Goal: Task Accomplishment & Management: Use online tool/utility

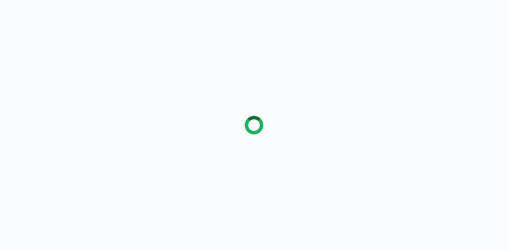
click at [151, 36] on div at bounding box center [254, 125] width 508 height 250
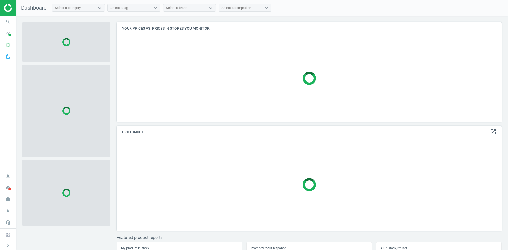
scroll to position [108, 389]
click at [7, 23] on icon "search" at bounding box center [8, 22] width 10 height 10
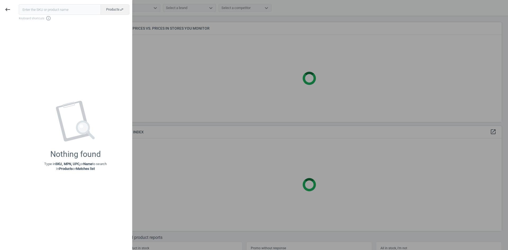
click at [40, 12] on input "text" at bounding box center [60, 9] width 82 height 11
type input "15781577"
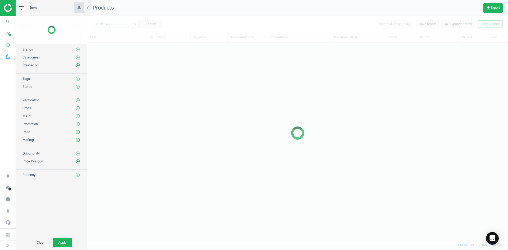
scroll to position [189, 417]
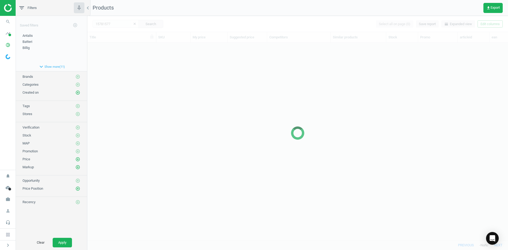
click at [132, 57] on div at bounding box center [297, 133] width 421 height 234
click at [127, 52] on div at bounding box center [297, 133] width 421 height 234
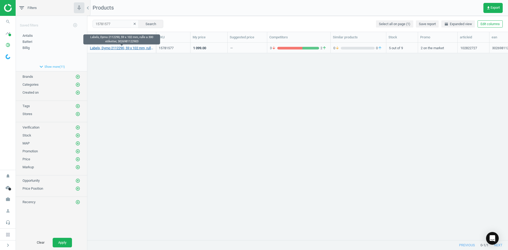
click at [121, 48] on link "Labels, Dymo 2112290, 59 x 102 mm, rulle a 300 etiketter, 3026981122903" at bounding box center [121, 48] width 63 height 5
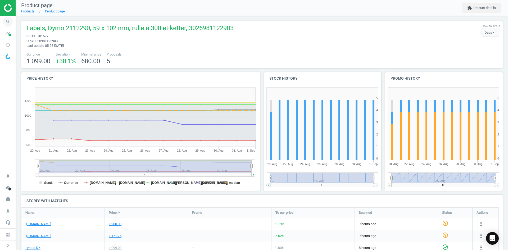
click at [10, 19] on icon "search" at bounding box center [8, 22] width 10 height 10
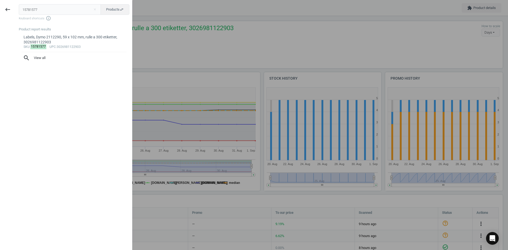
drag, startPoint x: 42, startPoint y: 11, endPoint x: 1, endPoint y: 12, distance: 41.0
click at [1, 12] on div "keyboard_backspace 15781577 close Products swap_horiz Keyboard shortcuts info_o…" at bounding box center [66, 126] width 132 height 250
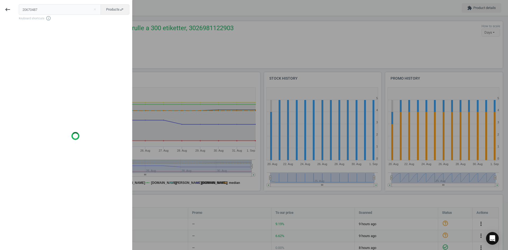
type input "20670487"
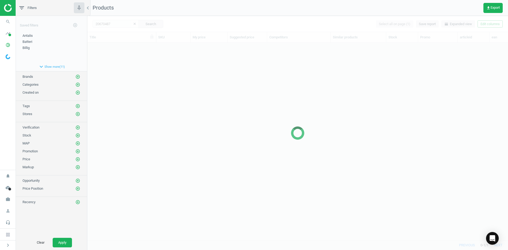
scroll to position [189, 417]
click at [141, 112] on div at bounding box center [297, 133] width 421 height 234
click at [130, 87] on div at bounding box center [297, 133] width 421 height 234
click at [125, 66] on div at bounding box center [297, 133] width 421 height 234
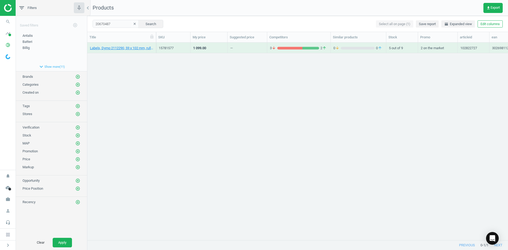
click at [125, 65] on div "Labels, Dymo 2112290, 59 x 102 mm, rulle a 300 etiketter, 3026981122903 1578157…" at bounding box center [297, 139] width 421 height 193
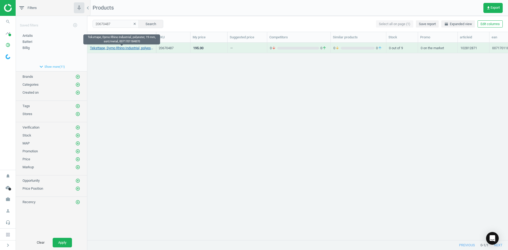
click at [124, 48] on link "Teksttape, Dymo Rhino Industrial, polyester, 19 mm, sort/metal, 0071701184870" at bounding box center [121, 48] width 63 height 5
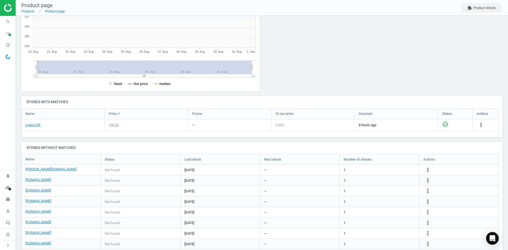
scroll to position [3, 3]
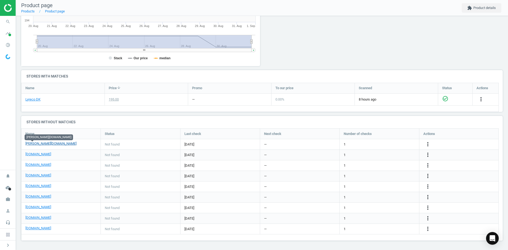
click at [29, 143] on link "[PERSON_NAME][DOMAIN_NAME]" at bounding box center [50, 143] width 51 height 5
click at [429, 146] on icon "more_vert" at bounding box center [428, 144] width 6 height 6
click at [369, 145] on link "Edit URL/product option" at bounding box center [386, 144] width 73 height 8
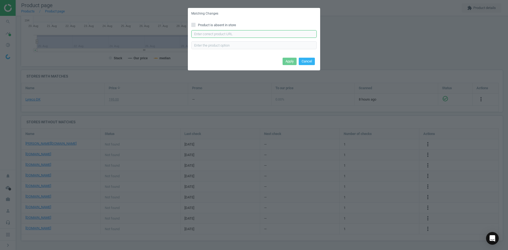
click at [206, 34] on input "text" at bounding box center [253, 34] width 125 height 8
paste input "https://www.lomax.dk/elektronik/labelprint-og-tape/labeltape/dymo-rhino-permane…"
type input "https://www.lomax.dk/elektronik/labelprint-og-tape/labeltape/dymo-rhino-permane…"
click at [286, 60] on button "Apply" at bounding box center [290, 61] width 14 height 7
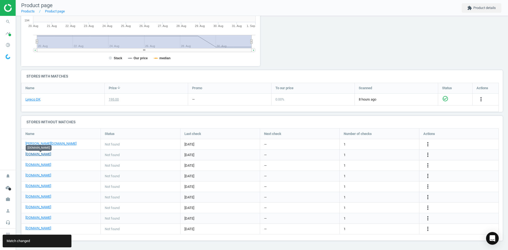
click at [47, 154] on link "[DOMAIN_NAME]" at bounding box center [38, 154] width 26 height 5
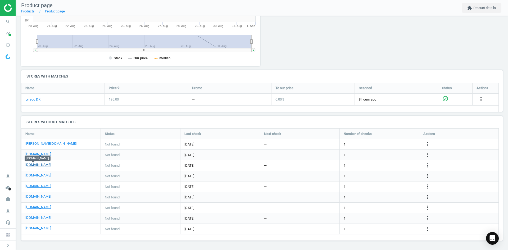
click at [35, 166] on link "[DOMAIN_NAME]" at bounding box center [38, 164] width 26 height 5
click at [428, 165] on icon "more_vert" at bounding box center [428, 165] width 6 height 6
click at [363, 165] on link "Edit URL/product option" at bounding box center [386, 165] width 73 height 8
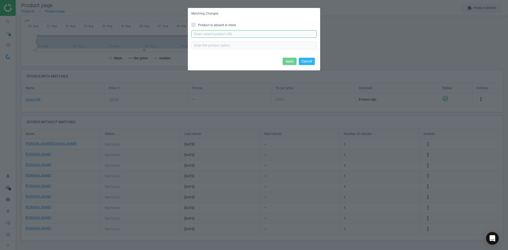
click at [234, 36] on input "text" at bounding box center [253, 34] width 125 height 8
paste input "https://www.grafical.dk/produkt/dymo-dymo-rhino-tape-19mmx55m-permanent-polyest…"
type input "https://www.grafical.dk/produkt/dymo-dymo-rhino-tape-19mmx55m-permanent-polyest…"
click at [284, 61] on button "Apply" at bounding box center [290, 61] width 14 height 7
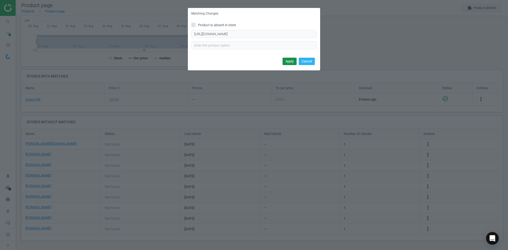
scroll to position [0, 0]
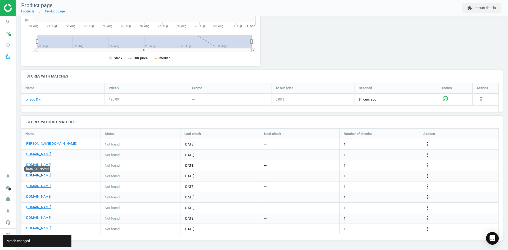
click at [34, 176] on link "[DOMAIN_NAME]" at bounding box center [38, 175] width 26 height 5
click at [37, 186] on link "[DOMAIN_NAME]" at bounding box center [38, 186] width 26 height 5
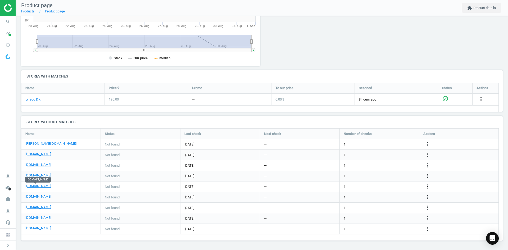
click at [429, 186] on icon "more_vert" at bounding box center [428, 186] width 6 height 6
click at [382, 185] on link "Edit URL/product option" at bounding box center [386, 187] width 73 height 8
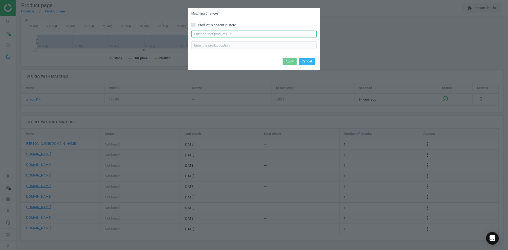
click at [229, 35] on input "text" at bounding box center [253, 34] width 125 height 8
paste input "https://www.kontorsyd.dk/da/dymo-labels/labeltape-19mm-x-55m-sort-paa-metallic-…"
type input "https://www.kontorsyd.dk/da/dymo-labels/labeltape-19mm-x-55m-sort-paa-metallic-…"
click at [292, 61] on button "Apply" at bounding box center [290, 61] width 14 height 7
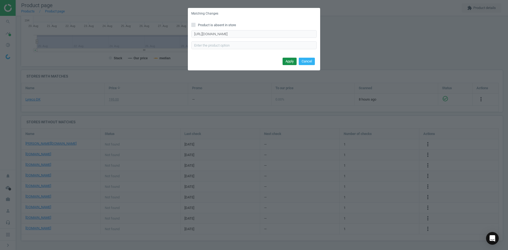
scroll to position [0, 0]
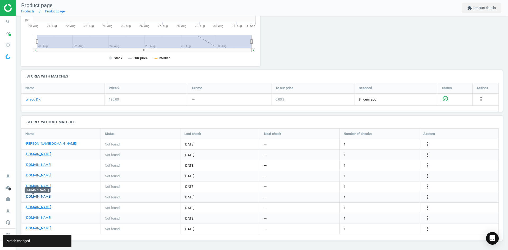
click at [34, 197] on link "[DOMAIN_NAME]" at bounding box center [38, 196] width 26 height 5
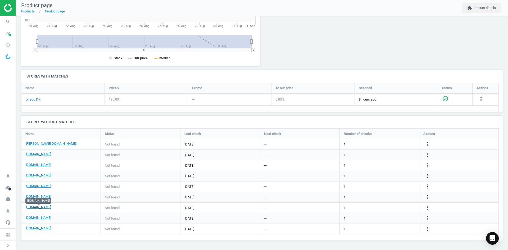
click at [40, 208] on link "[DOMAIN_NAME]" at bounding box center [38, 207] width 26 height 5
click at [36, 219] on link "[DOMAIN_NAME]" at bounding box center [38, 217] width 26 height 5
click at [423, 218] on div "more_vert" at bounding box center [428, 218] width 10 height 7
click at [426, 218] on icon "more_vert" at bounding box center [428, 218] width 6 height 6
click at [384, 218] on link "Edit URL/product option" at bounding box center [386, 218] width 73 height 8
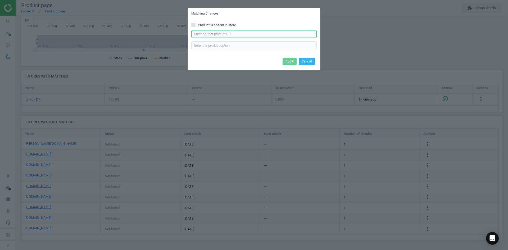
drag, startPoint x: 227, startPoint y: 35, endPoint x: 234, endPoint y: 38, distance: 7.9
click at [227, 35] on input "text" at bounding box center [253, 34] width 125 height 8
paste input "https://www.proshop.dk/Papir-Fotopapir-og-Etiketter/DYMO-Dymo-Rhino-permanent-p…"
type input "https://www.proshop.dk/Papir-Fotopapir-og-Etiketter/DYMO-Dymo-Rhino-permanent-p…"
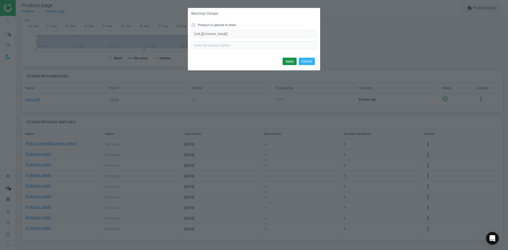
scroll to position [0, 0]
click at [287, 64] on button "Apply" at bounding box center [290, 61] width 14 height 7
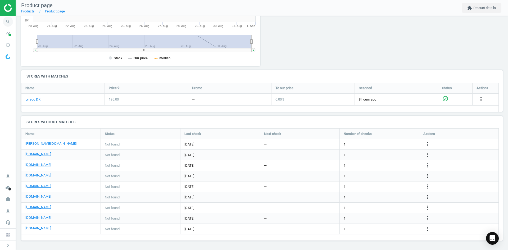
click at [6, 20] on icon "search" at bounding box center [8, 22] width 10 height 10
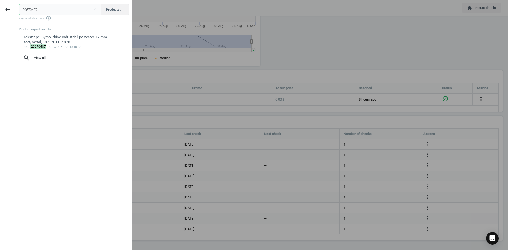
drag, startPoint x: 43, startPoint y: 7, endPoint x: -5, endPoint y: 7, distance: 47.9
click at [0, 7] on html "Group 2 Created with Sketch. ic/cloud_download/grey600 Created with Sketch. gra…" at bounding box center [254, 125] width 508 height 250
paste input "3509793"
type input "3509793"
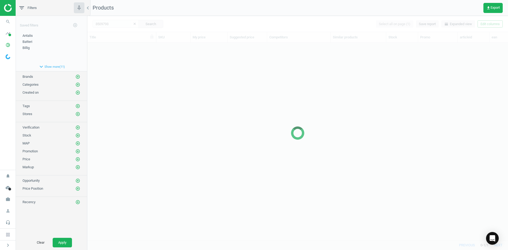
scroll to position [189, 417]
click at [121, 105] on div at bounding box center [297, 133] width 421 height 234
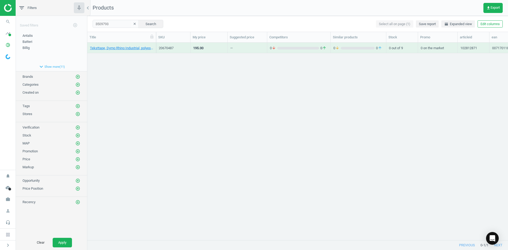
click at [121, 105] on div "Teksttape, Dymo Rhino Industrial, polyester, 19 mm, sort/metal, 0071701184870 2…" at bounding box center [297, 139] width 421 height 193
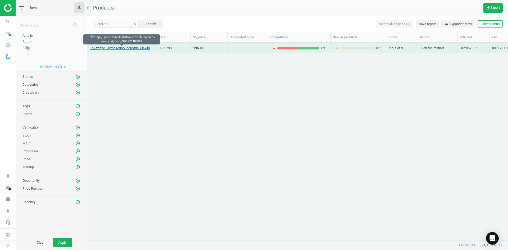
click at [120, 49] on link "Teksttape, Dymo Rhino Industrial Flexible, nylon, 12 mm, sort/hvid, 00717011848…" at bounding box center [121, 48] width 63 height 5
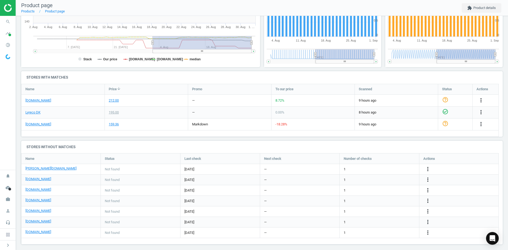
scroll to position [127, 0]
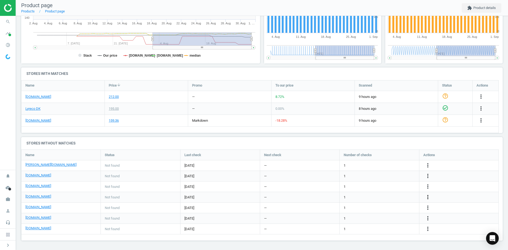
click at [426, 197] on icon "more_vert" at bounding box center [428, 197] width 6 height 6
click at [382, 198] on link "Edit URL/product option" at bounding box center [386, 197] width 73 height 8
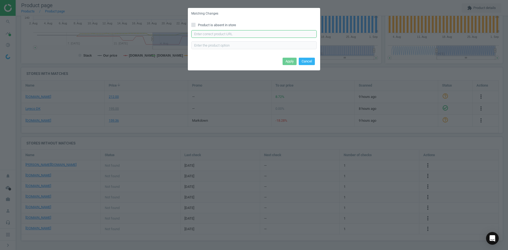
click at [215, 32] on input "text" at bounding box center [253, 34] width 125 height 8
paste input "https://www.kontorsyd.dk/da/dymo-labels/labeltape-12mm-x-35m-sort-paa-hvid-1-ru…"
type input "https://www.kontorsyd.dk/da/dymo-labels/labeltape-12mm-x-35m-sort-paa-hvid-1-ru…"
click at [287, 58] on button "Apply" at bounding box center [290, 61] width 14 height 7
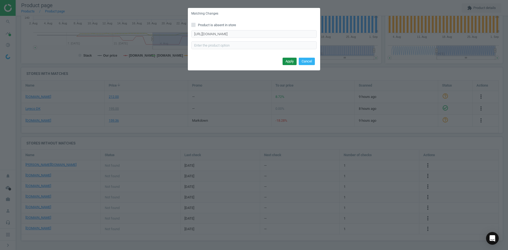
scroll to position [0, 0]
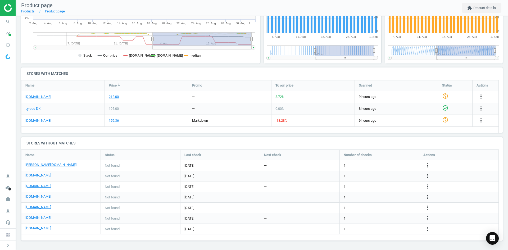
click at [427, 165] on icon "more_vert" at bounding box center [428, 165] width 6 height 6
click at [383, 166] on link "Edit URL/product option" at bounding box center [386, 165] width 73 height 8
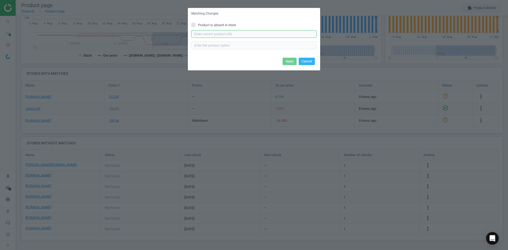
click at [233, 36] on input "text" at bounding box center [253, 34] width 125 height 8
paste input "https://www.lomax.dk/elektronik/labelprint-og-tape/labeltape/dymo-rhino-fleksib…"
type input "https://www.lomax.dk/elektronik/labelprint-og-tape/labeltape/dymo-rhino-fleksib…"
click at [291, 60] on button "Apply" at bounding box center [290, 61] width 14 height 7
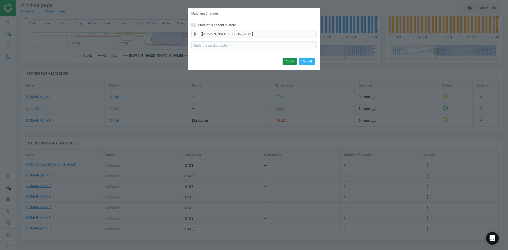
scroll to position [0, 0]
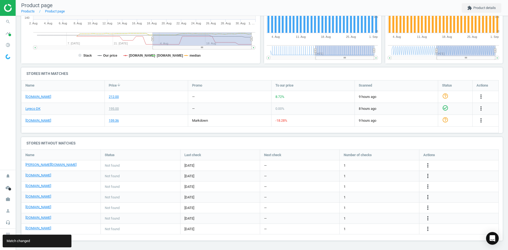
click at [36, 179] on div "[DOMAIN_NAME]" at bounding box center [60, 176] width 71 height 6
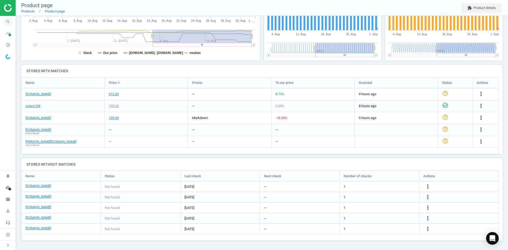
click at [8, 19] on icon "search" at bounding box center [8, 22] width 10 height 10
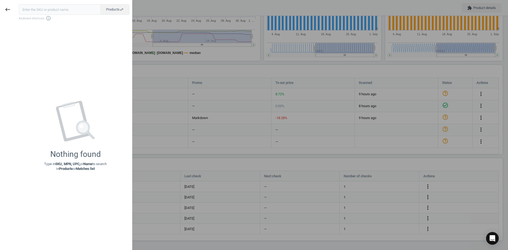
click at [56, 11] on input "text" at bounding box center [60, 9] width 82 height 11
type input "7259328"
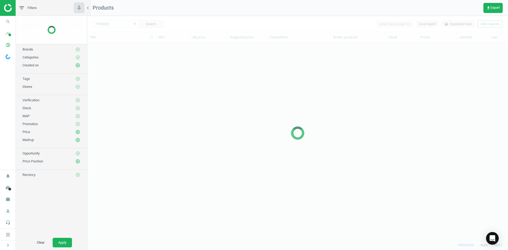
scroll to position [189, 417]
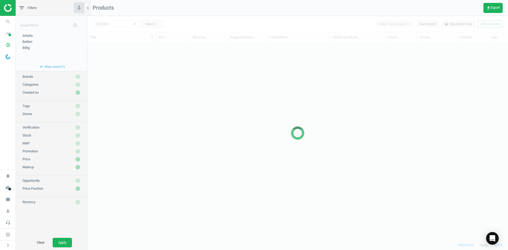
click at [177, 117] on div at bounding box center [297, 133] width 421 height 234
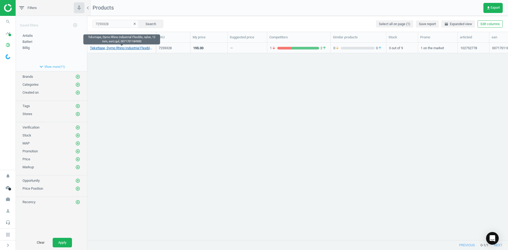
click at [150, 50] on link "Teksttape, Dymo Rhino Industrial Flexible, nylon, 12 mm, sort/gul, 0071701184900" at bounding box center [121, 48] width 63 height 5
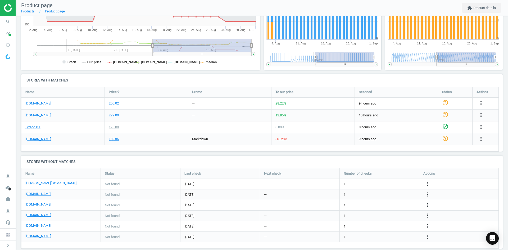
scroll to position [129, 0]
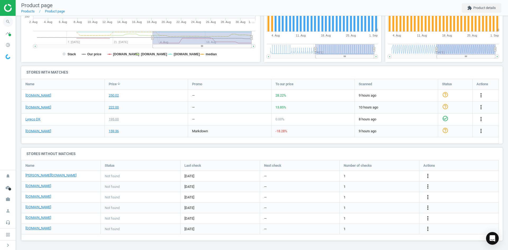
click at [2, 21] on span "search" at bounding box center [8, 22] width 16 height 12
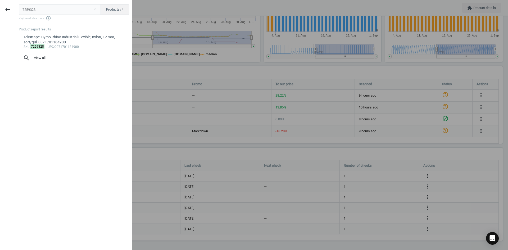
drag, startPoint x: 42, startPoint y: 10, endPoint x: -12, endPoint y: 9, distance: 54.0
click at [0, 9] on html "Group 2 Created with Sketch. ic/cloud_download/grey600 Created with Sketch. gra…" at bounding box center [254, 125] width 508 height 250
type input "3509805"
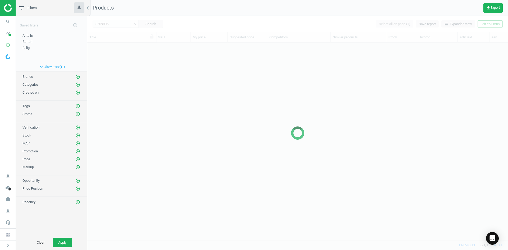
scroll to position [189, 417]
click at [136, 63] on div at bounding box center [297, 133] width 421 height 234
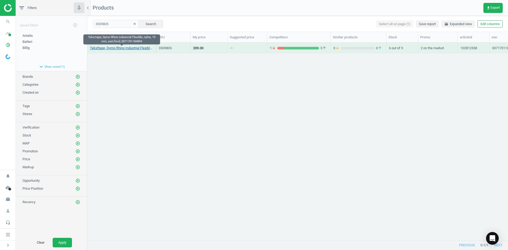
click at [129, 48] on link "Teksttape, Dymo Rhino Industrial Flexible, nylon, 19 mm, sort/hvid, 00717011848…" at bounding box center [121, 48] width 63 height 5
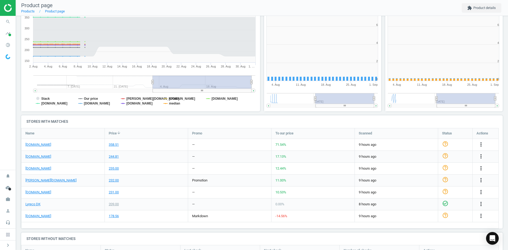
scroll to position [3, 3]
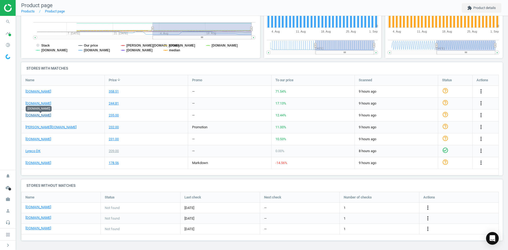
click at [43, 115] on link "[DOMAIN_NAME]" at bounding box center [38, 115] width 26 height 5
click at [38, 219] on link "[DOMAIN_NAME]" at bounding box center [38, 217] width 26 height 5
click at [426, 218] on icon "more_vert" at bounding box center [428, 218] width 6 height 6
click at [384, 218] on link "Edit URL/product option" at bounding box center [386, 218] width 73 height 8
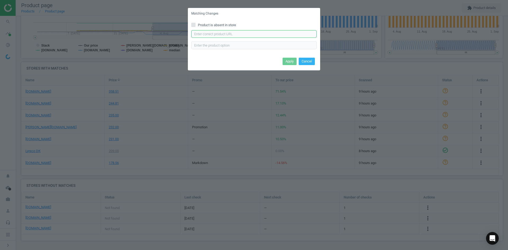
click at [228, 34] on input "text" at bounding box center [253, 34] width 125 height 8
paste input "[URL][DOMAIN_NAME]"
type input "[URL][DOMAIN_NAME]"
click at [289, 61] on button "Apply" at bounding box center [290, 61] width 14 height 7
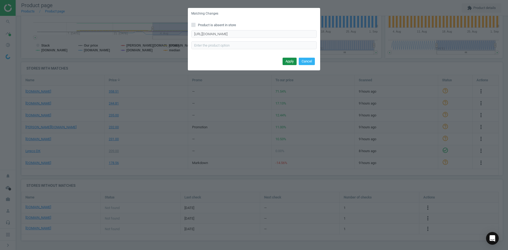
scroll to position [0, 0]
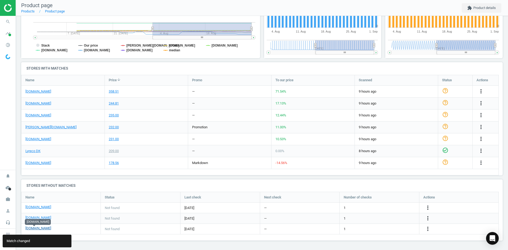
click at [34, 229] on link "[DOMAIN_NAME]" at bounding box center [38, 228] width 26 height 5
click at [9, 20] on icon "search" at bounding box center [8, 22] width 10 height 10
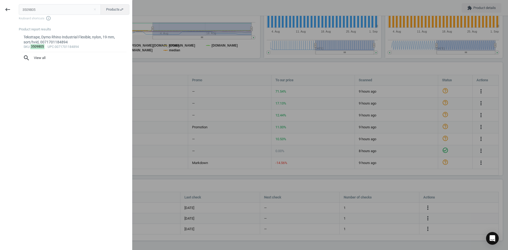
drag, startPoint x: 55, startPoint y: 7, endPoint x: 1, endPoint y: 9, distance: 54.0
click at [1, 9] on div "keyboard_backspace 3509805 close Products swap_horiz Keyboard shortcuts info_ou…" at bounding box center [66, 126] width 132 height 250
type input "7259317"
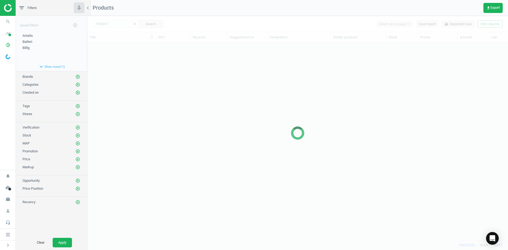
scroll to position [189, 417]
click at [162, 117] on div at bounding box center [297, 133] width 421 height 234
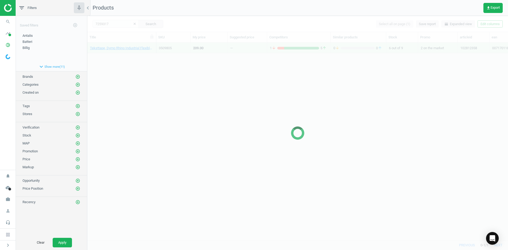
click at [151, 105] on div at bounding box center [297, 133] width 421 height 234
click at [131, 63] on div at bounding box center [297, 133] width 421 height 234
click at [130, 55] on div at bounding box center [297, 133] width 421 height 234
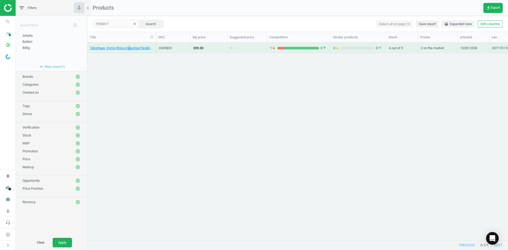
click at [130, 51] on div "Teksttape, Dymo Rhino Industrial Flexible, nylon, 19 mm, sort/hvid, 00717011848…" at bounding box center [121, 49] width 63 height 7
click at [130, 49] on link "Teksttape, Dymo Rhino Industrial Flexible, nylon, 19 mm, sort/gul, 0071701184917" at bounding box center [121, 48] width 63 height 5
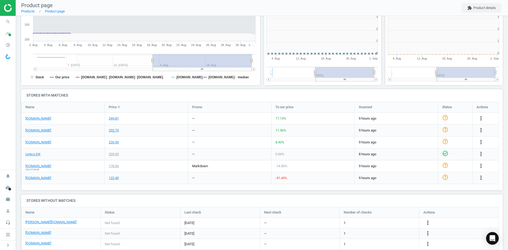
scroll to position [114, 125]
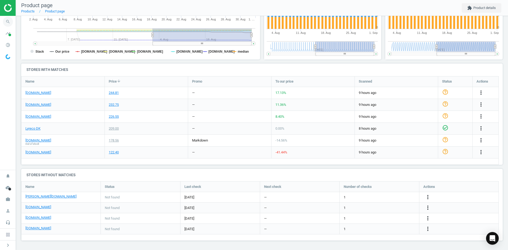
click at [9, 20] on icon "search" at bounding box center [8, 22] width 10 height 10
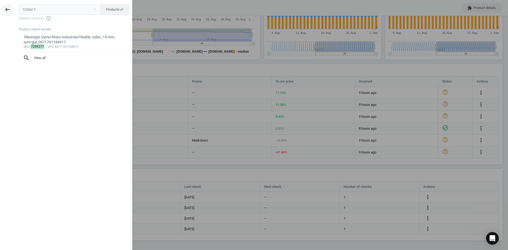
drag, startPoint x: 37, startPoint y: 9, endPoint x: 6, endPoint y: 8, distance: 31.0
click at [7, 8] on div "keyboard_backspace 7259317 close Products swap_horiz Keyboard shortcuts info_ou…" at bounding box center [66, 126] width 132 height 250
type input "20669858"
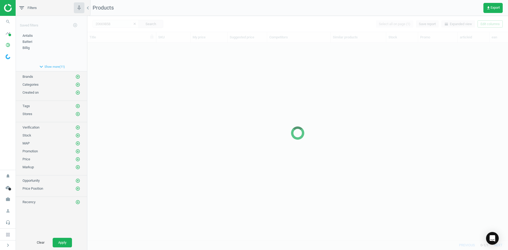
scroll to position [189, 417]
click at [124, 121] on div at bounding box center [297, 133] width 421 height 234
drag, startPoint x: 126, startPoint y: 102, endPoint x: 122, endPoint y: 67, distance: 34.9
click at [126, 101] on div at bounding box center [297, 133] width 421 height 234
click at [122, 67] on div at bounding box center [297, 133] width 421 height 234
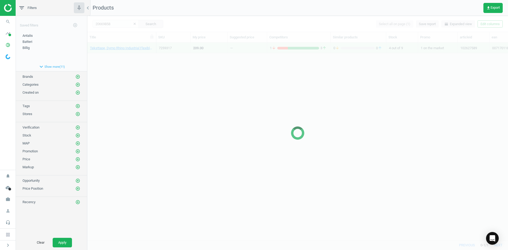
click at [121, 67] on div at bounding box center [297, 133] width 421 height 234
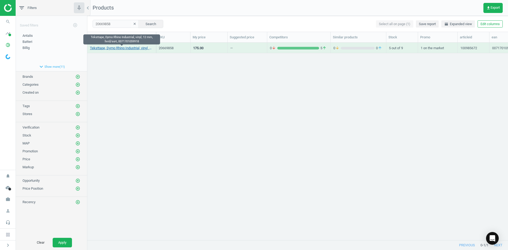
click at [120, 48] on link "Teksttape, Dymo Rhino Industrial, vinyl, 12 mm, hvid/sort, 0071701059918" at bounding box center [121, 48] width 63 height 5
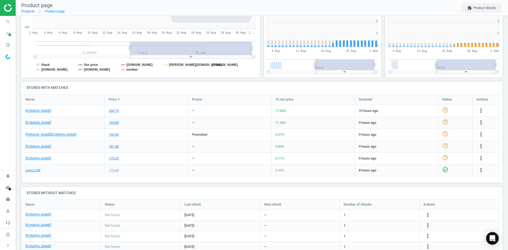
scroll to position [114, 125]
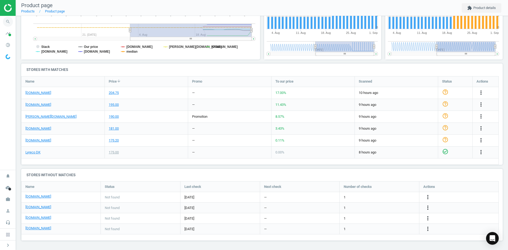
click at [8, 22] on icon "search" at bounding box center [8, 22] width 10 height 10
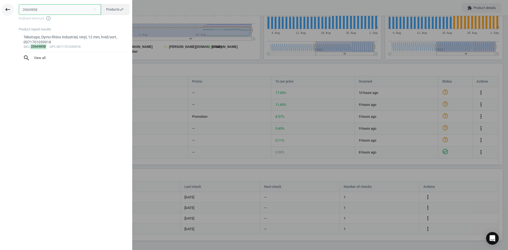
drag, startPoint x: 39, startPoint y: 12, endPoint x: 5, endPoint y: 22, distance: 34.9
click at [11, 13] on div "keyboard_backspace 20669858 close Products swap_horiz Keyboard shortcuts info_o…" at bounding box center [66, 126] width 132 height 250
paste input "70044"
type input "20670044"
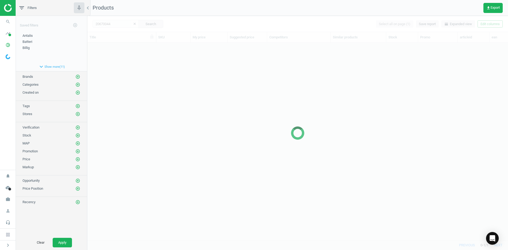
scroll to position [189, 417]
click at [142, 102] on div at bounding box center [297, 133] width 421 height 234
click at [137, 94] on div at bounding box center [297, 133] width 421 height 234
click at [126, 71] on div at bounding box center [297, 133] width 421 height 234
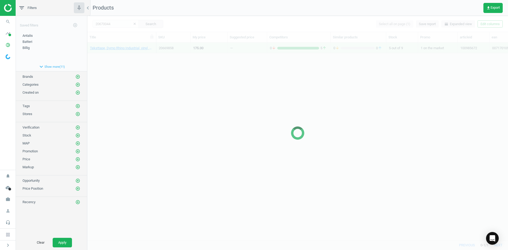
click at [126, 71] on div at bounding box center [297, 133] width 421 height 234
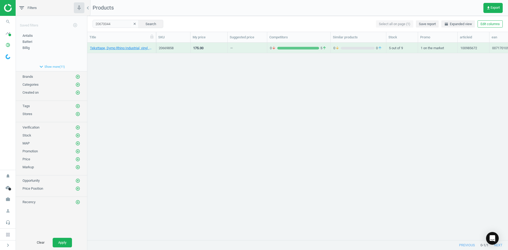
click at [126, 71] on div "Teksttape, Dymo Rhino Industrial, vinyl, 12 mm, hvid/sort, 0071701059918 206698…" at bounding box center [297, 139] width 421 height 193
click at [121, 49] on link "Teksttape, Dymo Rhino Industrial, vinyl, 19 mm, hvid/sort, 0071701059925" at bounding box center [121, 48] width 63 height 5
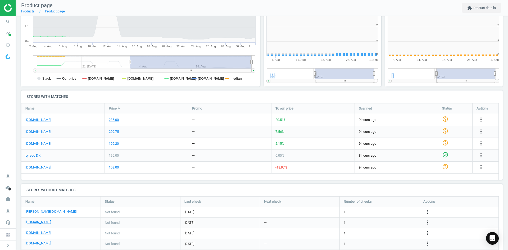
scroll to position [114, 125]
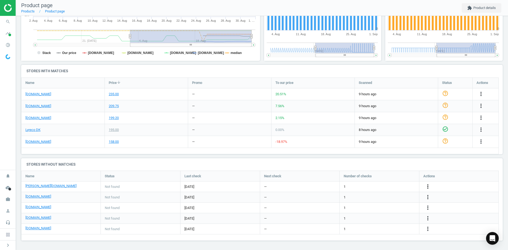
click at [427, 185] on icon "more_vert" at bounding box center [428, 186] width 6 height 6
click at [386, 187] on link "Edit URL/product option" at bounding box center [386, 187] width 73 height 8
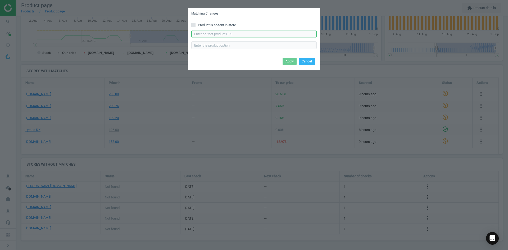
drag, startPoint x: 227, startPoint y: 31, endPoint x: 230, endPoint y: 38, distance: 7.3
click at [227, 31] on input "text" at bounding box center [253, 34] width 125 height 8
paste input "https://www.lomax.dk/elektronik/labelprint-og-tape/labeltape/dymo-rhino-vinyl-l…"
type input "https://www.lomax.dk/elektronik/labelprint-og-tape/labeltape/dymo-rhino-vinyl-l…"
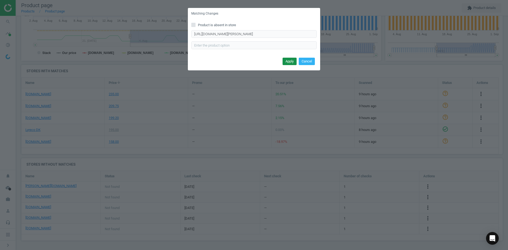
click at [286, 59] on button "Apply" at bounding box center [290, 61] width 14 height 7
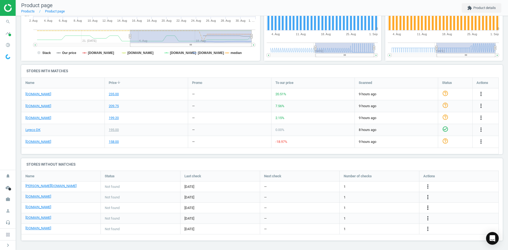
click at [427, 207] on icon "more_vert" at bounding box center [428, 208] width 6 height 6
click at [375, 206] on link "Edit URL/product option" at bounding box center [386, 208] width 73 height 8
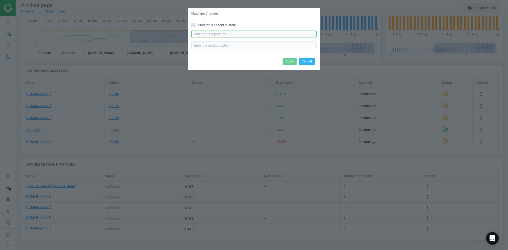
drag, startPoint x: 221, startPoint y: 32, endPoint x: 233, endPoint y: 37, distance: 12.4
click at [221, 33] on input "text" at bounding box center [253, 34] width 125 height 8
paste input "https://www.kontorsyd.dk/da/dymo-labels/labeltape-19mm-x-55m-hvid-paa-sort-1-ru…"
type input "https://www.kontorsyd.dk/da/dymo-labels/labeltape-19mm-x-55m-hvid-paa-sort-1-ru…"
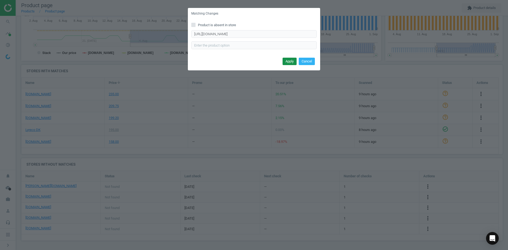
click at [288, 59] on button "Apply" at bounding box center [290, 61] width 14 height 7
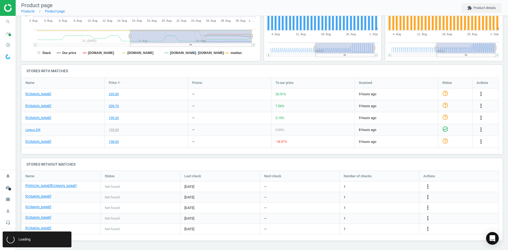
scroll to position [0, 0]
click at [9, 21] on icon "search" at bounding box center [8, 22] width 10 height 10
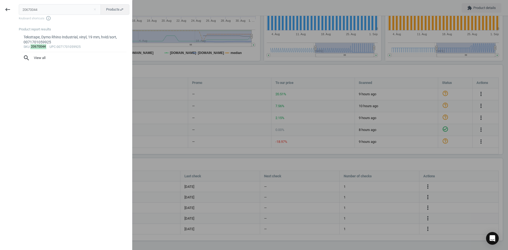
drag, startPoint x: 55, startPoint y: 9, endPoint x: -7, endPoint y: 9, distance: 61.9
click at [0, 9] on html "Group 2 Created with Sketch. ic/cloud_download/grey600 Created with Sketch. gra…" at bounding box center [254, 125] width 508 height 250
type input "7259408"
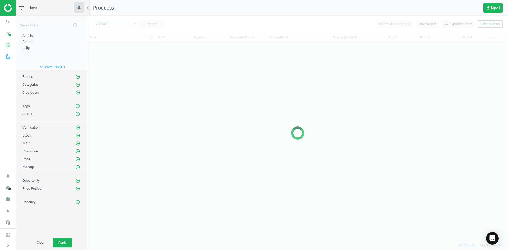
scroll to position [189, 417]
click at [153, 88] on div at bounding box center [297, 133] width 421 height 234
click at [150, 87] on div at bounding box center [297, 133] width 421 height 234
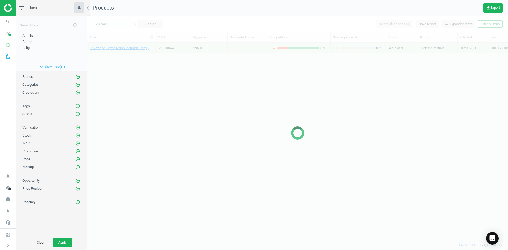
click at [135, 82] on div at bounding box center [297, 133] width 421 height 234
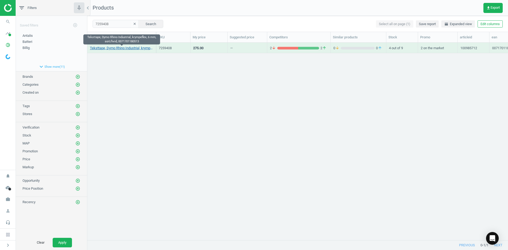
click at [124, 48] on link "Teksttape, Dymo Rhino Industrial, krympeflex, 6 mm, sort/hvid, 0071701180513" at bounding box center [121, 48] width 63 height 5
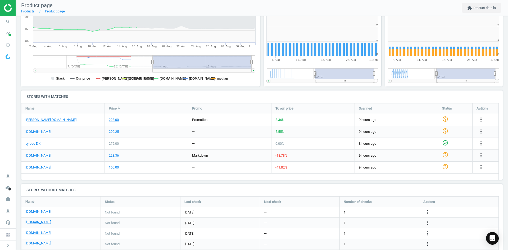
scroll to position [114, 125]
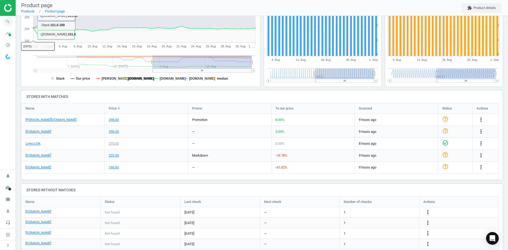
click at [9, 24] on icon "search" at bounding box center [8, 22] width 10 height 10
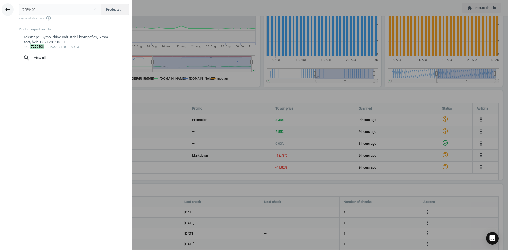
drag, startPoint x: 43, startPoint y: 12, endPoint x: 4, endPoint y: 11, distance: 38.9
click at [4, 11] on div "keyboard_backspace 7259408 close Products swap_horiz Keyboard shortcuts info_ou…" at bounding box center [66, 126] width 132 height 250
type input "7259385"
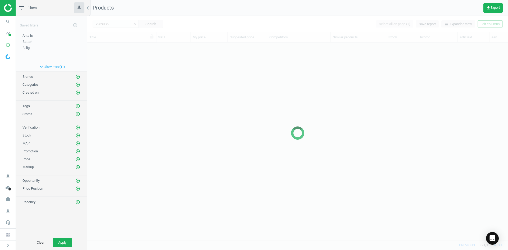
scroll to position [189, 417]
click at [120, 86] on div at bounding box center [297, 133] width 421 height 234
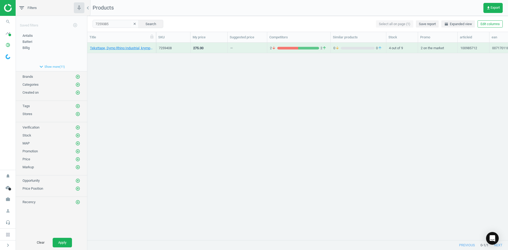
click at [123, 79] on div "Teksttape, Dymo Rhino Industrial, krympeflex, 6 mm, sort/hvid, 0071701180513 72…" at bounding box center [297, 139] width 421 height 193
click at [116, 50] on link "Teksttape, Dymo Rhino Industrial, krympeflex, 9 mm, sort/hvid, 0071701180537" at bounding box center [121, 48] width 63 height 5
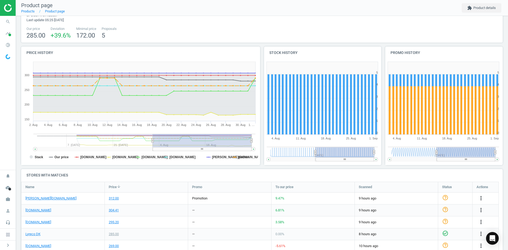
scroll to position [1, 0]
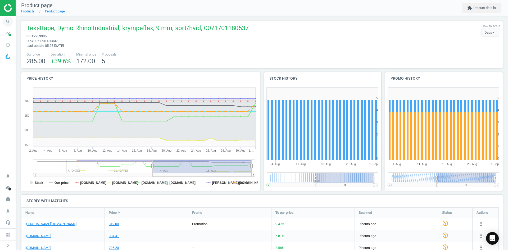
click at [9, 22] on icon "search" at bounding box center [8, 22] width 10 height 10
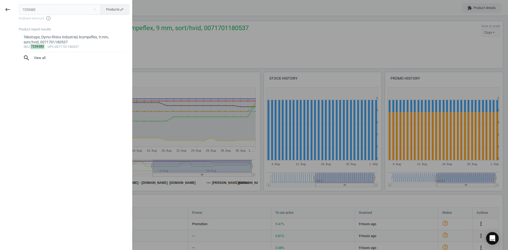
drag, startPoint x: 43, startPoint y: 7, endPoint x: -5, endPoint y: 7, distance: 47.9
click at [0, 7] on html "Group 2 Created with Sketch. ic/cloud_download/grey600 Created with Sketch. gra…" at bounding box center [254, 125] width 508 height 250
type input "5427964"
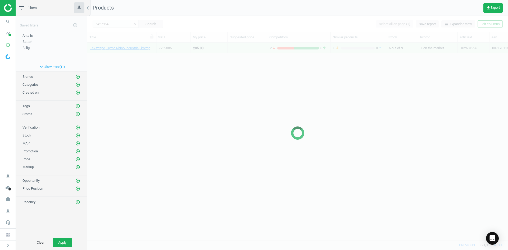
click at [172, 123] on div at bounding box center [297, 133] width 421 height 234
drag, startPoint x: 172, startPoint y: 123, endPoint x: 155, endPoint y: 82, distance: 44.8
click at [170, 120] on div at bounding box center [297, 133] width 421 height 234
click at [153, 80] on div at bounding box center [297, 133] width 421 height 234
click at [133, 56] on div at bounding box center [297, 133] width 421 height 234
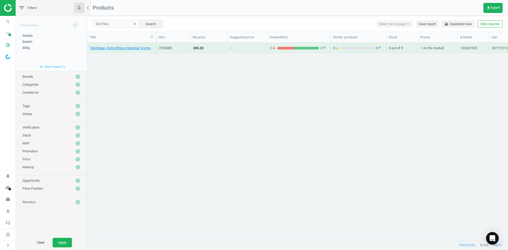
click at [129, 52] on div "Teksttape, Dymo Rhino Industrial, krympeflex, 9 mm, sort/hvid, 0071701180537" at bounding box center [121, 48] width 69 height 11
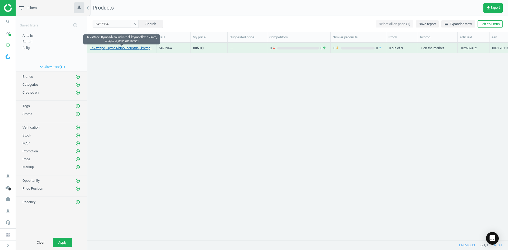
click at [128, 49] on link "Teksttape, Dymo Rhino Industrial, krympeflex, 12 mm, sort/hvid, 0071701180551" at bounding box center [121, 48] width 63 height 5
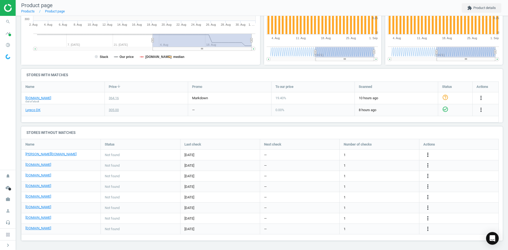
click at [430, 155] on icon "more_vert" at bounding box center [428, 155] width 6 height 6
click at [384, 155] on link "Edit URL/product option" at bounding box center [386, 155] width 73 height 8
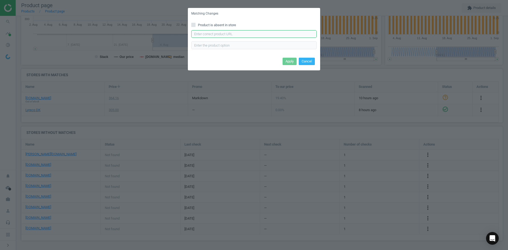
drag, startPoint x: 214, startPoint y: 31, endPoint x: 225, endPoint y: 37, distance: 13.1
click at [214, 31] on input "text" at bounding box center [253, 34] width 125 height 8
paste input "https://www.lomax.dk/elektronik/labelprint-og-tape/labeltape/dymo-rhinopro-12-m…"
type input "https://www.lomax.dk/elektronik/labelprint-og-tape/labeltape/dymo-rhinopro-12-m…"
click at [289, 61] on button "Apply" at bounding box center [290, 61] width 14 height 7
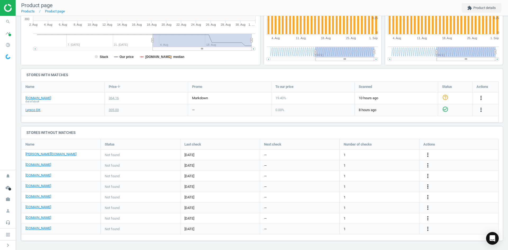
click at [427, 186] on icon "more_vert" at bounding box center [428, 186] width 6 height 6
click at [378, 188] on link "Edit URL/product option" at bounding box center [386, 187] width 73 height 8
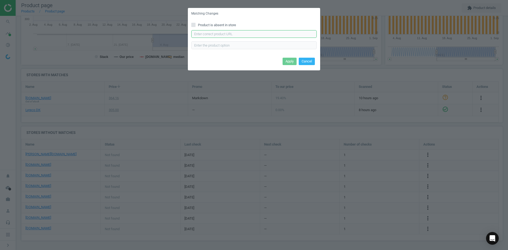
click at [220, 34] on input "text" at bounding box center [253, 34] width 125 height 8
paste input "https://www.kontorsyd.dk/da/dymo-labels/labeltape-12mm-x-15m-sort-paa-hvid-1-ru…"
type input "https://www.kontorsyd.dk/da/dymo-labels/labeltape-12mm-x-15m-sort-paa-hvid-1-ru…"
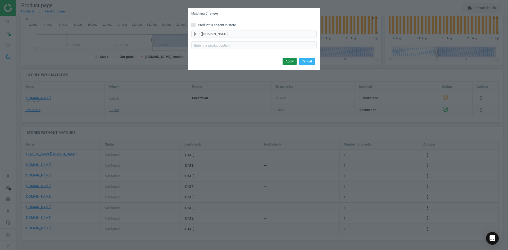
click at [288, 59] on button "Apply" at bounding box center [290, 61] width 14 height 7
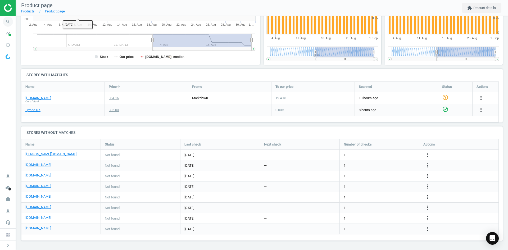
click at [3, 20] on icon "search" at bounding box center [8, 22] width 10 height 10
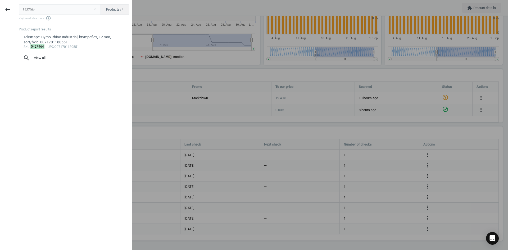
drag, startPoint x: 47, startPoint y: 6, endPoint x: -22, endPoint y: 5, distance: 68.8
click at [0, 5] on html "Group 2 Created with Sketch. ic/cloud_download/grey600 Created with Sketch. gra…" at bounding box center [254, 125] width 508 height 250
type input "15733069"
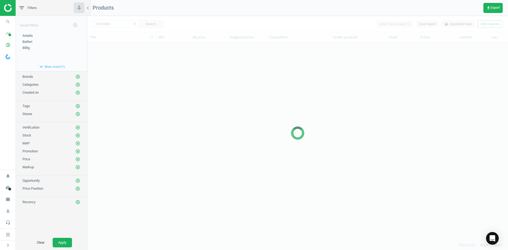
scroll to position [189, 417]
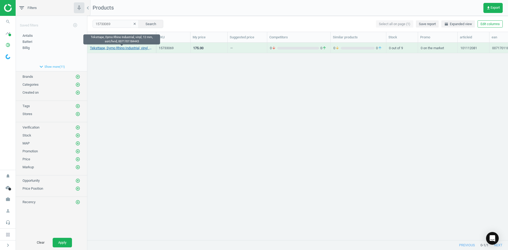
click at [134, 46] on link "Teksttape, Dymo Rhino Industrial, vinyl, 12 mm, sort/hvid, 0071701184443" at bounding box center [121, 48] width 63 height 5
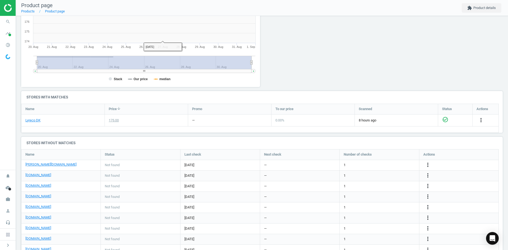
scroll to position [106, 0]
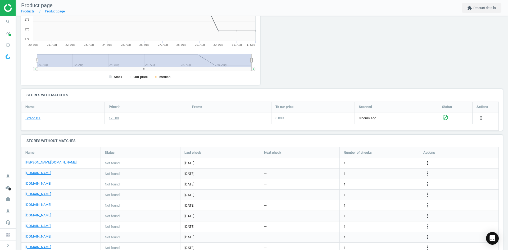
click at [424, 161] on div "more_vert" at bounding box center [428, 163] width 10 height 7
click at [425, 162] on icon "more_vert" at bounding box center [428, 163] width 6 height 6
click at [385, 166] on link "Edit URL/product option" at bounding box center [386, 163] width 73 height 8
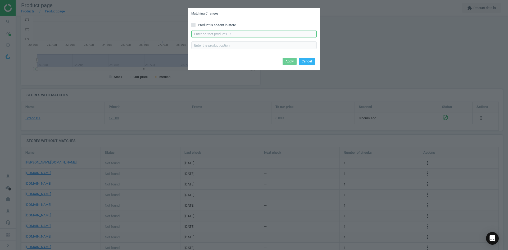
drag, startPoint x: 252, startPoint y: 35, endPoint x: 254, endPoint y: 38, distance: 3.0
click at [252, 35] on input "text" at bounding box center [253, 34] width 125 height 8
paste input "https://www.lomax.dk/elektronik/labelprint-og-tape/labeltape/dymo-rhino-vinylta…"
type input "https://www.lomax.dk/elektronik/labelprint-og-tape/labeltape/dymo-rhino-vinylta…"
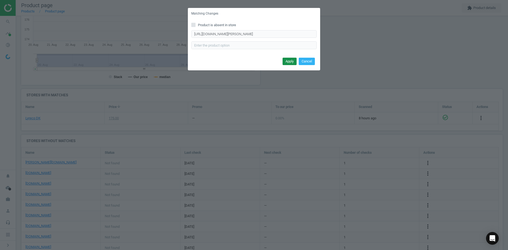
click at [291, 59] on button "Apply" at bounding box center [290, 61] width 14 height 7
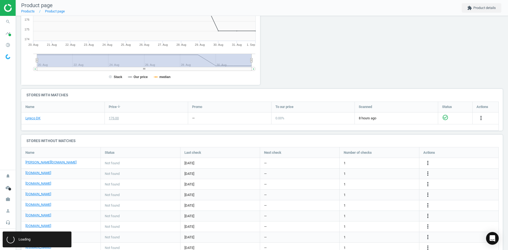
scroll to position [0, 0]
click at [429, 202] on icon "more_vert" at bounding box center [428, 205] width 6 height 6
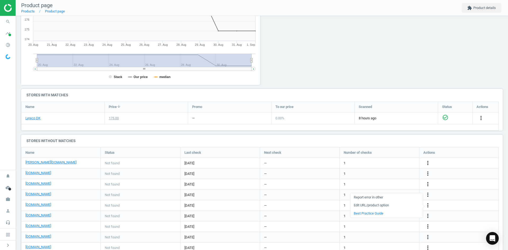
click at [387, 206] on link "Edit URL/product option" at bounding box center [386, 205] width 73 height 8
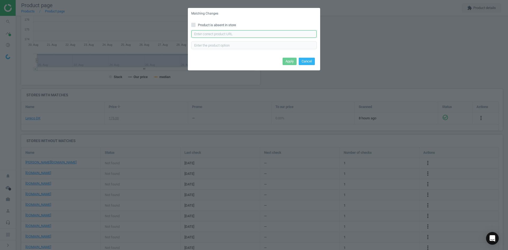
drag, startPoint x: 208, startPoint y: 32, endPoint x: 234, endPoint y: 38, distance: 26.3
click at [208, 32] on input "text" at bounding box center [253, 34] width 125 height 8
paste input "https://www.kontorsyd.dk/da/dymo-labels/labeltape-12mm-x-55m-sort-paa-hvid-1-ru…"
type input "https://www.kontorsyd.dk/da/dymo-labels/labeltape-12mm-x-55m-sort-paa-hvid-1-ru…"
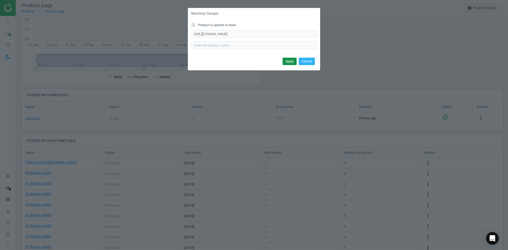
drag, startPoint x: 288, startPoint y: 60, endPoint x: 273, endPoint y: 51, distance: 17.6
click at [287, 59] on button "Apply" at bounding box center [290, 61] width 14 height 7
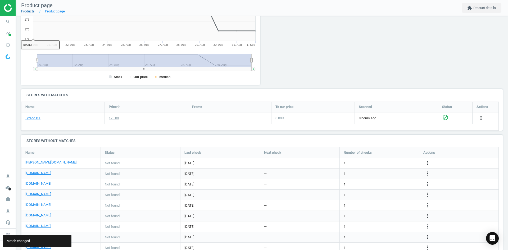
scroll to position [53, 0]
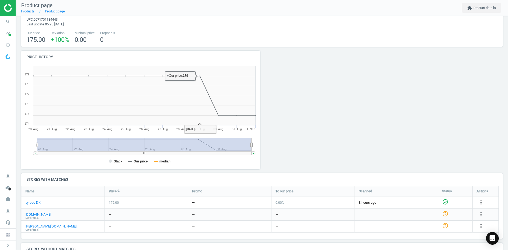
scroll to position [127, 0]
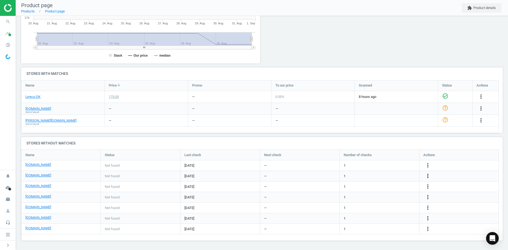
click at [428, 176] on icon "more_vert" at bounding box center [428, 176] width 6 height 6
click at [386, 177] on link "Edit URL/product option" at bounding box center [386, 176] width 73 height 8
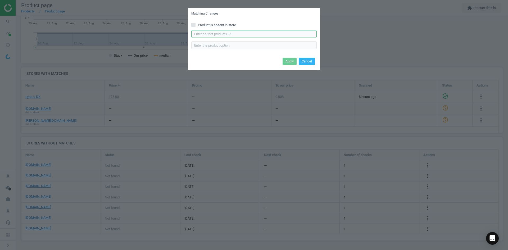
click at [235, 36] on input "text" at bounding box center [253, 34] width 125 height 8
paste input "https://www.grafical.dk/produkt/dymo-dymo-rhino-tape-12mmx55m-vinyl-blackwhite.…"
type input "https://www.grafical.dk/produkt/dymo-dymo-rhino-tape-12mmx55m-vinyl-blackwhite.…"
click at [289, 58] on button "Apply" at bounding box center [290, 61] width 14 height 7
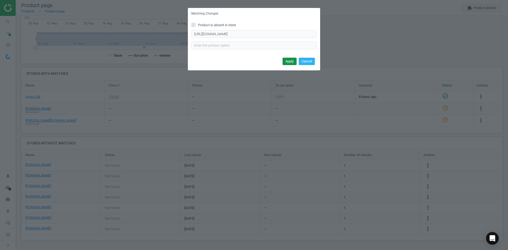
scroll to position [0, 0]
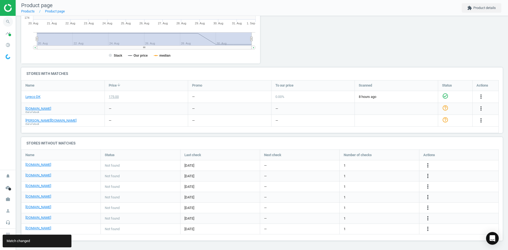
click at [12, 21] on icon "search" at bounding box center [8, 22] width 10 height 10
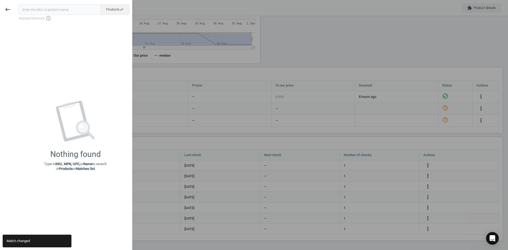
click at [35, 7] on input "text" at bounding box center [60, 9] width 82 height 11
type input "5387214"
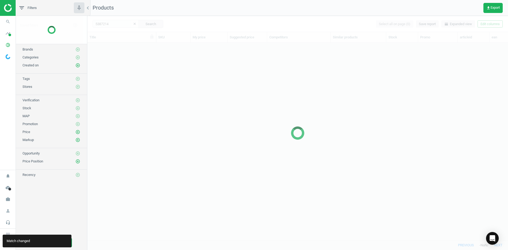
scroll to position [189, 417]
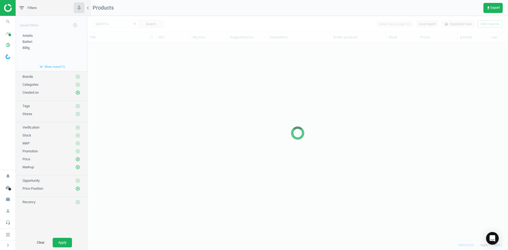
click at [161, 84] on div at bounding box center [297, 133] width 421 height 234
click at [161, 85] on div at bounding box center [297, 133] width 421 height 234
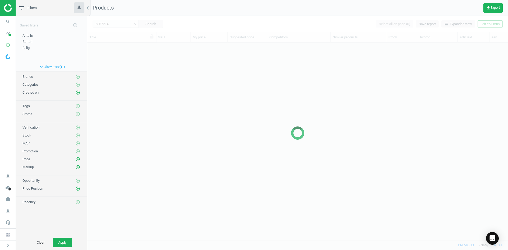
click at [139, 69] on div at bounding box center [297, 133] width 421 height 234
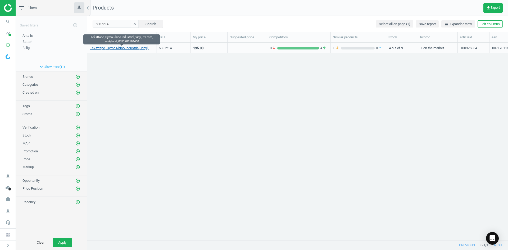
click at [124, 49] on link "Teksttape, Dymo Rhino Industrial, vinyl, 19 mm, sort/hvid, 0071701184450" at bounding box center [121, 48] width 63 height 5
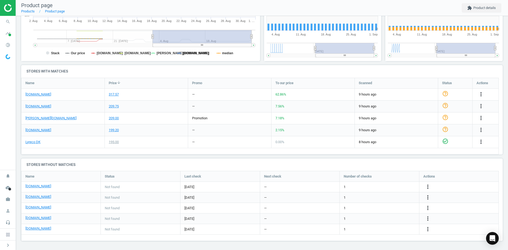
scroll to position [114, 125]
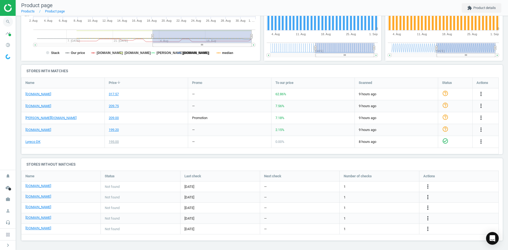
click at [6, 22] on icon "search" at bounding box center [8, 22] width 10 height 10
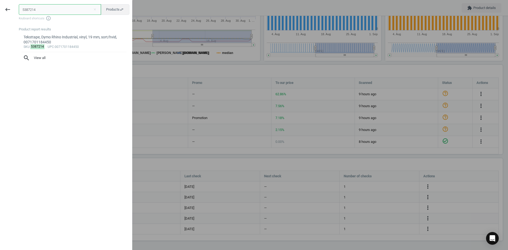
drag, startPoint x: 56, startPoint y: 8, endPoint x: -7, endPoint y: 9, distance: 63.2
click at [0, 9] on html "Group 2 Created with Sketch. ic/cloud_download/grey600 Created with Sketch. gra…" at bounding box center [254, 125] width 508 height 250
paste input "967925"
type input "5967925"
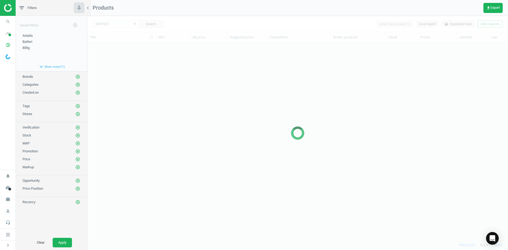
scroll to position [189, 417]
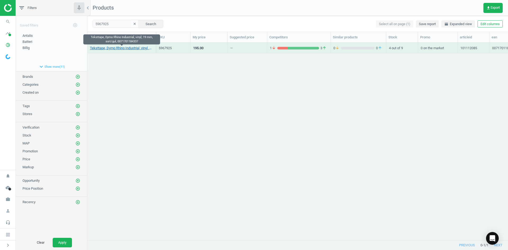
click at [130, 49] on link "Teksttape, Dymo Rhino Industrial, vinyl, 19 mm, sort/gul, 0071701184337" at bounding box center [121, 48] width 63 height 5
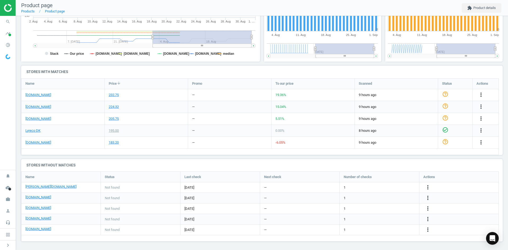
scroll to position [130, 0]
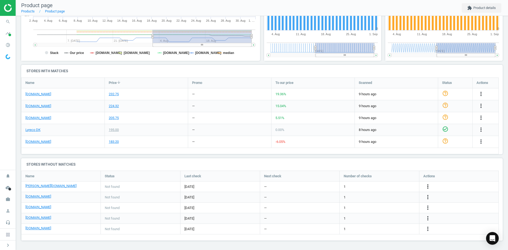
click at [428, 187] on icon "more_vert" at bounding box center [428, 186] width 6 height 6
click at [372, 187] on link "Edit URL/product option" at bounding box center [386, 187] width 73 height 8
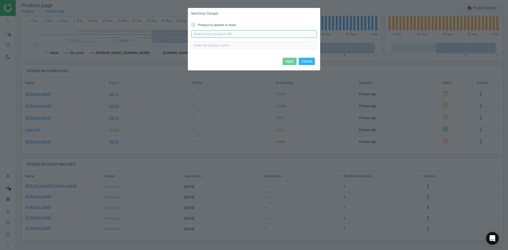
drag, startPoint x: 253, startPoint y: 32, endPoint x: 258, endPoint y: 38, distance: 8.1
click at [252, 32] on input "text" at bounding box center [253, 34] width 125 height 8
paste input "https://www.lomax.dk/elektronik/labelprint-og-tape/labeltape/dymo-rhino-vinylta…"
type input "https://www.lomax.dk/elektronik/labelprint-og-tape/labeltape/dymo-rhino-vinylta…"
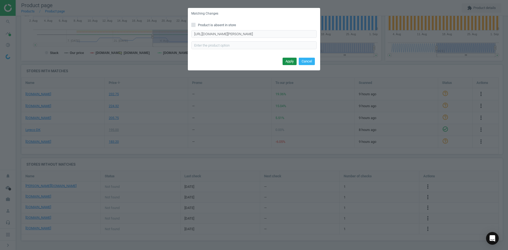
click at [290, 61] on button "Apply" at bounding box center [290, 61] width 14 height 7
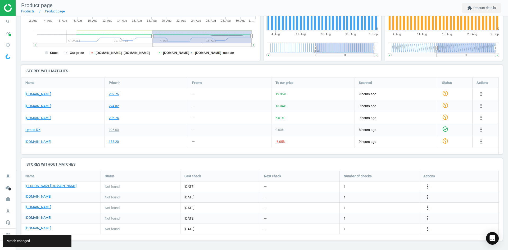
click at [35, 221] on div "[DOMAIN_NAME]" at bounding box center [60, 218] width 71 height 6
click at [34, 219] on link "[DOMAIN_NAME]" at bounding box center [38, 217] width 26 height 5
click at [6, 23] on icon "search" at bounding box center [8, 22] width 10 height 10
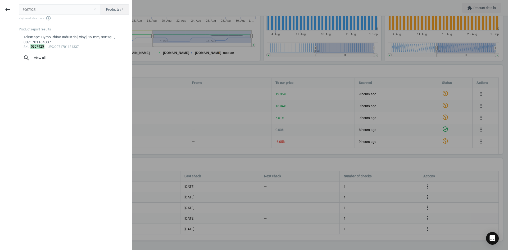
drag, startPoint x: 16, startPoint y: 9, endPoint x: -3, endPoint y: 9, distance: 18.3
click at [0, 9] on html "Group 2 Created with Sketch. ic/cloud_download/grey600 Created with Sketch. gra…" at bounding box center [254, 125] width 508 height 250
type input "20670396"
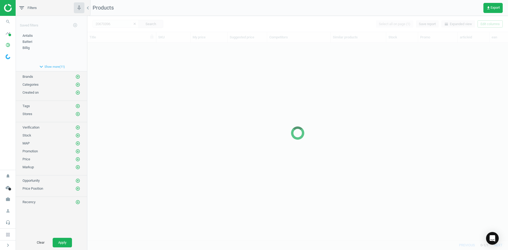
scroll to position [189, 417]
click at [159, 139] on div at bounding box center [297, 133] width 421 height 234
click at [143, 135] on div at bounding box center [297, 133] width 421 height 234
click at [146, 93] on div at bounding box center [297, 133] width 421 height 234
click at [144, 97] on div at bounding box center [297, 133] width 421 height 234
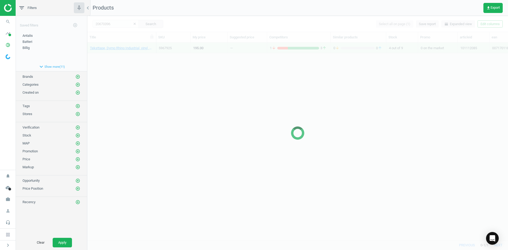
click at [144, 97] on div at bounding box center [297, 133] width 421 height 234
click at [145, 97] on div at bounding box center [297, 133] width 421 height 234
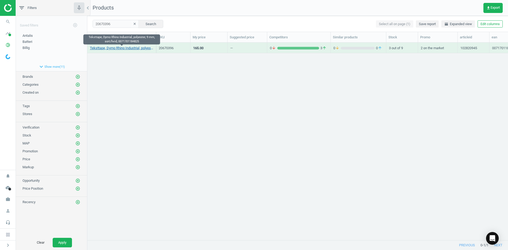
click at [137, 49] on link "Teksttape, Dymo Rhino Industrial, polyester, 9 mm, sort/hvid, 0071701184825" at bounding box center [121, 48] width 63 height 5
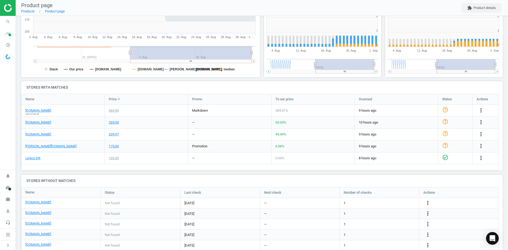
scroll to position [130, 0]
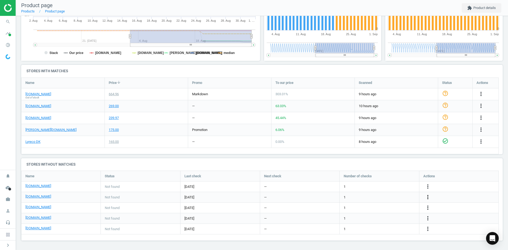
click at [426, 195] on icon "more_vert" at bounding box center [428, 197] width 6 height 6
click at [379, 199] on link "Edit URL/product option" at bounding box center [386, 197] width 73 height 8
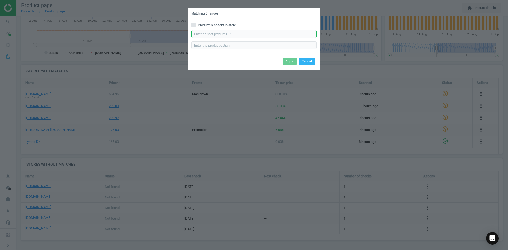
click at [205, 35] on input "text" at bounding box center [253, 34] width 125 height 8
paste input "https://konpap.dk/dymo-rhino-polyestertape-9mm-sort-hvid-154.18482/"
type input "https://konpap.dk/dymo-rhino-polyestertape-9mm-sort-hvid-154.18482/"
click at [292, 60] on button "Apply" at bounding box center [290, 61] width 14 height 7
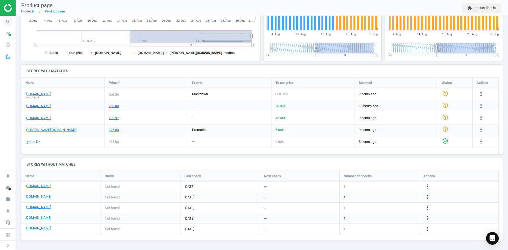
click at [11, 20] on icon "search" at bounding box center [8, 22] width 10 height 10
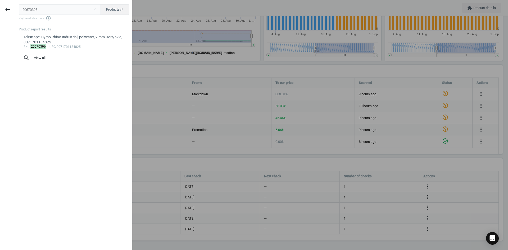
click at [33, 8] on input "20670396" at bounding box center [60, 9] width 82 height 11
drag, startPoint x: 41, startPoint y: 9, endPoint x: -2, endPoint y: 9, distance: 42.6
click at [0, 9] on html "Group 2 Created with Sketch. ic/cloud_download/grey600 Created with Sketch. gra…" at bounding box center [254, 125] width 508 height 250
type input "20670408"
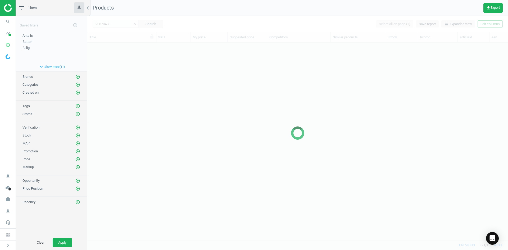
scroll to position [189, 417]
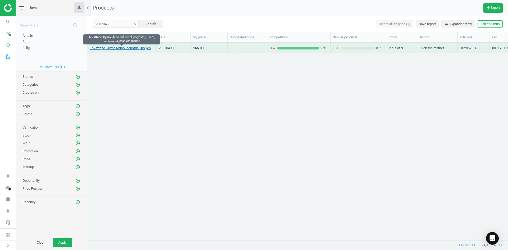
click at [142, 48] on link "Teksttape, Dymo Rhino Industrial, polyester, 9 mm, sort/metal, 0071701184856" at bounding box center [121, 48] width 63 height 5
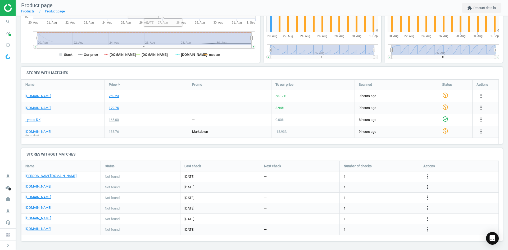
scroll to position [129, 0]
click at [426, 176] on icon "more_vert" at bounding box center [428, 176] width 6 height 6
click at [382, 174] on link "Edit URL/product option" at bounding box center [386, 176] width 73 height 8
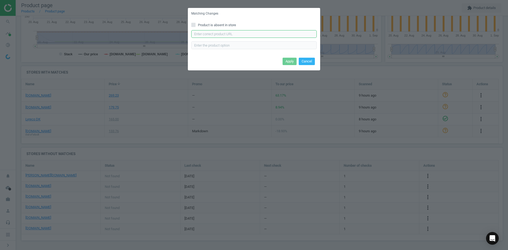
drag, startPoint x: 222, startPoint y: 34, endPoint x: 227, endPoint y: 38, distance: 6.4
click at [222, 34] on input "text" at bounding box center [253, 34] width 125 height 8
paste input "https://www.lomax.dk/elektronik/labelprint-og-tape/labeltape/dymo-rhino-permane…"
type input "https://www.lomax.dk/elektronik/labelprint-og-tape/labeltape/dymo-rhino-permane…"
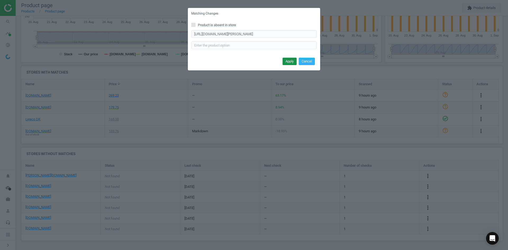
scroll to position [0, 0]
drag, startPoint x: 292, startPoint y: 61, endPoint x: 292, endPoint y: 57, distance: 4.0
click at [292, 61] on button "Apply" at bounding box center [290, 61] width 14 height 7
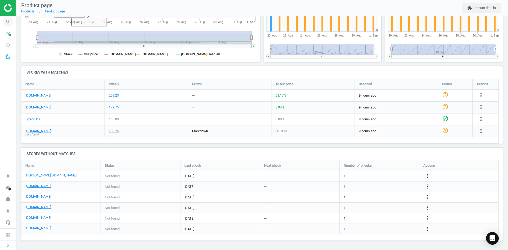
click at [8, 23] on icon "search" at bounding box center [8, 22] width 10 height 10
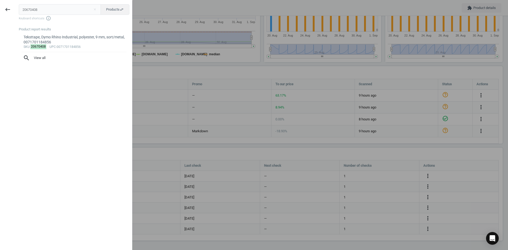
drag, startPoint x: 57, startPoint y: 11, endPoint x: -6, endPoint y: 10, distance: 62.5
click at [0, 10] on html "Group 2 Created with Sketch. ic/cloud_download/grey600 Created with Sketch. gra…" at bounding box center [254, 125] width 508 height 250
type input "Dymo 18485"
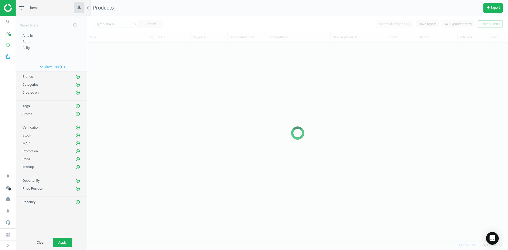
scroll to position [189, 417]
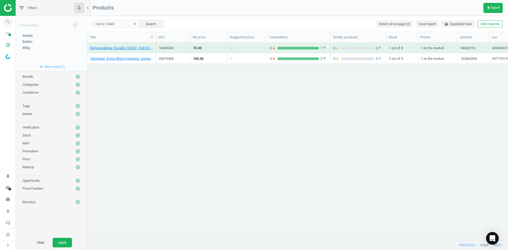
click at [6, 21] on icon "search" at bounding box center [8, 22] width 10 height 10
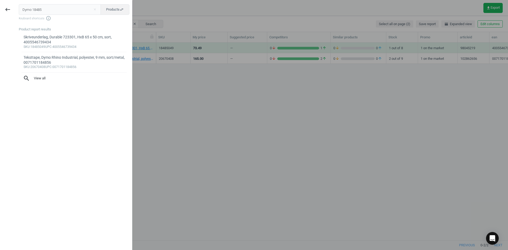
drag, startPoint x: 50, startPoint y: 10, endPoint x: -18, endPoint y: 13, distance: 68.1
click at [0, 13] on html "Group 2 Created with Sketch. ic/cloud_download/grey600 Created with Sketch. gra…" at bounding box center [254, 125] width 508 height 250
type input "20670408"
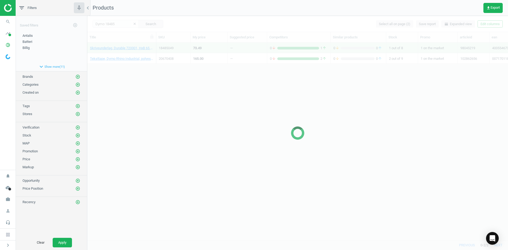
click at [188, 108] on div at bounding box center [297, 133] width 421 height 234
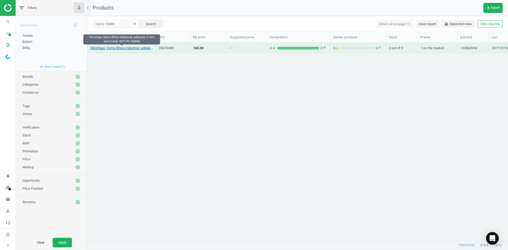
click at [128, 48] on link "Teksttape, Dymo Rhino Industrial, polyester, 9 mm, sort/metal, 0071701184856" at bounding box center [121, 48] width 63 height 5
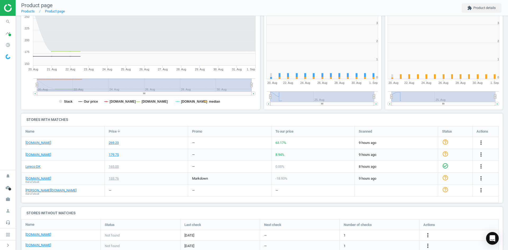
scroll to position [114, 245]
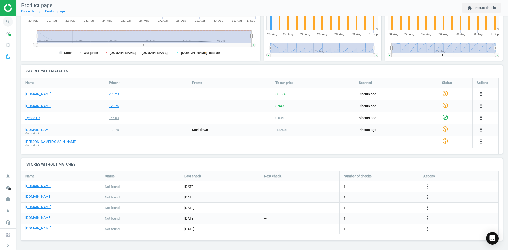
click at [5, 20] on icon "search" at bounding box center [8, 22] width 10 height 10
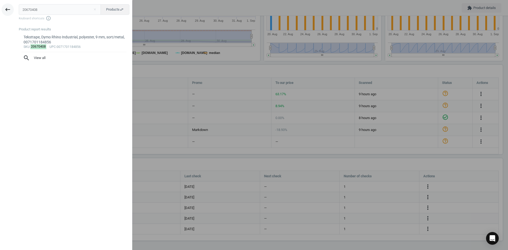
drag, startPoint x: 29, startPoint y: 11, endPoint x: 2, endPoint y: 12, distance: 27.3
click at [3, 10] on div "keyboard_backspace 20670408 close Products swap_horiz Keyboard shortcuts info_o…" at bounding box center [66, 126] width 132 height 250
type input "3509816"
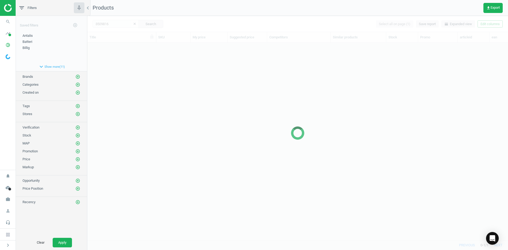
scroll to position [189, 417]
click at [209, 107] on div at bounding box center [297, 133] width 421 height 234
click at [200, 91] on div at bounding box center [297, 133] width 421 height 234
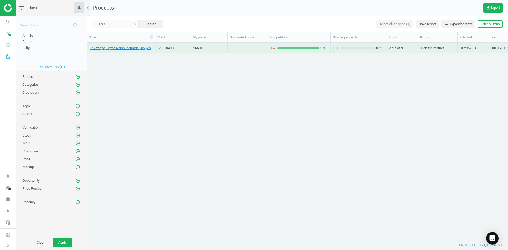
click at [171, 83] on div "Teksttape, Dymo Rhino Industrial, polyester, 9 mm, sort/metal, 0071701184856 20…" at bounding box center [297, 139] width 421 height 193
drag, startPoint x: 166, startPoint y: 79, endPoint x: 160, endPoint y: 67, distance: 13.8
click at [166, 78] on div "Teksttape, Dymo Rhino Industrial, polyester, 12 mm, sort/hvid, 0071701184832 35…" at bounding box center [297, 139] width 421 height 193
click at [136, 48] on link "Teksttape, Dymo Rhino Industrial, polyester, 12 mm, sort/hvid, 0071701184832" at bounding box center [121, 48] width 63 height 5
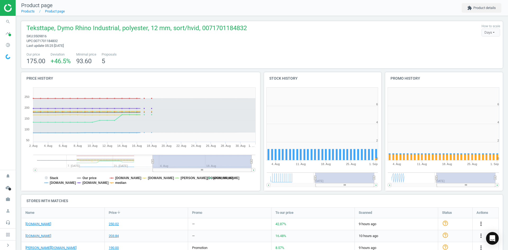
scroll to position [3, 3]
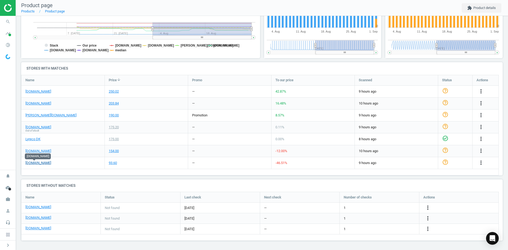
click at [34, 163] on link "[DOMAIN_NAME]" at bounding box center [38, 163] width 26 height 5
click at [48, 207] on link "[DOMAIN_NAME]" at bounding box center [38, 207] width 26 height 5
click at [427, 206] on icon "more_vert" at bounding box center [428, 208] width 6 height 6
click at [380, 209] on link "Edit URL/product option" at bounding box center [386, 208] width 73 height 8
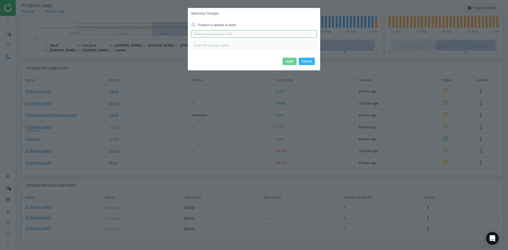
drag, startPoint x: 206, startPoint y: 32, endPoint x: 215, endPoint y: 40, distance: 12.6
click at [206, 32] on input "text" at bounding box center [253, 34] width 125 height 8
paste input "https://daarbakredoffice.dk/dymo-rhino-polyestertape-12mm-sort-hvid-1175601.html"
type input "https://daarbakredoffice.dk/dymo-rhino-polyestertape-12mm-sort-hvid-1175601.html"
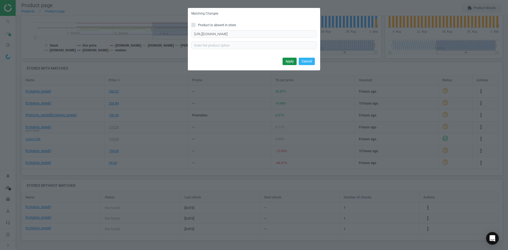
click at [292, 62] on button "Apply" at bounding box center [290, 61] width 14 height 7
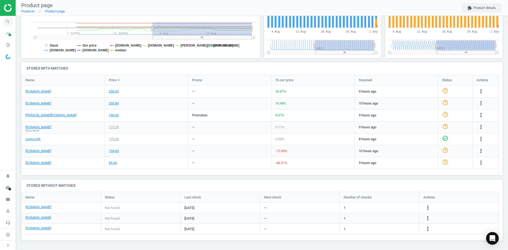
click at [11, 19] on icon "search" at bounding box center [8, 22] width 10 height 10
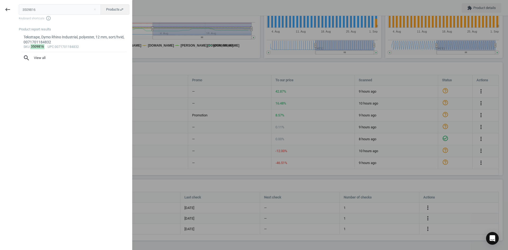
drag, startPoint x: 47, startPoint y: 7, endPoint x: -31, endPoint y: 4, distance: 77.9
click at [0, 4] on html "Group 2 Created with Sketch. ic/cloud_download/grey600 Created with Sketch. gra…" at bounding box center [254, 125] width 508 height 250
type input "20670476"
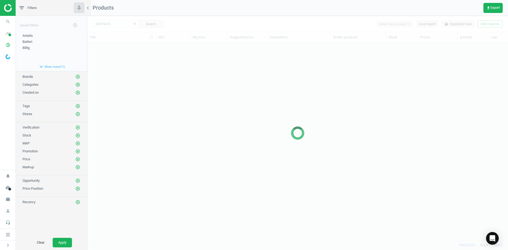
scroll to position [189, 417]
drag, startPoint x: 112, startPoint y: 78, endPoint x: 112, endPoint y: 63, distance: 14.8
click at [112, 76] on div at bounding box center [297, 133] width 421 height 234
click at [115, 56] on div at bounding box center [297, 133] width 421 height 234
click at [115, 49] on div at bounding box center [297, 133] width 421 height 234
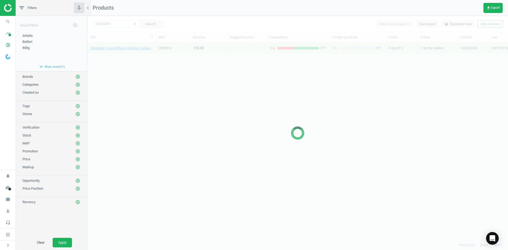
click at [115, 49] on div at bounding box center [297, 133] width 421 height 234
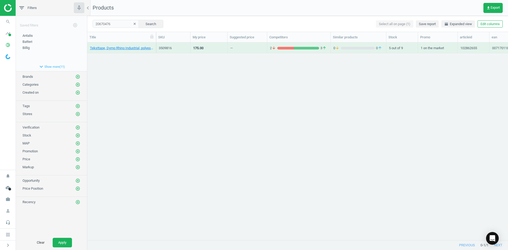
click at [115, 49] on link "Teksttape, Dymo Rhino Industrial, polyester, 12 mm, sort/hvid, 0071701184832" at bounding box center [121, 48] width 63 height 5
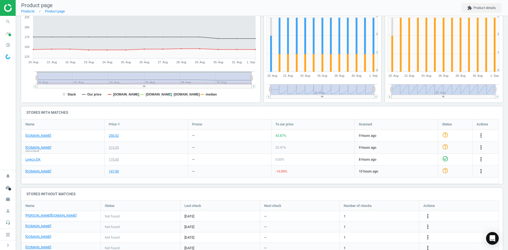
scroll to position [129, 0]
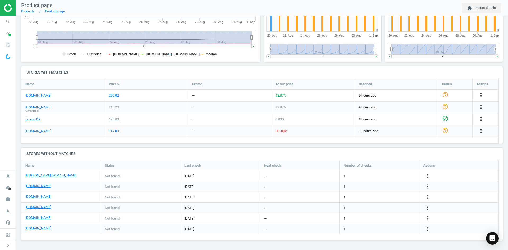
click at [428, 176] on icon "more_vert" at bounding box center [428, 176] width 6 height 6
click at [379, 175] on link "Edit URL/product option" at bounding box center [386, 176] width 73 height 8
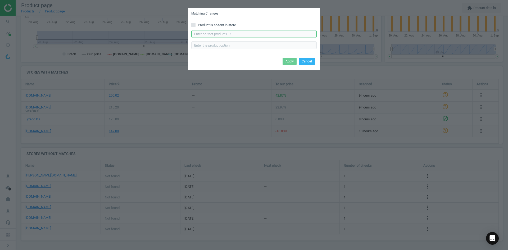
drag, startPoint x: 226, startPoint y: 32, endPoint x: 248, endPoint y: 37, distance: 22.3
click at [226, 32] on input "text" at bounding box center [253, 34] width 125 height 8
paste input "https://www.lomax.dk/soeg/?q=%2018486"
type input "https://www.lomax.dk/soeg/?q=%2018486"
click at [291, 60] on button "Apply" at bounding box center [290, 61] width 14 height 7
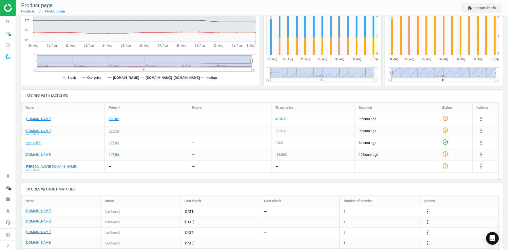
scroll to position [130, 0]
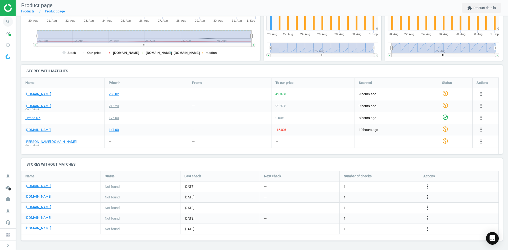
click at [6, 21] on icon "search" at bounding box center [8, 22] width 10 height 10
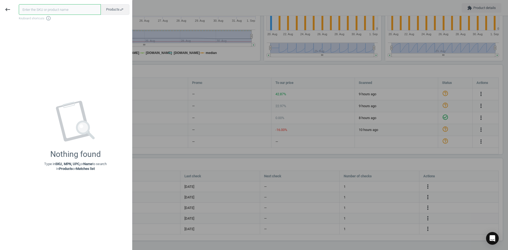
click at [51, 11] on input "text" at bounding box center [60, 9] width 82 height 11
paste input "3509827"
type input "3509827"
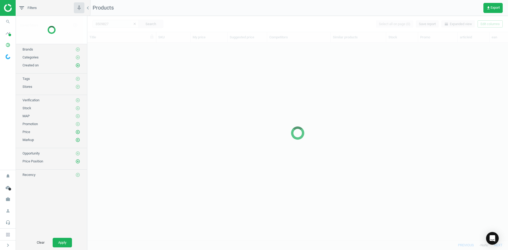
scroll to position [189, 417]
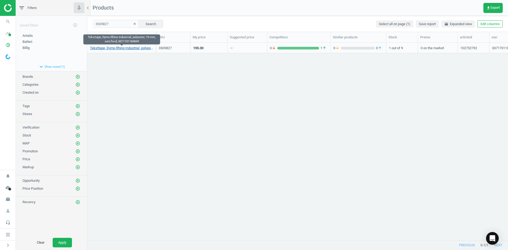
click at [134, 48] on link "Teksttape, Dymo Rhino Industrial, polyester, 19 mm, sort/hvid, 0071701184849" at bounding box center [121, 48] width 63 height 5
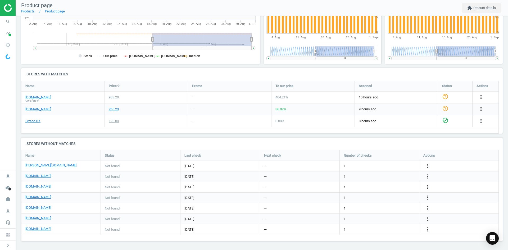
scroll to position [127, 0]
click at [30, 96] on link "[DOMAIN_NAME]" at bounding box center [38, 96] width 26 height 5
click at [481, 98] on icon "more_vert" at bounding box center [481, 96] width 6 height 6
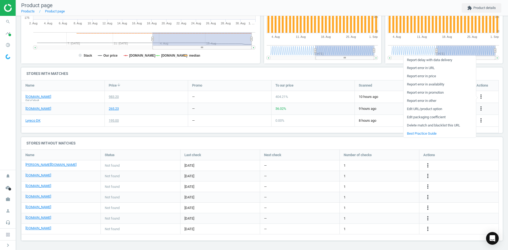
click at [434, 116] on link "Edit packaging coefficient" at bounding box center [440, 117] width 73 height 8
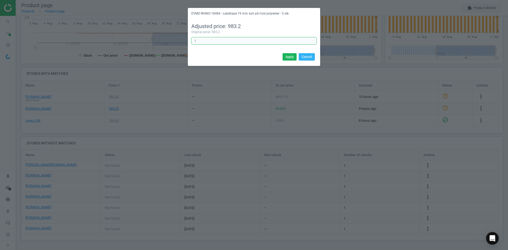
click at [206, 43] on input "1" at bounding box center [253, 41] width 125 height 8
type input "0.2"
click at [292, 58] on button "Apply" at bounding box center [290, 56] width 14 height 7
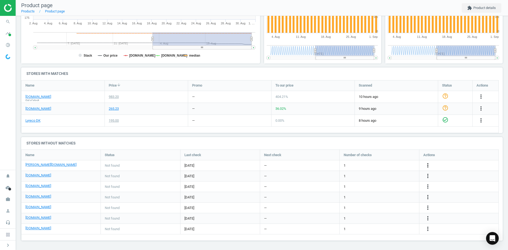
click at [425, 164] on icon "more_vert" at bounding box center [428, 165] width 6 height 6
click at [378, 166] on link "Edit URL/product option" at bounding box center [386, 165] width 73 height 8
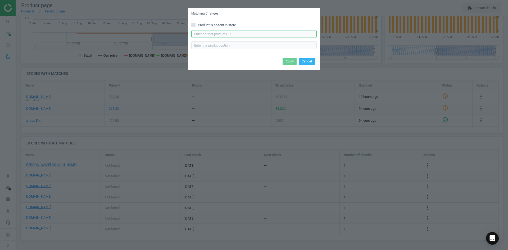
drag, startPoint x: 195, startPoint y: 37, endPoint x: 212, endPoint y: 40, distance: 17.9
click at [195, 37] on input "text" at bounding box center [253, 34] width 125 height 8
paste input "https://www.lomax.dk/elektronik/labelprint-og-tape/labeltape/dymo-rhino-permane…"
type input "https://www.lomax.dk/elektronik/labelprint-og-tape/labeltape/dymo-rhino-permane…"
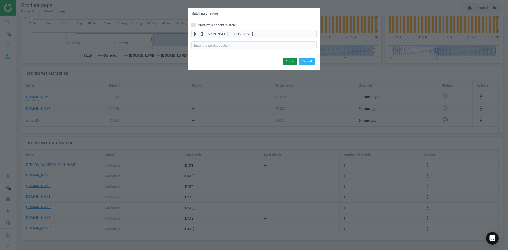
click at [290, 61] on button "Apply" at bounding box center [290, 61] width 14 height 7
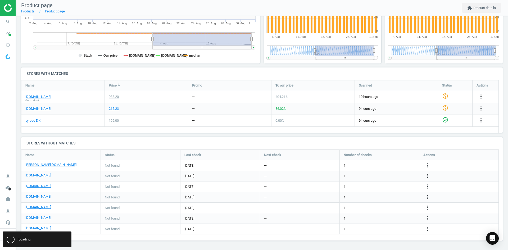
scroll to position [0, 0]
click at [430, 175] on icon "more_vert" at bounding box center [428, 176] width 6 height 6
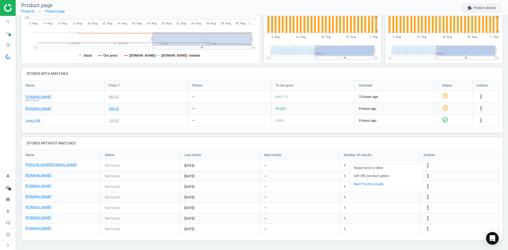
click at [384, 177] on link "Edit URL/product option" at bounding box center [386, 176] width 73 height 8
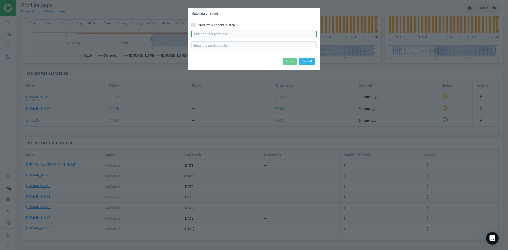
drag, startPoint x: 219, startPoint y: 34, endPoint x: 220, endPoint y: 37, distance: 2.7
click at [218, 33] on input "text" at bounding box center [253, 34] width 125 height 8
paste input "https://daarbakredoffice.dk/dymo-rhino-polyestertape-19mm-sort-hvid-1175602.html"
type input "https://daarbakredoffice.dk/dymo-rhino-polyestertape-19mm-sort-hvid-1175602.html"
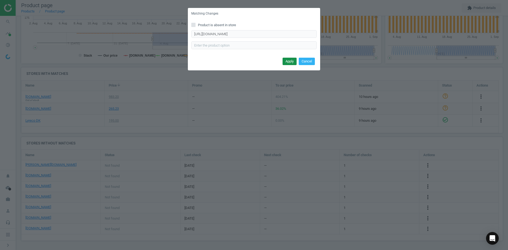
click at [288, 59] on button "Apply" at bounding box center [290, 61] width 14 height 7
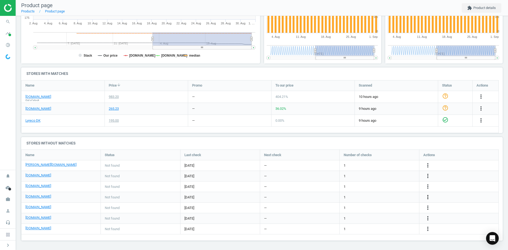
click at [428, 198] on icon "more_vert" at bounding box center [428, 197] width 6 height 6
click at [387, 198] on link "Edit URL/product option" at bounding box center [386, 197] width 73 height 8
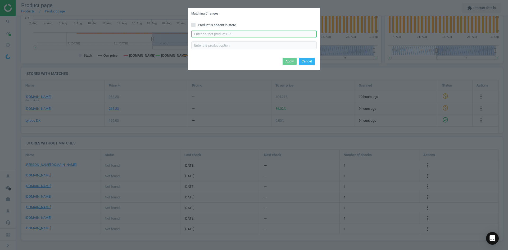
drag, startPoint x: 211, startPoint y: 34, endPoint x: 218, endPoint y: 37, distance: 7.2
click at [211, 34] on input "text" at bounding box center [253, 34] width 125 height 8
paste input "https://konpap.dk/dymo-rhino-polyestertape-19mm-sort-hvid-154.18484/"
type input "https://konpap.dk/dymo-rhino-polyestertape-19mm-sort-hvid-154.18484/"
click at [291, 61] on button "Apply" at bounding box center [290, 61] width 14 height 7
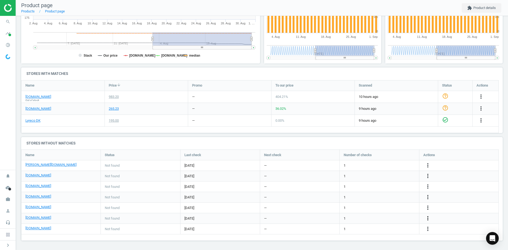
click at [430, 217] on icon "more_vert" at bounding box center [428, 218] width 6 height 6
click at [390, 217] on link "Edit URL/product option" at bounding box center [386, 218] width 73 height 8
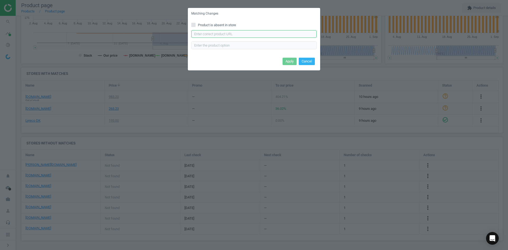
drag, startPoint x: 218, startPoint y: 34, endPoint x: 223, endPoint y: 35, distance: 4.5
click at [218, 34] on input "text" at bounding box center [253, 34] width 125 height 8
paste input "o 18484"
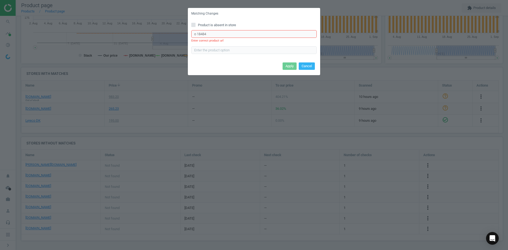
drag, startPoint x: 220, startPoint y: 32, endPoint x: 167, endPoint y: 28, distance: 53.1
click at [175, 28] on div "Matching Changes Product is absent in store o 18484 Enter correct product url A…" at bounding box center [254, 125] width 508 height 250
paste input "https://www.proshop.dk/Papir-Fotopapir-og-Etiketter/DYMO-Dymo-Rhino-permanent-p…"
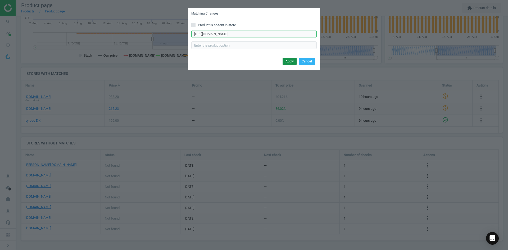
type input "https://www.proshop.dk/Papir-Fotopapir-og-Etiketter/DYMO-Dymo-Rhino-permanent-p…"
click at [288, 59] on button "Apply" at bounding box center [290, 61] width 14 height 7
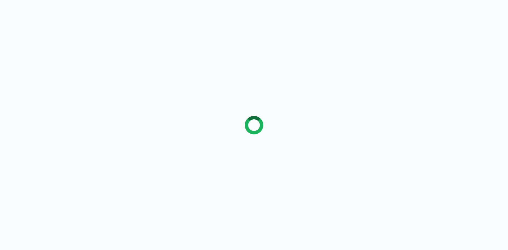
drag, startPoint x: 328, startPoint y: 181, endPoint x: 353, endPoint y: 141, distance: 47.7
click at [329, 181] on div at bounding box center [254, 125] width 508 height 250
click at [199, 33] on div at bounding box center [254, 125] width 508 height 250
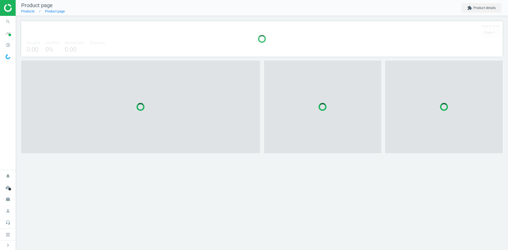
click at [210, 97] on div at bounding box center [140, 107] width 239 height 93
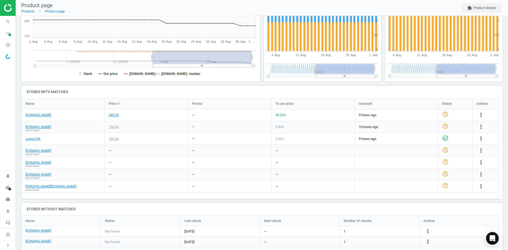
scroll to position [0, 0]
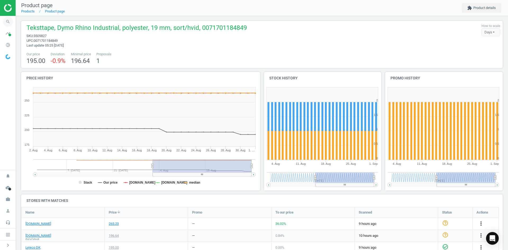
click at [7, 19] on icon "search" at bounding box center [8, 22] width 10 height 10
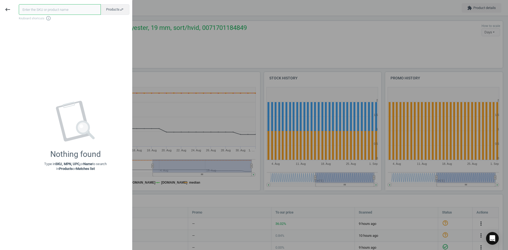
drag, startPoint x: 59, startPoint y: 12, endPoint x: 37, endPoint y: 11, distance: 22.0
click at [41, 11] on input "text" at bounding box center [60, 9] width 82 height 11
paste input "20670408"
type input "20670408"
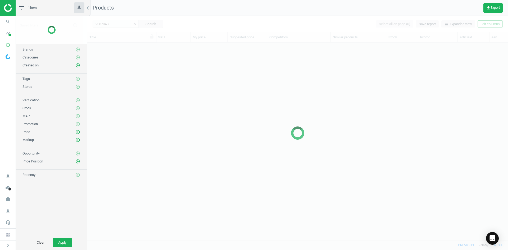
scroll to position [189, 417]
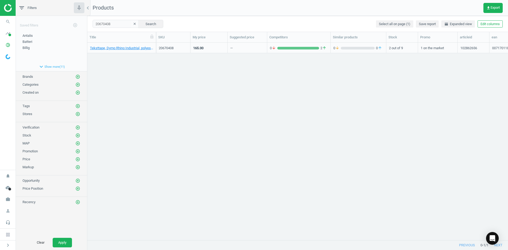
drag, startPoint x: 151, startPoint y: 65, endPoint x: 151, endPoint y: 54, distance: 10.6
click at [152, 63] on div "Teksttape, Dymo Rhino Industrial, polyester, 9 mm, sort/metal, 0071701184856 20…" at bounding box center [297, 139] width 421 height 193
click at [149, 48] on link "Teksttape, Dymo Rhino Industrial, polyester, 9 mm, sort/metal, 0071701184856" at bounding box center [121, 48] width 63 height 5
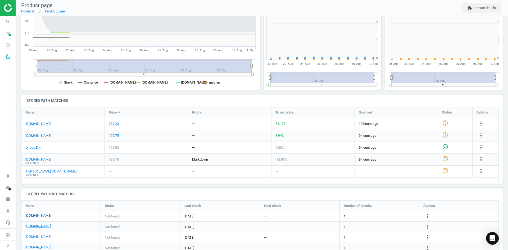
scroll to position [3, 3]
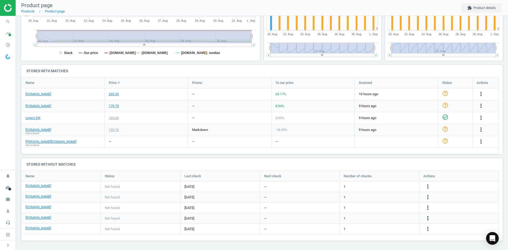
click at [428, 219] on icon "more_vert" at bounding box center [428, 218] width 6 height 6
click at [392, 219] on link "Edit URL/product option" at bounding box center [386, 218] width 73 height 8
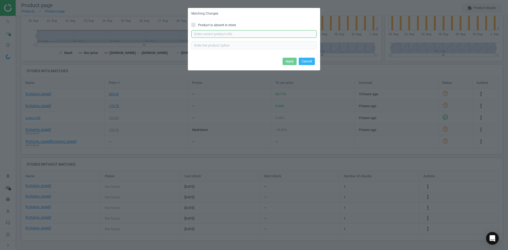
paste input "Dymo 18485"
click at [229, 33] on input "text" at bounding box center [253, 34] width 125 height 8
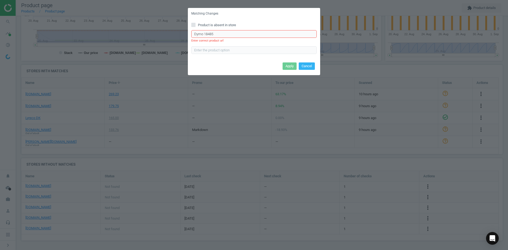
drag, startPoint x: 310, startPoint y: 66, endPoint x: 229, endPoint y: 8, distance: 99.4
click at [305, 61] on div "Matching Changes Product is absent in store Dymo 18485 Enter correct product ur…" at bounding box center [254, 41] width 132 height 67
drag, startPoint x: 170, startPoint y: 33, endPoint x: 153, endPoint y: 33, distance: 17.2
click at [157, 33] on div "Matching Changes Product is absent in store Dymo 18485 Enter correct product ur…" at bounding box center [254, 125] width 508 height 250
paste input "https://www.proshop.dk/Papir-Fotopapir-og-Etiketter/DYMO-Dymo-Rhino-permanent-p…"
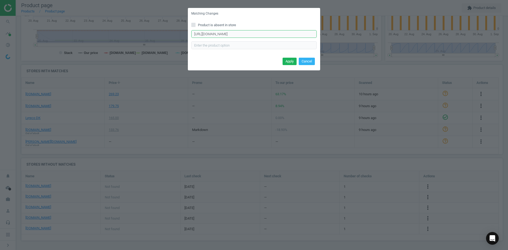
type input "https://www.proshop.dk/Papir-Fotopapir-og-Etiketter/DYMO-Dymo-Rhino-permanent-p…"
click at [286, 63] on button "Apply" at bounding box center [290, 61] width 14 height 7
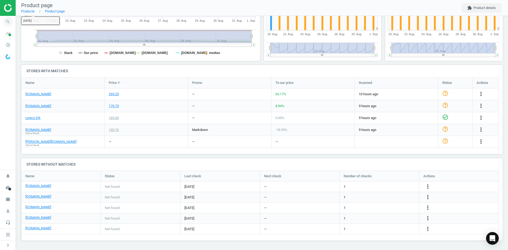
click at [9, 21] on icon "search" at bounding box center [8, 22] width 10 height 10
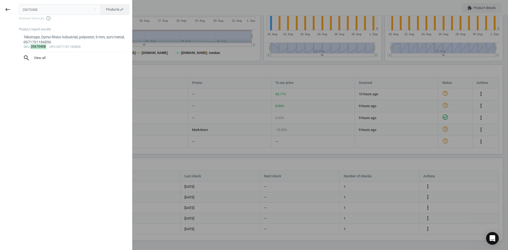
drag, startPoint x: 48, startPoint y: 8, endPoint x: -1, endPoint y: 2, distance: 48.8
click at [0, 2] on html "Group 2 Created with Sketch. ic/cloud_download/grey600 Created with Sketch. gra…" at bounding box center [254, 125] width 508 height 250
type input "9415936"
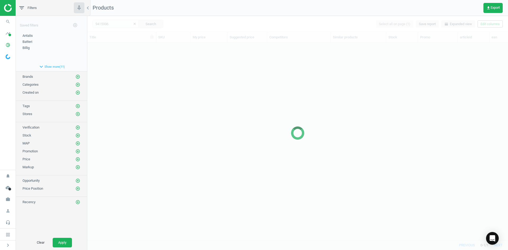
scroll to position [189, 417]
click at [136, 84] on div at bounding box center [297, 133] width 421 height 234
click at [133, 84] on div at bounding box center [297, 133] width 421 height 234
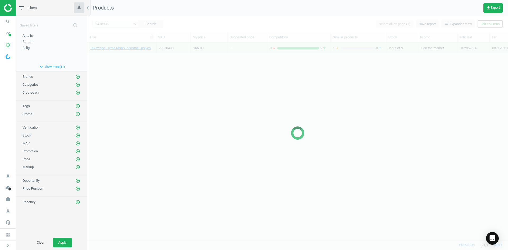
click at [133, 84] on div at bounding box center [297, 133] width 421 height 234
click at [128, 68] on div at bounding box center [297, 133] width 421 height 234
click at [126, 61] on div at bounding box center [297, 133] width 421 height 234
click at [125, 58] on div "Teksttape, Dymo Rhino Industrial, polyester, 9 mm, sort/metal, 0071701184856 20…" at bounding box center [297, 139] width 421 height 193
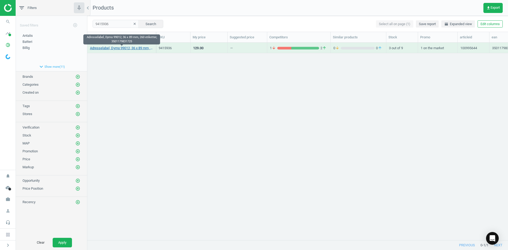
click at [122, 49] on link "Adresselabel, Dymo 99012, 36 x 89 mm, 260 etiketter, 3501179831725" at bounding box center [121, 48] width 63 height 5
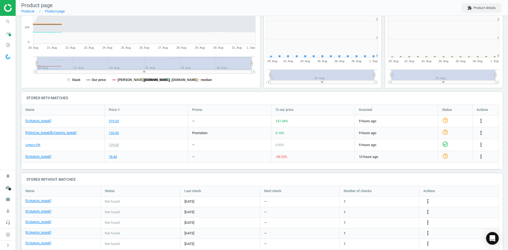
scroll to position [114, 245]
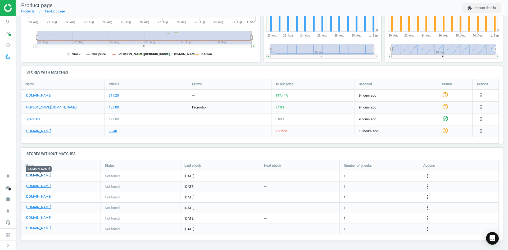
click at [39, 176] on link "[DOMAIN_NAME]" at bounding box center [38, 175] width 26 height 5
click at [429, 197] on icon "more_vert" at bounding box center [428, 197] width 6 height 6
click at [373, 196] on link "Edit URL/product option" at bounding box center [386, 197] width 73 height 8
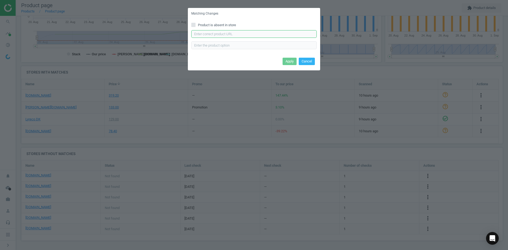
click at [218, 36] on input "text" at bounding box center [253, 34] width 125 height 8
paste input "https://www.kontorsyd.dk/da/dymo-labels/labeletiketter-adresse-36x89-mm-2-rulle…"
type input "https://www.kontorsyd.dk/da/dymo-labels/labeletiketter-adresse-36x89-mm-2-rulle…"
click at [294, 62] on button "Apply" at bounding box center [290, 61] width 14 height 7
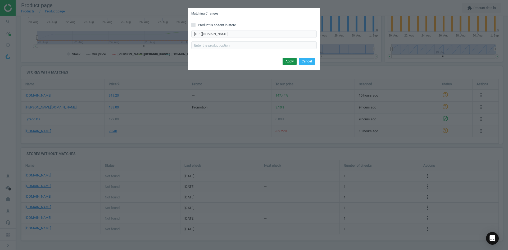
scroll to position [0, 0]
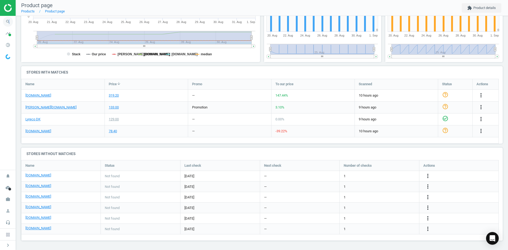
click at [9, 22] on icon "search" at bounding box center [8, 22] width 10 height 10
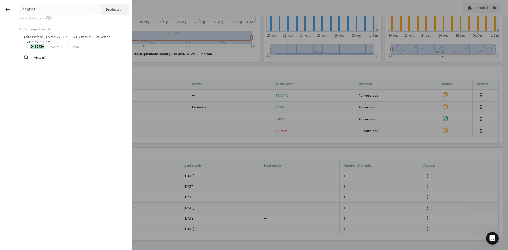
drag, startPoint x: 36, startPoint y: 9, endPoint x: -7, endPoint y: 14, distance: 43.2
click at [0, 14] on html "Group 2 Created with Sketch. ic/cloud_download/grey600 Created with Sketch. gra…" at bounding box center [254, 125] width 508 height 250
type input "12218537"
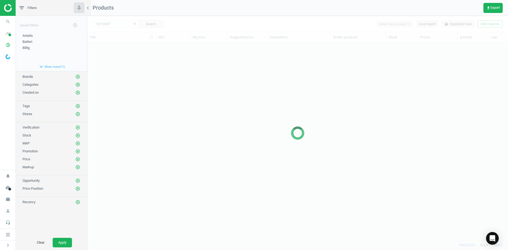
scroll to position [189, 417]
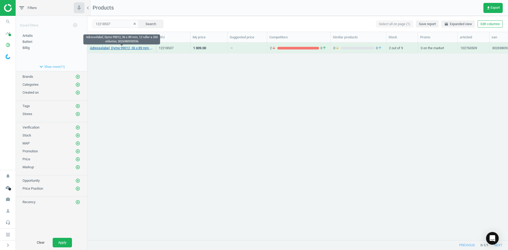
click at [136, 50] on link "Adresselabel, Dymo 99012, 36 x 89 mm, 12 ruller a 260 etiketter, 3026980930936" at bounding box center [121, 48] width 63 height 5
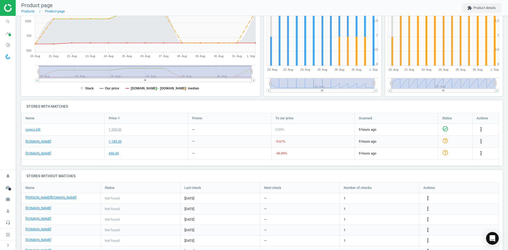
scroll to position [127, 0]
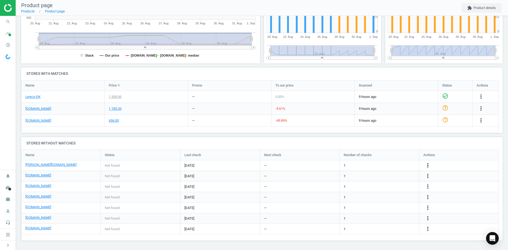
click at [429, 164] on icon "more_vert" at bounding box center [428, 165] width 6 height 6
click at [381, 165] on link "Edit URL/product option" at bounding box center [386, 165] width 73 height 8
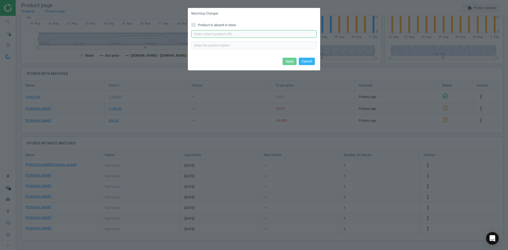
drag, startPoint x: 241, startPoint y: 33, endPoint x: 241, endPoint y: 36, distance: 2.9
click at [241, 33] on input "text" at bounding box center [253, 34] width 125 height 8
paste input "https://www.lomax.dk/elektronik/labelprint-og-tape/labeletiketter/dymo-labelwri…"
type input "https://www.lomax.dk/elektronik/labelprint-og-tape/labeletiketter/dymo-labelwri…"
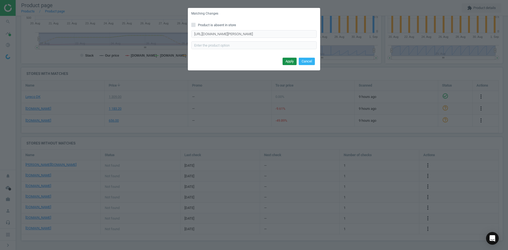
click at [291, 62] on button "Apply" at bounding box center [290, 61] width 14 height 7
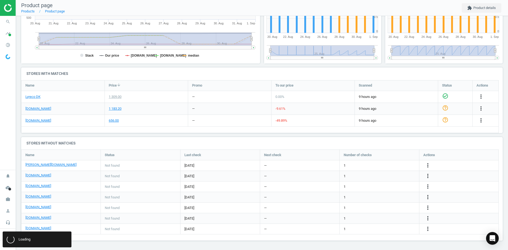
scroll to position [0, 0]
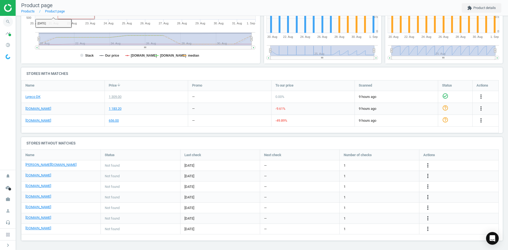
click at [7, 21] on icon "search" at bounding box center [8, 22] width 10 height 10
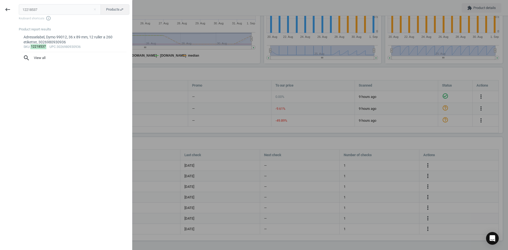
drag, startPoint x: 15, startPoint y: 12, endPoint x: 2, endPoint y: 15, distance: 13.8
click at [8, 11] on div "keyboard_backspace 12218537 close Products swap_horiz Keyboard shortcuts info_o…" at bounding box center [66, 126] width 132 height 250
type input "993055"
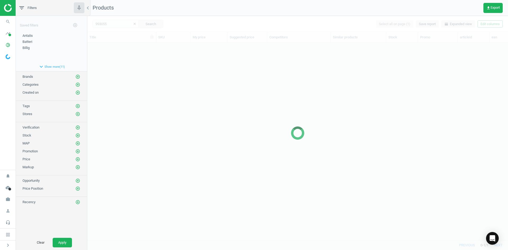
scroll to position [189, 417]
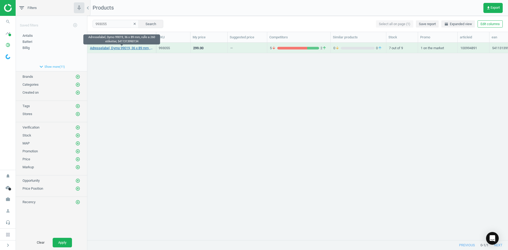
click at [116, 48] on link "Adresselabel, Dymo 99019, 36 x 89 mm, rulle a 260 etiketter, 5411313990134" at bounding box center [121, 48] width 63 height 5
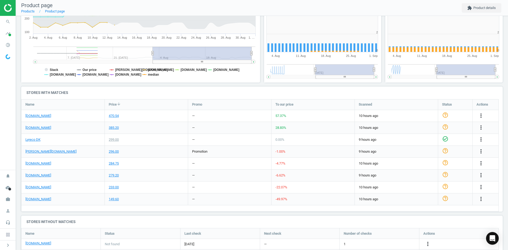
scroll to position [114, 125]
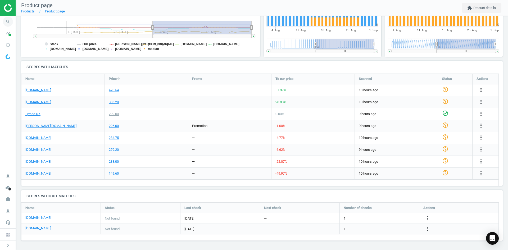
click at [8, 19] on icon "search" at bounding box center [8, 22] width 10 height 10
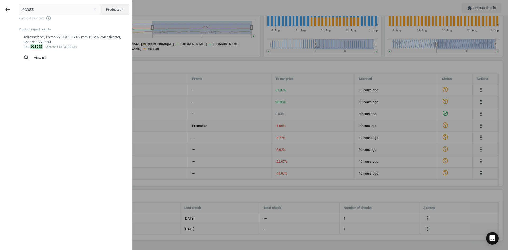
drag, startPoint x: 44, startPoint y: 11, endPoint x: 1, endPoint y: 11, distance: 43.1
click at [6, 10] on div "keyboard_backspace 993055 close Products swap_horiz Keyboard shortcuts info_out…" at bounding box center [66, 126] width 132 height 250
type input "12218526"
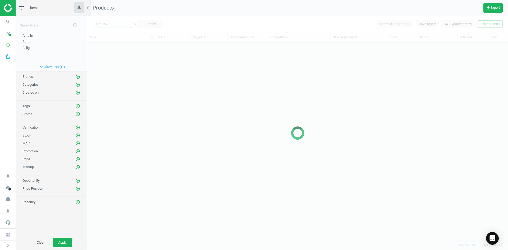
scroll to position [189, 417]
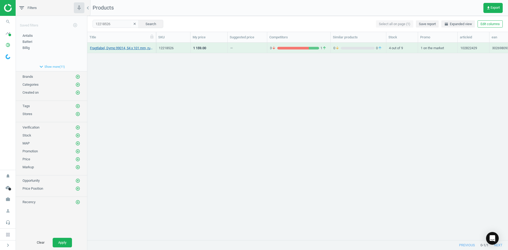
click at [142, 51] on div "Fragtlabel, Dymo 99014, 54 x 101 mm, rulle a 1.320 etiketter, 3026980930929" at bounding box center [121, 49] width 63 height 7
click at [141, 48] on link "Fragtlabel, Dymo 99014, 54 x 101 mm, rulle a 1.320 etiketter, 3026980930929" at bounding box center [121, 48] width 63 height 5
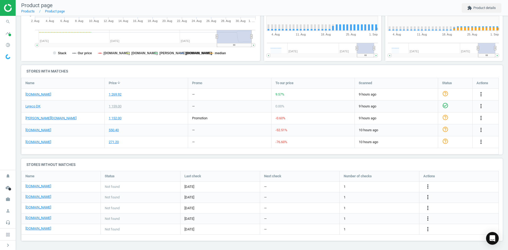
scroll to position [3, 3]
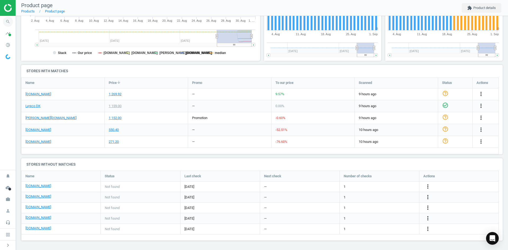
click at [8, 21] on icon "search" at bounding box center [8, 22] width 10 height 10
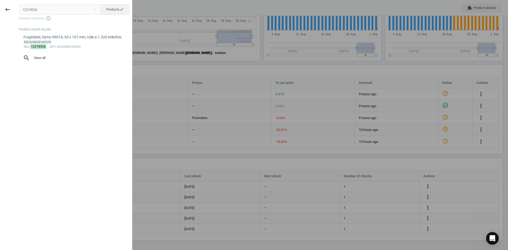
drag, startPoint x: 42, startPoint y: 9, endPoint x: 0, endPoint y: 7, distance: 42.1
click at [0, 7] on div "keyboard_backspace 12218526 close Products swap_horiz Keyboard shortcuts info_o…" at bounding box center [66, 126] width 132 height 250
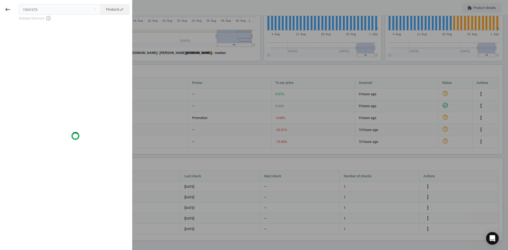
type input "15041673"
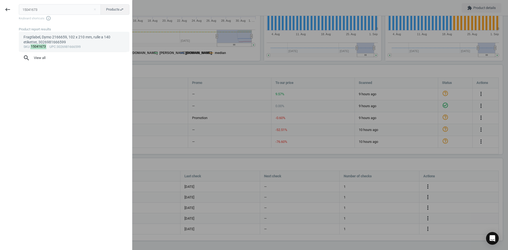
drag, startPoint x: 40, startPoint y: 87, endPoint x: 57, endPoint y: 42, distance: 47.8
click at [42, 86] on div "Product report results Fragtlabel, Dymo 2166659, 102 x 210 mm, rulle a 140 etik…" at bounding box center [75, 136] width 113 height 218
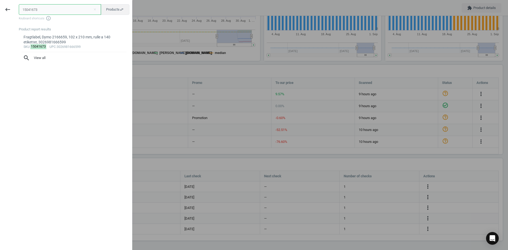
click at [46, 7] on input "15041673" at bounding box center [60, 9] width 82 height 11
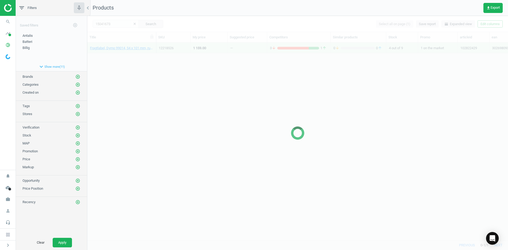
drag, startPoint x: 170, startPoint y: 56, endPoint x: 137, endPoint y: 53, distance: 33.5
click at [171, 56] on div at bounding box center [297, 133] width 421 height 234
click at [136, 53] on div at bounding box center [297, 133] width 421 height 234
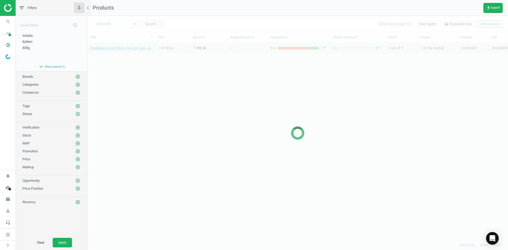
click at [136, 53] on div at bounding box center [297, 133] width 421 height 234
click at [134, 49] on div at bounding box center [297, 133] width 421 height 234
click at [135, 61] on div at bounding box center [297, 133] width 421 height 234
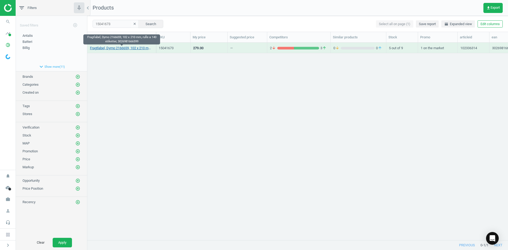
click at [134, 48] on link "Fragtlabel, Dymo 2166659, 102 x 210 mm, rulle a 140 etiketter, 3026981666599" at bounding box center [121, 48] width 63 height 5
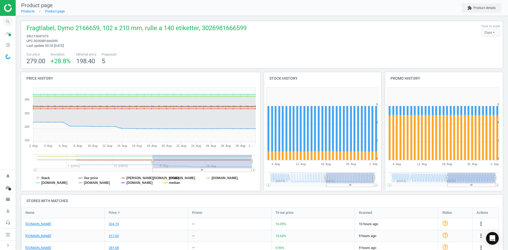
click at [10, 19] on icon "search" at bounding box center [8, 22] width 10 height 10
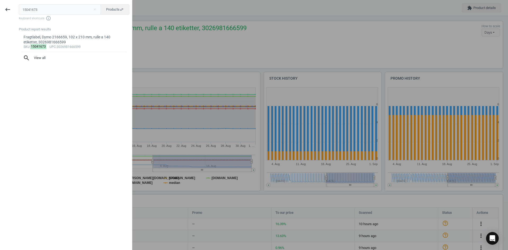
drag, startPoint x: 1, startPoint y: 8, endPoint x: -4, endPoint y: 8, distance: 4.5
click at [0, 8] on html "Group 2 Created with Sketch. ic/cloud_download/grey600 Created with Sketch. gra…" at bounding box center [254, 125] width 508 height 250
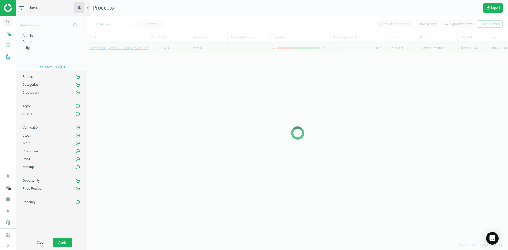
click at [10, 21] on icon "search" at bounding box center [8, 22] width 10 height 10
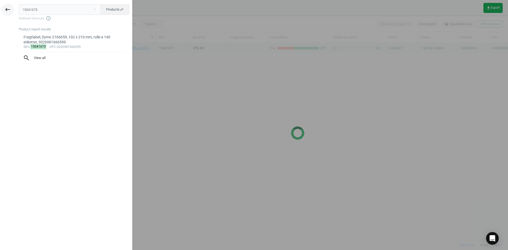
drag, startPoint x: 52, startPoint y: 11, endPoint x: 3, endPoint y: 9, distance: 49.5
click at [3, 9] on div "keyboard_backspace 15041673 close Products swap_horiz Keyboard shortcuts info_o…" at bounding box center [66, 126] width 132 height 250
type input "3339261"
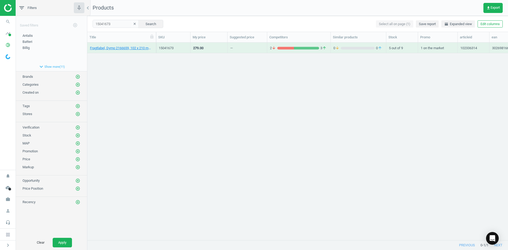
drag, startPoint x: 109, startPoint y: 105, endPoint x: 114, endPoint y: 100, distance: 7.3
click at [109, 105] on div "Fragtlabel, Dymo 2166659, 102 x 210 mm, rulle a 140 etiketter, 3026981666599 15…" at bounding box center [297, 139] width 421 height 193
click at [129, 48] on link "Fragtlabel, Dymo 2166659, 102 x 210 mm, rulle a 140 etiketter, 3026981666599" at bounding box center [121, 48] width 63 height 5
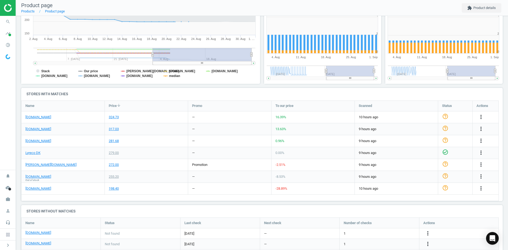
scroll to position [3, 3]
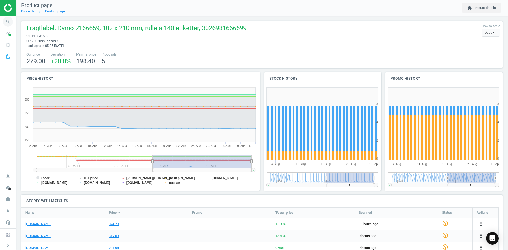
click at [4, 23] on icon "search" at bounding box center [8, 22] width 10 height 10
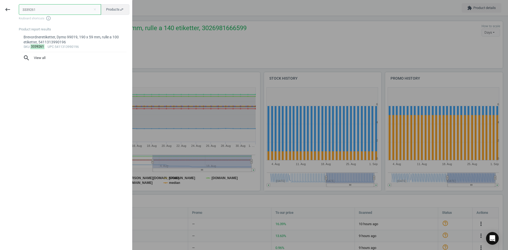
drag, startPoint x: 42, startPoint y: 12, endPoint x: -32, endPoint y: 12, distance: 73.8
click at [0, 12] on html "Group 2 Created with Sketch. ic/cloud_download/grey600 Created with Sketch. gra…" at bounding box center [254, 125] width 508 height 250
click at [160, 127] on div at bounding box center [254, 125] width 508 height 250
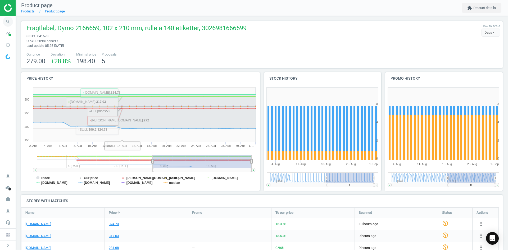
click at [8, 18] on icon "search" at bounding box center [8, 22] width 10 height 10
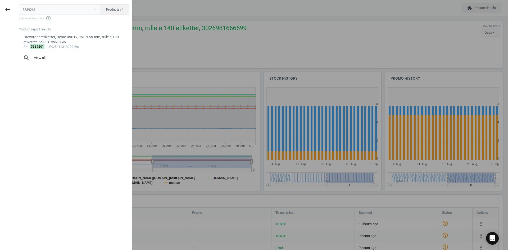
drag, startPoint x: 79, startPoint y: 7, endPoint x: -5, endPoint y: 8, distance: 84.4
click at [0, 8] on html "Group 2 Created with Sketch. ic/cloud_download/grey600 Created with Sketch. gra…" at bounding box center [254, 125] width 508 height 250
type input "12218548"
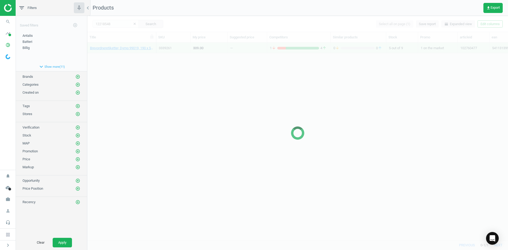
click at [175, 64] on div at bounding box center [297, 133] width 421 height 234
click at [153, 68] on div at bounding box center [297, 133] width 421 height 234
click at [140, 64] on div at bounding box center [297, 133] width 421 height 234
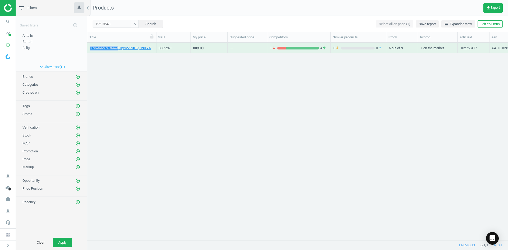
click at [139, 64] on div "Brevordneretiketter, Dymo 99019, 190 x 59 mm, rulle a 100 etiketter, 5411313990…" at bounding box center [297, 139] width 421 height 193
click at [139, 64] on div "Labels, Dymo 11354, 32 x 57 mm, 6 ruller a 1000 etiketter, 3026980930943 122185…" at bounding box center [297, 139] width 421 height 193
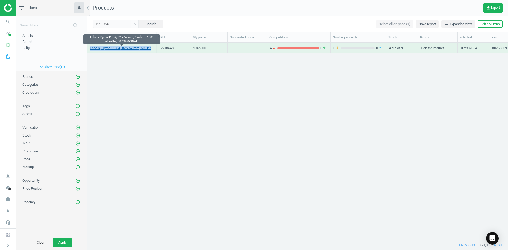
click at [120, 49] on link "Labels, Dymo 11354, 32 x 57 mm, 6 ruller a 1000 etiketter, 3026980930943" at bounding box center [121, 48] width 63 height 5
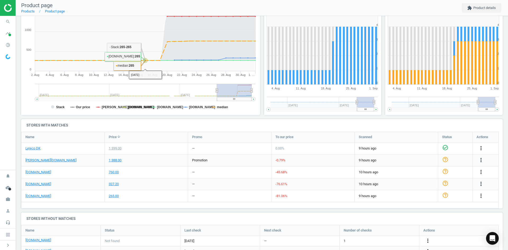
scroll to position [130, 0]
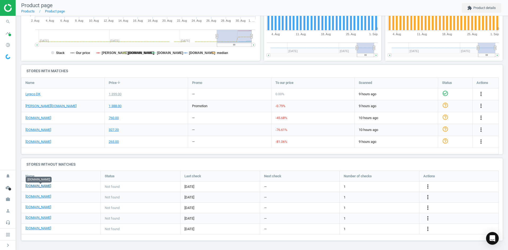
click at [46, 187] on link "[DOMAIN_NAME]" at bounding box center [38, 186] width 26 height 5
click at [37, 107] on link "[PERSON_NAME][DOMAIN_NAME]" at bounding box center [50, 106] width 51 height 5
click at [39, 118] on link "[DOMAIN_NAME]" at bounding box center [38, 118] width 26 height 5
click at [37, 130] on link "[DOMAIN_NAME]" at bounding box center [38, 130] width 26 height 5
click at [481, 129] on icon "more_vert" at bounding box center [481, 129] width 6 height 6
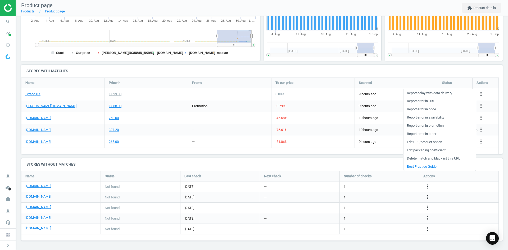
click at [428, 102] on link "Report error in URL" at bounding box center [440, 101] width 73 height 8
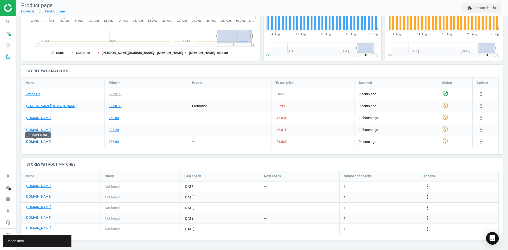
click at [42, 142] on link "[DOMAIN_NAME]" at bounding box center [38, 141] width 26 height 5
click at [6, 23] on icon "search" at bounding box center [8, 22] width 10 height 10
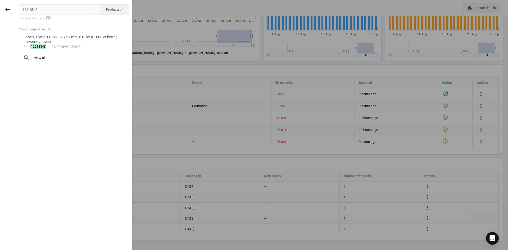
drag, startPoint x: 39, startPoint y: 7, endPoint x: -20, endPoint y: 7, distance: 59.3
click at [0, 7] on html "Group 2 Created with Sketch. ic/cloud_download/grey600 Created with Sketch. gra…" at bounding box center [254, 125] width 508 height 250
type input "17865924"
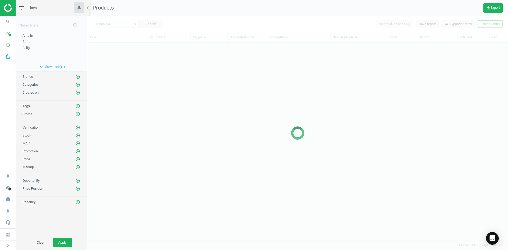
scroll to position [189, 417]
click at [111, 77] on div at bounding box center [297, 133] width 421 height 234
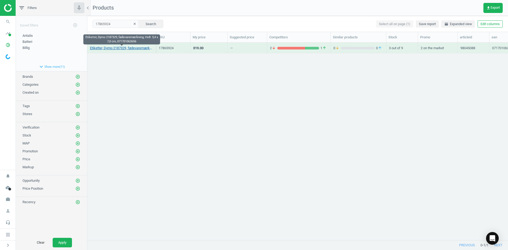
click at [126, 47] on link "Etiketter, Dymo 2187329, fødevaremærkning, HxB: 5,4 x 7,0 cm, 071701063656" at bounding box center [121, 48] width 63 height 5
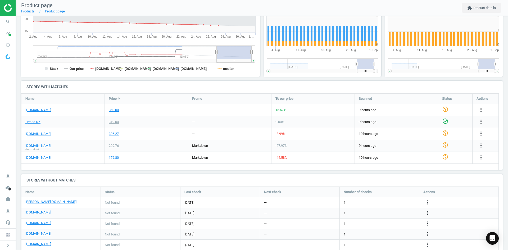
scroll to position [130, 0]
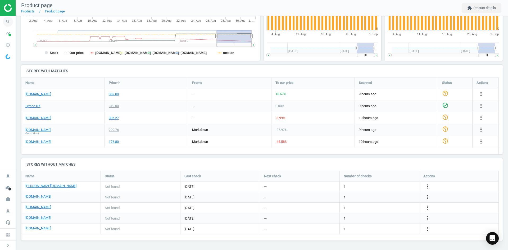
click at [12, 21] on icon "search" at bounding box center [8, 22] width 10 height 10
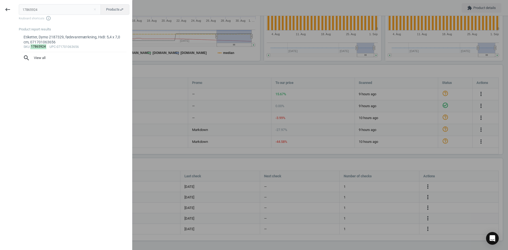
drag, startPoint x: 45, startPoint y: 8, endPoint x: -7, endPoint y: 7, distance: 52.7
click at [0, 7] on html "Group 2 Created with Sketch. ic/cloud_download/grey600 Created with Sketch. gra…" at bounding box center [254, 125] width 508 height 250
type input "9415776"
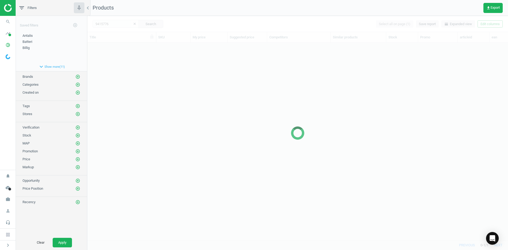
scroll to position [189, 417]
drag, startPoint x: 212, startPoint y: 99, endPoint x: 194, endPoint y: 83, distance: 23.3
click at [212, 99] on div at bounding box center [297, 133] width 421 height 234
click at [194, 83] on div at bounding box center [297, 133] width 421 height 234
click at [159, 69] on div at bounding box center [297, 133] width 421 height 234
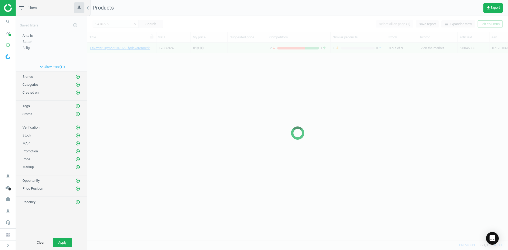
click at [156, 68] on div at bounding box center [297, 133] width 421 height 234
click at [156, 68] on div "Etiketter, Dymo 2187329, fødevaremærkning, HxB: 5,4 x 7,0 cm, 071701063656 1786…" at bounding box center [297, 139] width 421 height 193
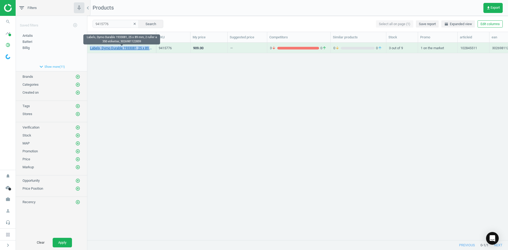
click at [131, 50] on link "Labels, Dymo Durable 1933081, 25 x 89 mm, 2 ruller a 350 etiketter, 30269811228…" at bounding box center [121, 48] width 63 height 5
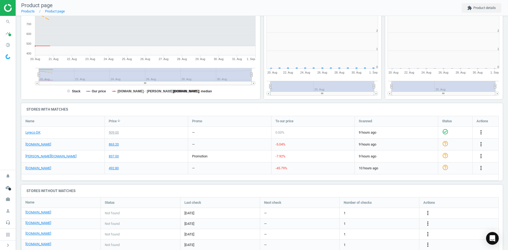
scroll to position [114, 245]
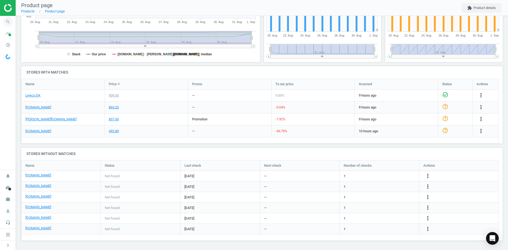
click at [13, 21] on span "search" at bounding box center [8, 22] width 16 height 12
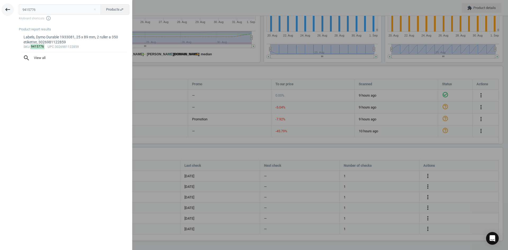
drag, startPoint x: 29, startPoint y: 8, endPoint x: 5, endPoint y: 10, distance: 24.4
click at [6, 9] on div "keyboard_backspace 9415776 close Products swap_horiz Keyboard shortcuts info_ou…" at bounding box center [66, 126] width 132 height 250
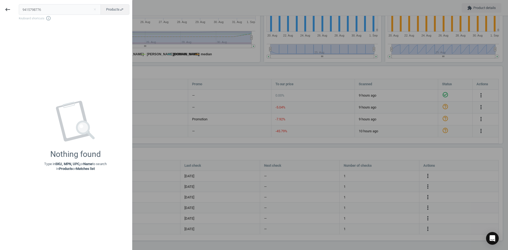
drag, startPoint x: 53, startPoint y: 9, endPoint x: -20, endPoint y: 8, distance: 72.3
click at [0, 8] on html "Group 2 Created with Sketch. ic/cloud_download/grey600 Created with Sketch. gra…" at bounding box center [254, 125] width 508 height 250
type input "9415798"
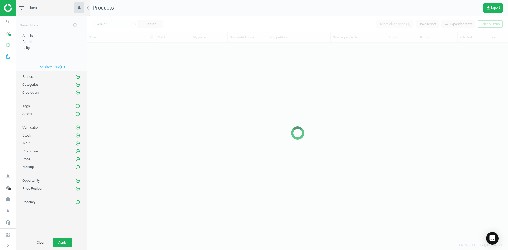
scroll to position [189, 417]
click at [148, 53] on div at bounding box center [297, 133] width 421 height 234
click at [132, 55] on div at bounding box center [297, 133] width 421 height 234
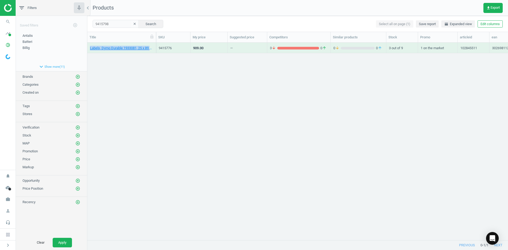
click at [132, 55] on div "Labels, Dymo Durable 1933081, 25 x 89 mm, 2 ruller a 350 etiketter, 30269811228…" at bounding box center [297, 139] width 421 height 193
click at [132, 56] on div "Labels, Dymo Durable 1933081, 25 x 89 mm, 2 ruller a 350 etiketter, 30269811228…" at bounding box center [297, 139] width 421 height 193
click at [126, 48] on link "Labels, Dymo Durable 2112289, 57 x 32 mm, rulle a 800 etiketter, 3026981122897" at bounding box center [121, 48] width 63 height 5
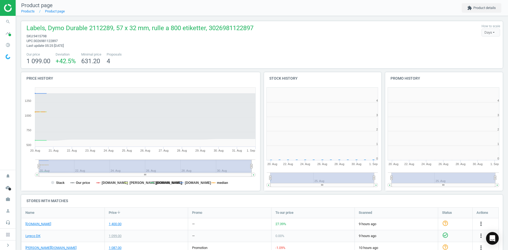
scroll to position [114, 125]
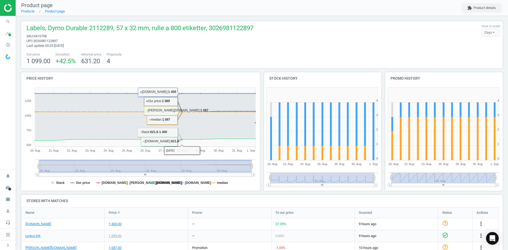
click at [174, 52] on div "Our price 1 099.00 Deviation +42.5 % Minimal price 631.20 Proposals 4" at bounding box center [262, 58] width 476 height 13
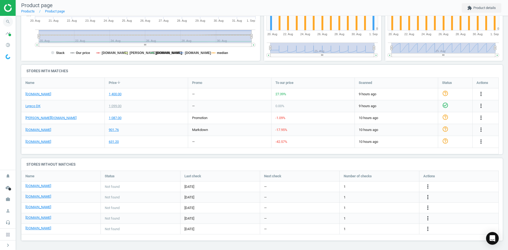
click at [10, 21] on icon "search" at bounding box center [8, 22] width 10 height 10
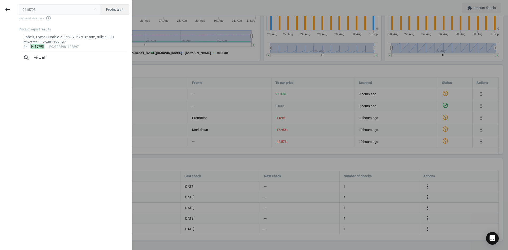
drag, startPoint x: 46, startPoint y: 12, endPoint x: -4, endPoint y: 8, distance: 50.5
click at [0, 8] on html "Group 2 Created with Sketch. ic/cloud_download/grey600 Created with Sketch. gra…" at bounding box center [254, 125] width 508 height 250
type input "15781577"
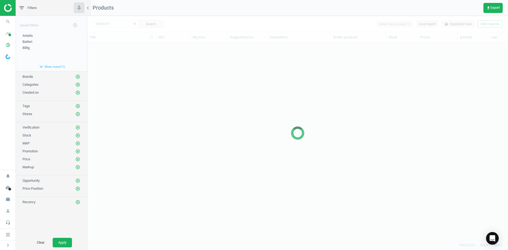
scroll to position [189, 417]
drag, startPoint x: 126, startPoint y: 76, endPoint x: 128, endPoint y: 63, distance: 13.8
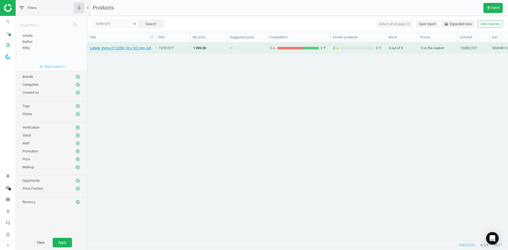
click at [128, 63] on div "Labels, Dymo 2112290, 59 x 102 mm, rulle a 300 etiketter, 3026981122903 1578157…" at bounding box center [297, 139] width 421 height 193
click at [128, 58] on div "Labels, Dymo 2112290, 59 x 102 mm, rulle a 300 etiketter, 3026981122903 1578157…" at bounding box center [297, 139] width 421 height 193
click at [124, 48] on link "Labels, Dymo 2112290, 59 x 102 mm, rulle a 300 etiketter, 3026981122903" at bounding box center [121, 48] width 63 height 5
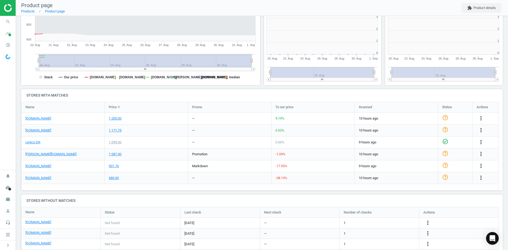
scroll to position [114, 125]
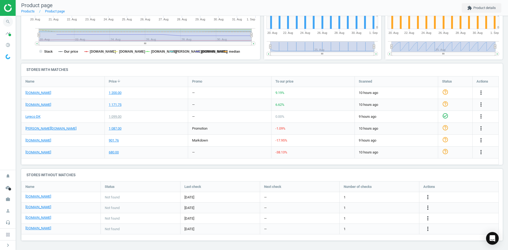
click at [10, 27] on span "search" at bounding box center [8, 22] width 16 height 12
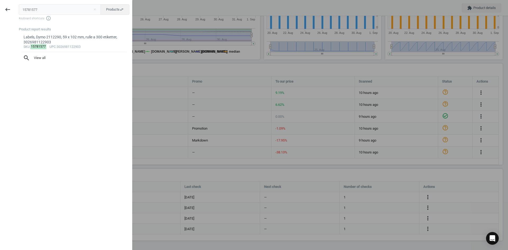
drag, startPoint x: 53, startPoint y: 11, endPoint x: -2, endPoint y: 8, distance: 54.8
click at [0, 8] on html "Group 2 Created with Sketch. ic/cloud_download/grey600 Created with Sketch. gra…" at bounding box center [254, 125] width 508 height 250
type input "9415823"
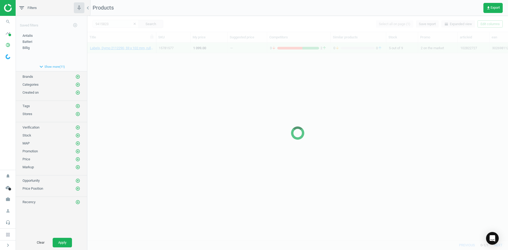
click at [66, 91] on div "Created on add_circle_outline" at bounding box center [51, 92] width 58 height 5
click at [147, 86] on div at bounding box center [297, 133] width 421 height 234
click at [143, 72] on div at bounding box center [297, 133] width 421 height 234
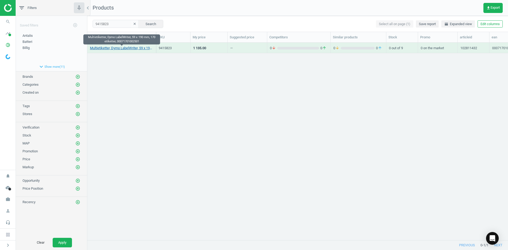
click at [112, 48] on link "Multietiketter, Dymo LabelWriter, 59 x 190 mm, 170 etiketter, 00071701002501" at bounding box center [121, 48] width 63 height 5
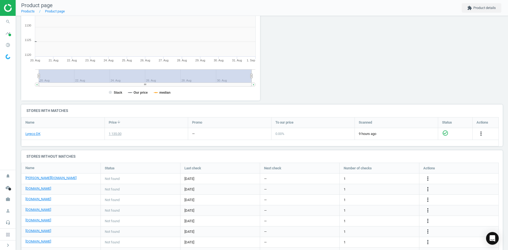
scroll to position [114, 245]
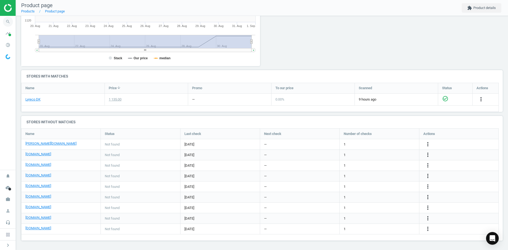
click at [11, 22] on icon "search" at bounding box center [8, 22] width 10 height 10
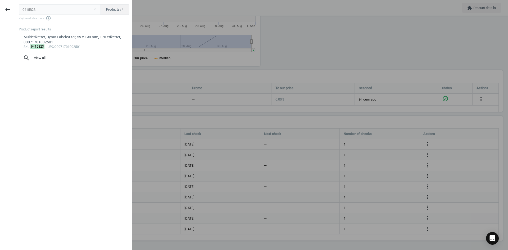
drag, startPoint x: -2, startPoint y: 5, endPoint x: -17, endPoint y: 4, distance: 15.4
click at [0, 4] on html "Group 2 Created with Sketch. ic/cloud_download/grey600 Created with Sketch. gra…" at bounding box center [254, 125] width 508 height 250
type input "9415812"
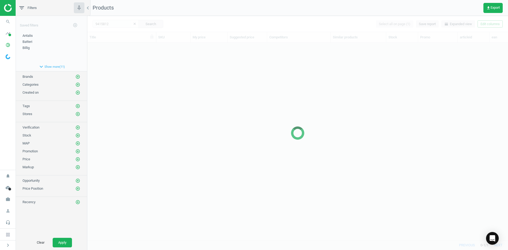
scroll to position [189, 417]
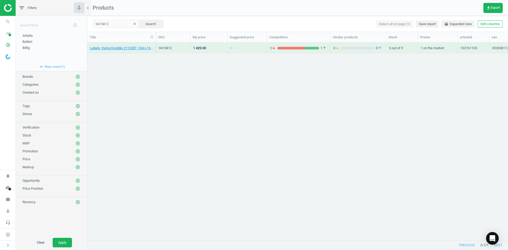
click at [83, 78] on div "Brands add_circle_outline" at bounding box center [51, 75] width 71 height 8
click at [110, 49] on link "Labels, Dymo Durable 2112287, 104 x 159 mm, rulle a 200 etiketter, 3026981122873" at bounding box center [121, 48] width 63 height 5
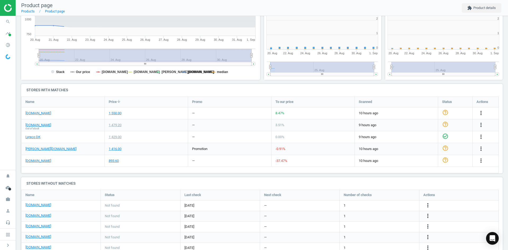
scroll to position [114, 245]
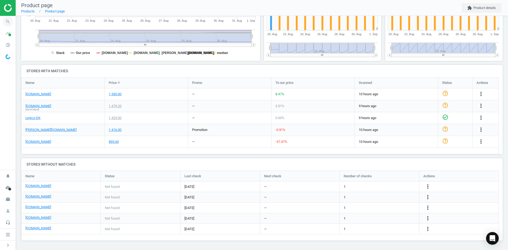
click at [8, 25] on icon "search" at bounding box center [8, 22] width 10 height 10
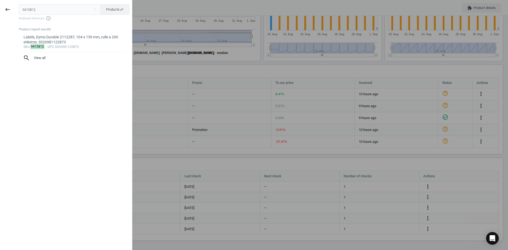
drag, startPoint x: 45, startPoint y: 7, endPoint x: -2, endPoint y: 7, distance: 47.1
click at [0, 7] on html "Group 2 Created with Sketch. ic/cloud_download/grey600 Created with Sketch. gra…" at bounding box center [254, 125] width 508 height 250
type input "181879"
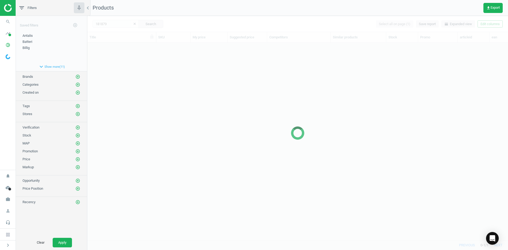
scroll to position [189, 417]
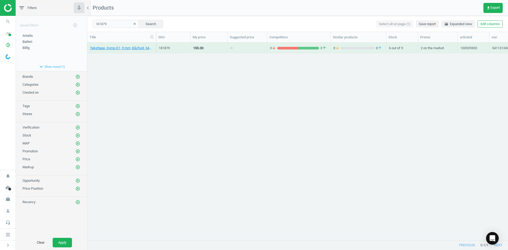
drag, startPoint x: 151, startPoint y: 100, endPoint x: 130, endPoint y: 55, distance: 49.5
click at [151, 93] on div "Teksttape, Dymo D1, 9 mm, blå/hvid, 5411313409148 181879 155.00 — 3 arrow_downw…" at bounding box center [297, 139] width 421 height 193
click at [123, 48] on link "Teksttape, Dymo D1, 9 mm, blå/hvid, 5411313409148" at bounding box center [121, 48] width 63 height 5
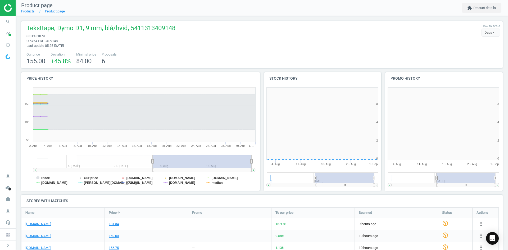
scroll to position [114, 245]
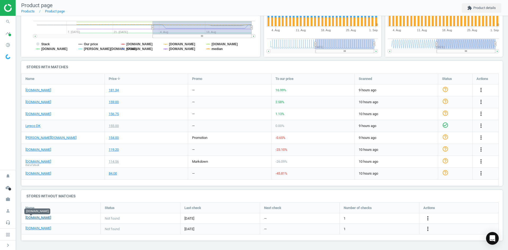
click at [34, 218] on link "[DOMAIN_NAME]" at bounding box center [38, 217] width 26 height 5
click at [4, 19] on icon "search" at bounding box center [8, 22] width 10 height 10
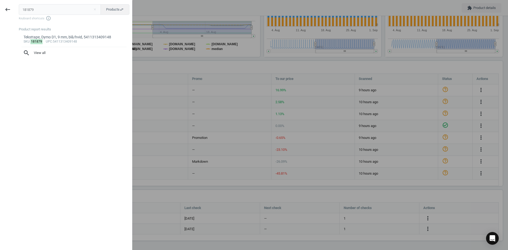
drag, startPoint x: -30, startPoint y: 7, endPoint x: -35, endPoint y: 7, distance: 4.5
click at [0, 7] on html "Group 2 Created with Sketch. ic/cloud_download/grey600 Created with Sketch. gra…" at bounding box center [254, 125] width 508 height 250
type input "181026"
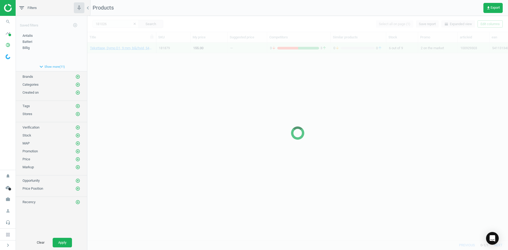
click at [123, 83] on div at bounding box center [297, 133] width 421 height 234
click at [126, 84] on div at bounding box center [297, 133] width 421 height 234
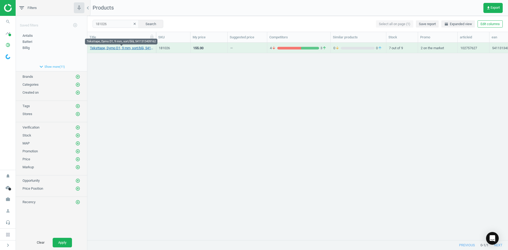
click at [130, 50] on link "Teksttape, Dymo D1, 9 mm, sort/blå, 5411313409162" at bounding box center [121, 48] width 63 height 5
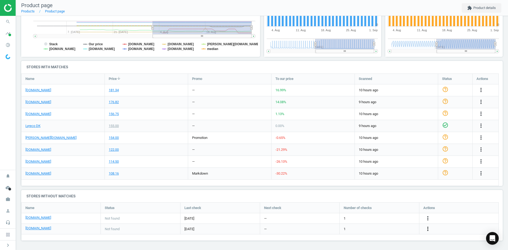
click at [425, 228] on icon "more_vert" at bounding box center [428, 229] width 6 height 6
click at [384, 227] on link "Edit URL/product option" at bounding box center [386, 229] width 73 height 8
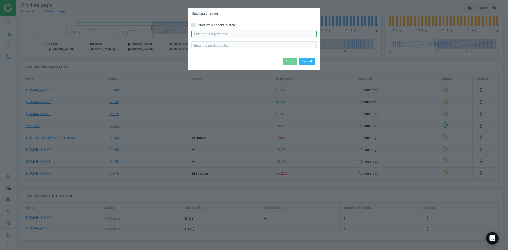
click at [256, 35] on input "text" at bounding box center [253, 34] width 125 height 8
paste input "https://www.proshop.dk/Papir-Fotopapir-og-Etiketter/DYMO-D1-tape-9mm-x-7m-rulle…"
type input "https://www.proshop.dk/Papir-Fotopapir-og-Etiketter/DYMO-D1-tape-9mm-x-7m-rulle…"
click at [290, 59] on button "Apply" at bounding box center [290, 61] width 14 height 7
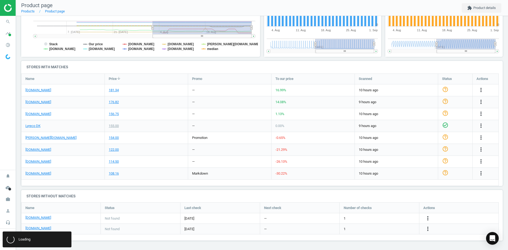
scroll to position [0, 0]
click at [4, 25] on icon "search" at bounding box center [8, 22] width 10 height 10
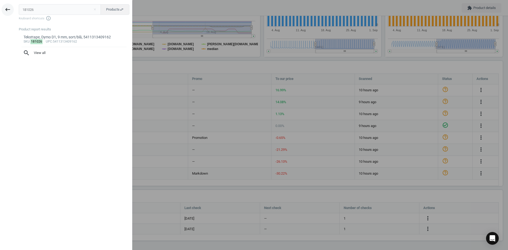
drag, startPoint x: 44, startPoint y: 10, endPoint x: 5, endPoint y: 7, distance: 38.4
click at [7, 7] on div "keyboard_backspace 181026 close Products swap_horiz Keyboard shortcuts info_out…" at bounding box center [66, 126] width 132 height 250
type input "181881"
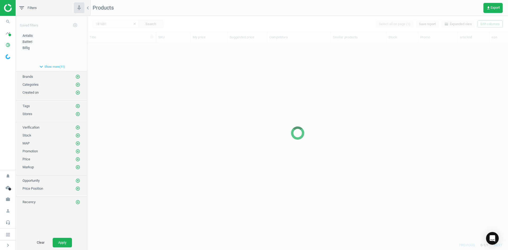
scroll to position [189, 417]
click at [117, 108] on div at bounding box center [297, 133] width 421 height 234
click at [124, 107] on div at bounding box center [297, 133] width 421 height 234
click at [122, 67] on div at bounding box center [297, 133] width 421 height 234
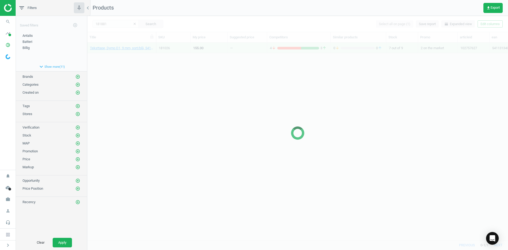
click at [117, 59] on div at bounding box center [297, 133] width 421 height 234
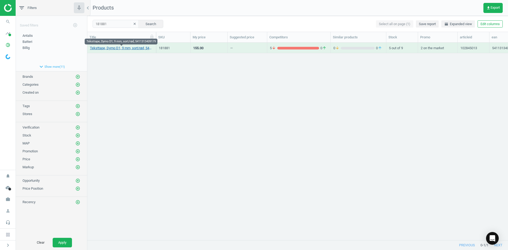
click at [118, 46] on link "Teksttape, Dymo D1, 9 mm, sort/rød, 5411313409179" at bounding box center [121, 48] width 63 height 5
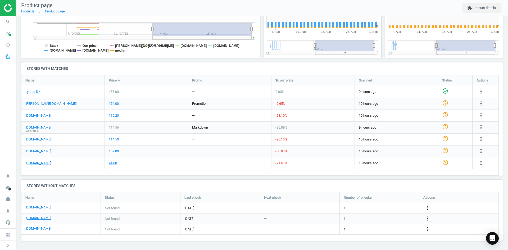
scroll to position [114, 125]
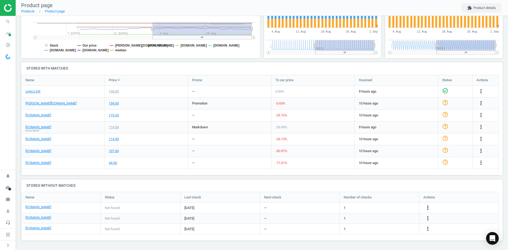
click at [428, 208] on icon "more_vert" at bounding box center [428, 208] width 6 height 6
click at [375, 209] on link "Edit URL/product option" at bounding box center [386, 208] width 73 height 8
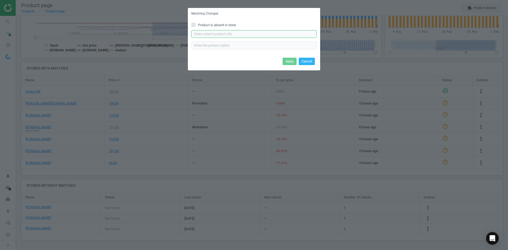
click at [254, 35] on input "text" at bounding box center [253, 34] width 125 height 8
paste input "https://daarbakredoffice.dk/dymo-d1-40917-tape-9mm-sort-roed-1174564.html"
type input "https://daarbakredoffice.dk/dymo-d1-40917-tape-9mm-sort-roed-1174564.html"
click at [288, 62] on button "Apply" at bounding box center [290, 61] width 14 height 7
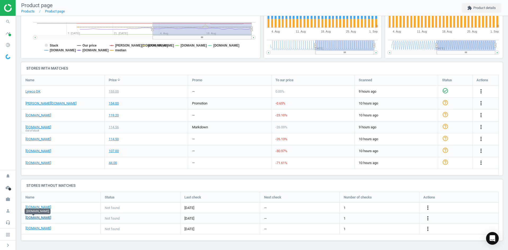
click at [34, 218] on link "[DOMAIN_NAME]" at bounding box center [38, 217] width 26 height 5
click at [425, 216] on icon "more_vert" at bounding box center [428, 218] width 6 height 6
click at [386, 215] on link "Edit URL/product option" at bounding box center [386, 218] width 73 height 8
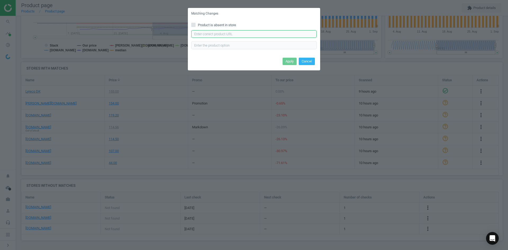
drag, startPoint x: 237, startPoint y: 35, endPoint x: 241, endPoint y: 37, distance: 3.9
click at [237, 35] on input "text" at bounding box center [253, 34] width 125 height 8
paste input "https://konpap.dk/dymo-d1-40917-tape-9mm-sort-roed-154.1000-17/"
type input "https://konpap.dk/dymo-d1-40917-tape-9mm-sort-roed-154.1000-17/"
click at [290, 62] on button "Apply" at bounding box center [290, 61] width 14 height 7
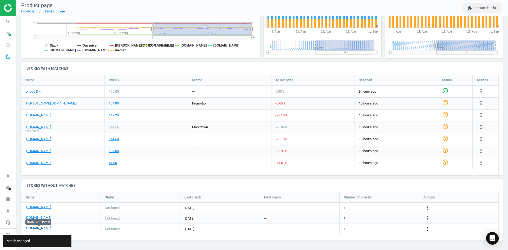
click at [46, 230] on link "[DOMAIN_NAME]" at bounding box center [38, 228] width 26 height 5
click at [426, 228] on icon "more_vert" at bounding box center [428, 229] width 6 height 6
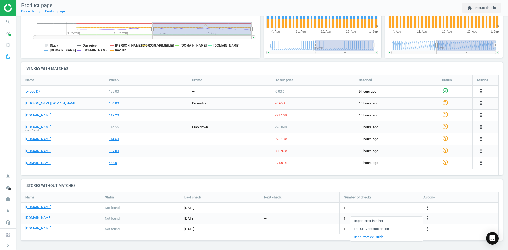
click at [392, 227] on link "Edit URL/product option" at bounding box center [386, 229] width 73 height 8
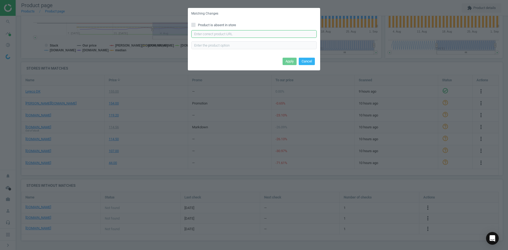
click at [244, 35] on input "text" at bounding box center [253, 34] width 125 height 8
paste input "https://hertelsboresko.dk/da/d1-tape/dymo-tape-sortroed-9mm-40917?search=true"
type input "https://hertelsboresko.dk/da/d1-tape/dymo-tape-sortroed-9mm-40917?search=true"
click at [287, 61] on button "Apply" at bounding box center [290, 61] width 14 height 7
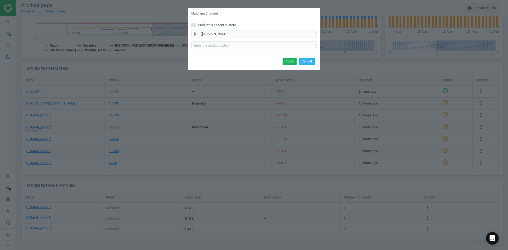
scroll to position [0, 0]
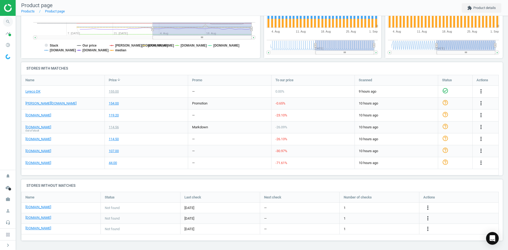
click at [7, 22] on icon "search" at bounding box center [8, 22] width 10 height 10
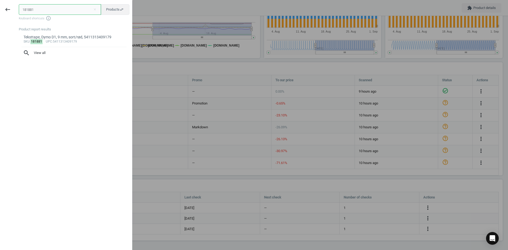
paste input "92"
type input "181892"
drag, startPoint x: 17, startPoint y: 11, endPoint x: -2, endPoint y: 9, distance: 18.6
click at [0, 9] on html "Group 2 Created with Sketch. ic/cloud_download/grey600 Created with Sketch. gra…" at bounding box center [254, 125] width 508 height 250
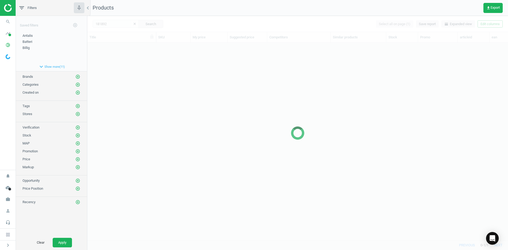
scroll to position [189, 417]
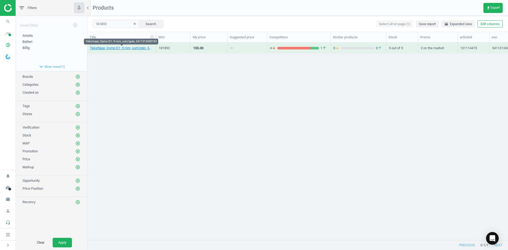
click at [116, 53] on div "Teksttape, Dymo D1, 9 mm, sort/grøn, 5411313409193" at bounding box center [121, 48] width 69 height 11
click at [116, 50] on link "Teksttape, Dymo D1, 9 mm, sort/grøn, 5411313409193" at bounding box center [121, 48] width 63 height 5
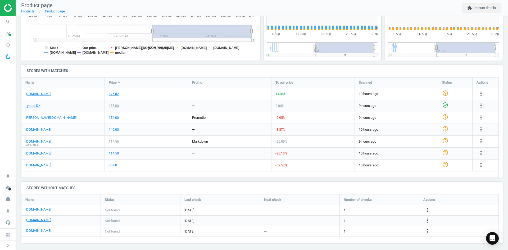
scroll to position [133, 0]
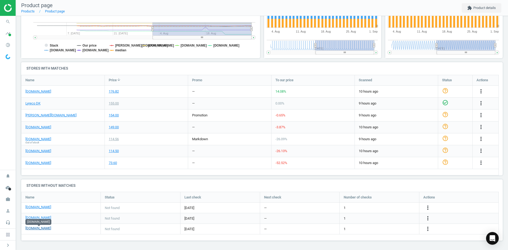
click at [48, 227] on link "[DOMAIN_NAME]" at bounding box center [38, 228] width 26 height 5
click at [427, 227] on icon "more_vert" at bounding box center [428, 229] width 6 height 6
click at [384, 227] on link "Edit URL/product option" at bounding box center [386, 229] width 73 height 8
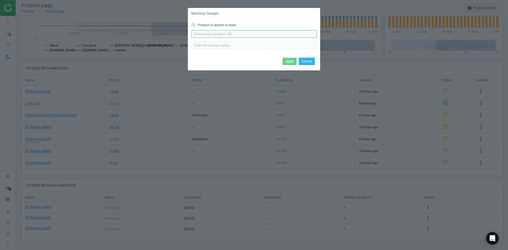
click at [235, 33] on input "text" at bounding box center [253, 34] width 125 height 8
paste input "https://hertelsboresko.dk/da/d1-tape/dymo-tape-sortgroen-9mm-40919"
type input "https://hertelsboresko.dk/da/d1-tape/dymo-tape-sortgroen-9mm-40919"
click at [289, 61] on button "Apply" at bounding box center [290, 61] width 14 height 7
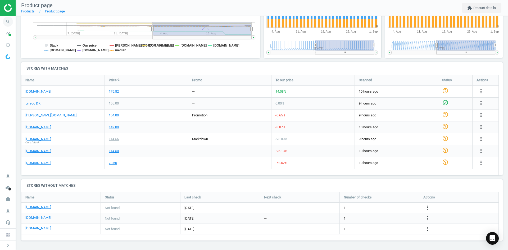
click at [7, 24] on icon "search" at bounding box center [8, 22] width 10 height 10
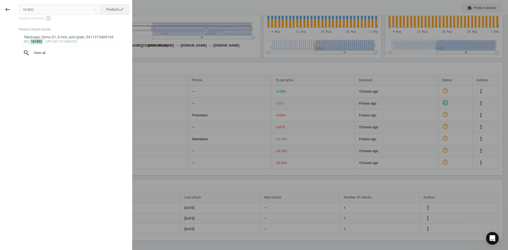
drag, startPoint x: 51, startPoint y: 13, endPoint x: -1, endPoint y: 10, distance: 51.7
click at [0, 10] on html "Group 2 Created with Sketch. ic/cloud_download/grey600 Created with Sketch. gra…" at bounding box center [254, 125] width 508 height 250
type input "181048"
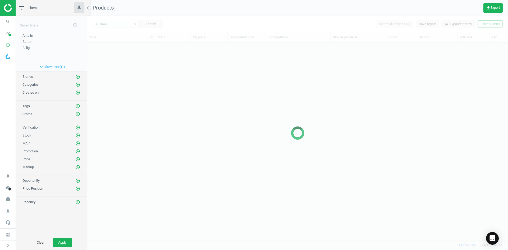
scroll to position [189, 417]
click at [153, 89] on div at bounding box center [297, 133] width 421 height 234
click at [150, 80] on div at bounding box center [297, 133] width 421 height 234
click at [146, 73] on div at bounding box center [297, 133] width 421 height 234
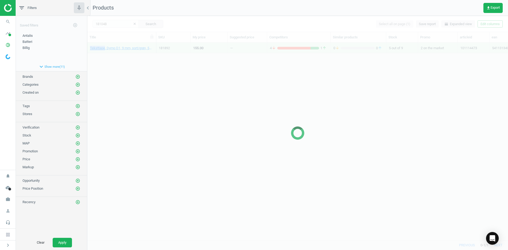
click at [146, 73] on div "Teksttape, Dymo D1, 9 mm, sort/grøn, 5411313409193 181892 155.00 — 4 arrow_down…" at bounding box center [297, 139] width 421 height 193
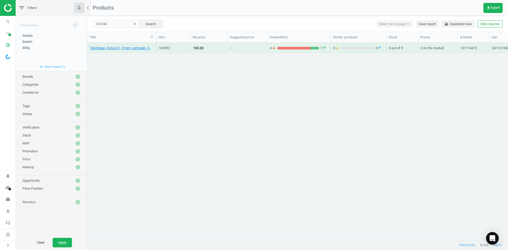
click at [144, 66] on div "Teksttape, Dymo D1, 9 mm, sort/grøn, 5411313409193 181892 155.00 — 4 arrow_down…" at bounding box center [297, 139] width 421 height 193
click at [136, 48] on link "Teksttape, Dymo D1, 19 mm, sort/blå, 5411313452168" at bounding box center [121, 48] width 63 height 5
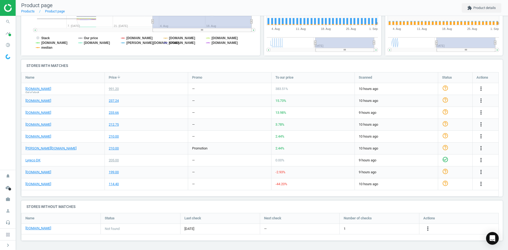
scroll to position [114, 125]
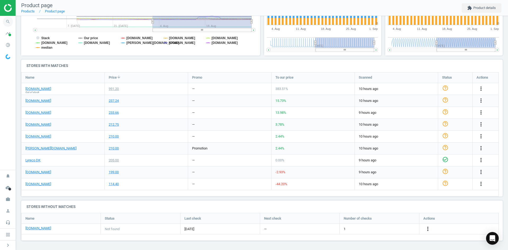
click at [8, 21] on icon "search" at bounding box center [8, 22] width 10 height 10
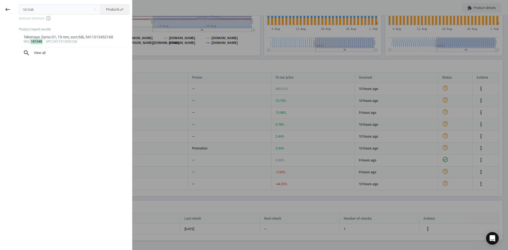
drag, startPoint x: 1, startPoint y: 10, endPoint x: -10, endPoint y: 10, distance: 11.4
click at [0, 10] on html "Group 2 Created with Sketch. ic/cloud_download/grey600 Created with Sketch. gra…" at bounding box center [254, 125] width 508 height 250
type input "20669472"
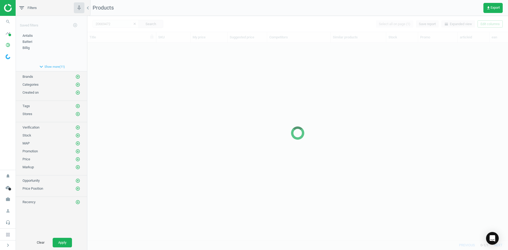
scroll to position [189, 417]
click at [157, 90] on div at bounding box center [297, 133] width 421 height 234
click at [150, 71] on div at bounding box center [297, 133] width 421 height 234
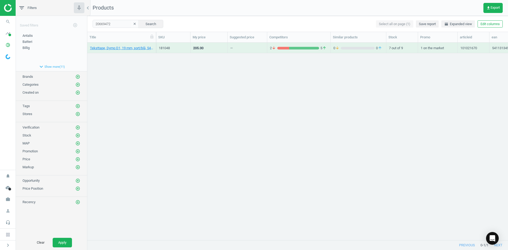
click at [146, 67] on div "Teksttape, Dymo D1, 19 mm, sort/blå, 5411313452168 181048 205.00 — 2 arrow_down…" at bounding box center [297, 139] width 421 height 193
click at [133, 49] on link "Teksttape, Dymo D1, 19 mm, sort/grøn, 5411313452199" at bounding box center [121, 48] width 63 height 5
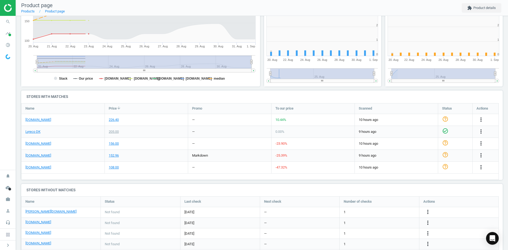
scroll to position [114, 245]
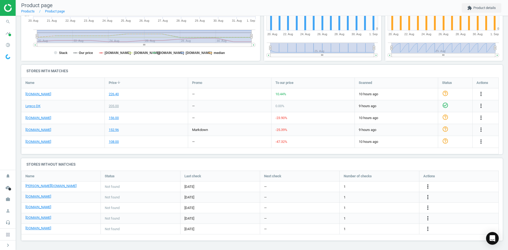
click at [429, 188] on icon "more_vert" at bounding box center [428, 186] width 6 height 6
click at [387, 187] on link "Edit URL/product option" at bounding box center [386, 187] width 73 height 8
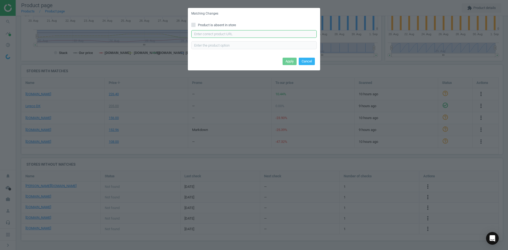
drag, startPoint x: 236, startPoint y: 33, endPoint x: 241, endPoint y: 37, distance: 6.9
click at [236, 33] on input "text" at bounding box center [253, 34] width 125 height 8
paste input "https://www.lomax.dk/elektronik/labelprint-og-tape/labeltape/dymo-d1-labeltape-…"
type input "https://www.lomax.dk/elektronik/labelprint-og-tape/labeltape/dymo-d1-labeltape-…"
drag, startPoint x: 287, startPoint y: 60, endPoint x: 89, endPoint y: 102, distance: 202.5
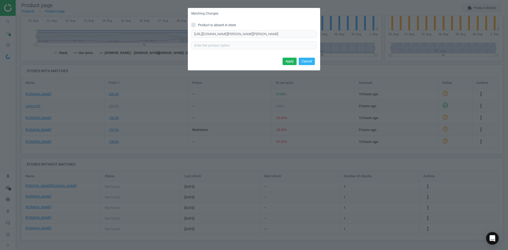
click at [288, 61] on button "Apply" at bounding box center [290, 61] width 14 height 7
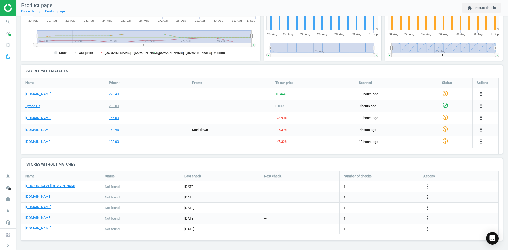
click at [426, 196] on icon "more_vert" at bounding box center [428, 197] width 6 height 6
click at [387, 196] on link "Edit URL/product option" at bounding box center [386, 197] width 73 height 8
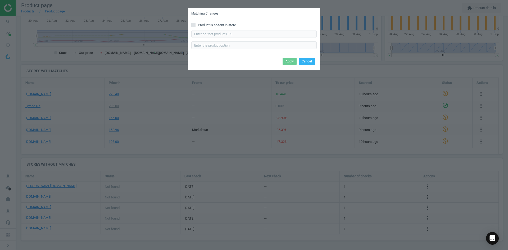
click at [202, 27] on span "Product is absent in store" at bounding box center [217, 25] width 40 height 5
click at [195, 26] on input "Product is absent in store" at bounding box center [193, 24] width 3 height 3
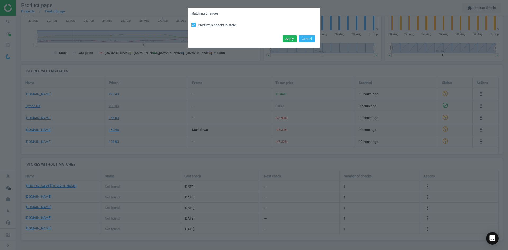
click at [196, 24] on label "Product is absent in store" at bounding box center [253, 25] width 125 height 5
click at [195, 24] on input "Product is absent in store" at bounding box center [193, 24] width 3 height 3
checkbox input "false"
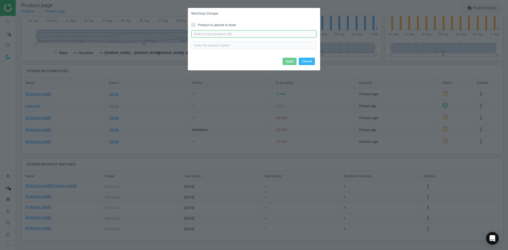
click at [210, 32] on input "text" at bounding box center [253, 34] width 125 height 8
paste input "https://daarbakredoffice.dk/dymo-d1-45809-tape-19mm-sort-groen-1174563.html"
type input "https://daarbakredoffice.dk/dymo-d1-45809-tape-19mm-sort-groen-1174563.html"
click at [284, 61] on button "Apply" at bounding box center [290, 61] width 14 height 7
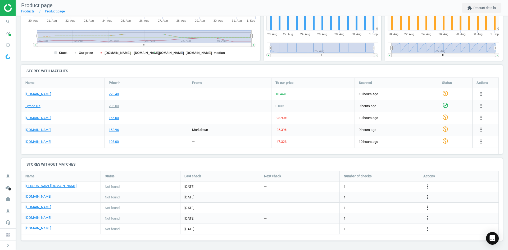
click at [426, 209] on icon "more_vert" at bounding box center [428, 208] width 6 height 6
click at [384, 210] on link "Edit URL/product option" at bounding box center [386, 208] width 73 height 8
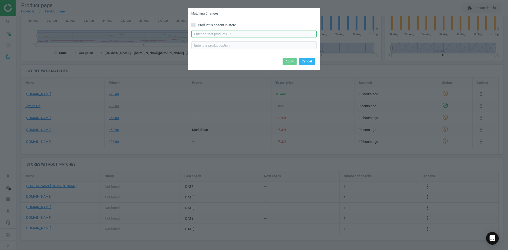
drag, startPoint x: 210, startPoint y: 32, endPoint x: 214, endPoint y: 37, distance: 6.4
click at [210, 32] on input "text" at bounding box center [253, 34] width 125 height 8
paste input "https://www.kontorsyd.dk/da/dymo-labels/labeltape-19mmx7m-sort-paa-groen-1-rull…"
type input "https://www.kontorsyd.dk/da/dymo-labels/labeltape-19mmx7m-sort-paa-groen-1-rull…"
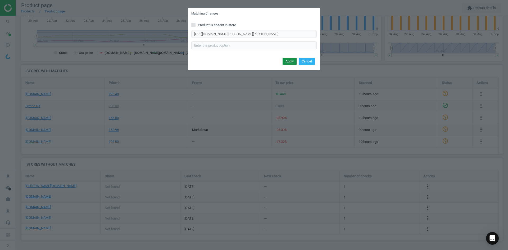
click at [293, 63] on button "Apply" at bounding box center [290, 61] width 14 height 7
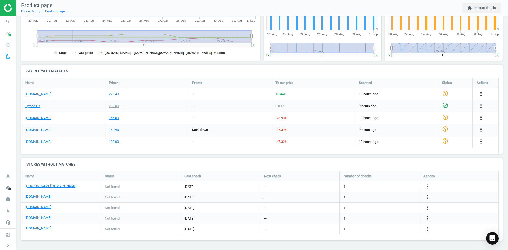
click at [426, 217] on icon "more_vert" at bounding box center [428, 218] width 6 height 6
click at [390, 217] on link "Edit URL/product option" at bounding box center [386, 218] width 73 height 8
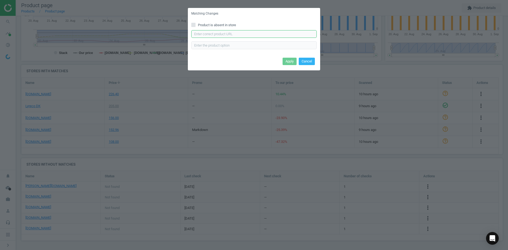
drag, startPoint x: 218, startPoint y: 34, endPoint x: 222, endPoint y: 37, distance: 5.4
click at [218, 34] on input "text" at bounding box center [253, 34] width 125 height 8
paste input "https://hertelsboresko.dk/da/d1-tape/dymo-tape-sortgroen-19mm-45809"
type input "https://hertelsboresko.dk/da/d1-tape/dymo-tape-sortgroen-19mm-45809"
click at [285, 61] on button "Apply" at bounding box center [290, 61] width 14 height 7
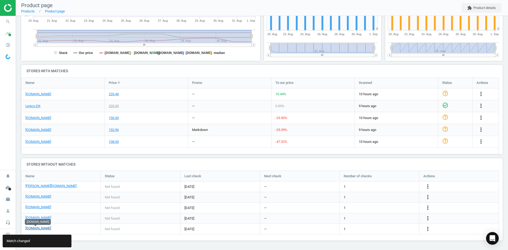
click at [33, 228] on link "[DOMAIN_NAME]" at bounding box center [38, 228] width 26 height 5
click at [22, 22] on rect at bounding box center [139, 8] width 237 height 106
click at [7, 21] on icon "search" at bounding box center [8, 22] width 10 height 10
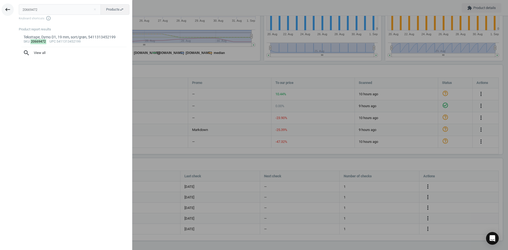
drag, startPoint x: 49, startPoint y: 10, endPoint x: 8, endPoint y: 12, distance: 41.9
click at [11, 9] on div "keyboard_backspace 20669472 close Products swap_horiz Keyboard shortcuts info_o…" at bounding box center [66, 126] width 132 height 250
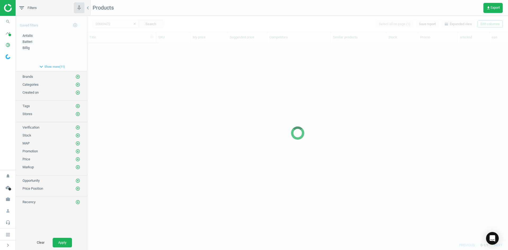
scroll to position [189, 417]
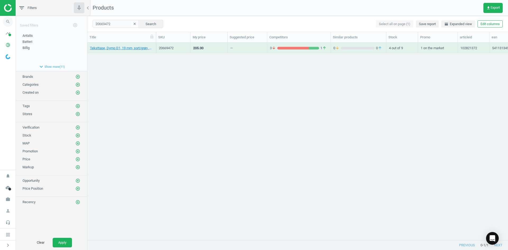
click at [11, 18] on icon "search" at bounding box center [8, 22] width 10 height 10
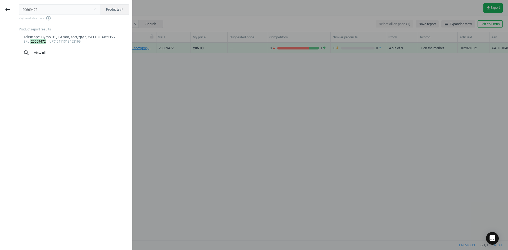
drag, startPoint x: 38, startPoint y: 10, endPoint x: -6, endPoint y: 7, distance: 44.1
click at [0, 7] on html "Group 2 Created with Sketch. ic/cloud_download/grey600 Created with Sketch. gra…" at bounding box center [254, 125] width 508 height 250
type input "1030831"
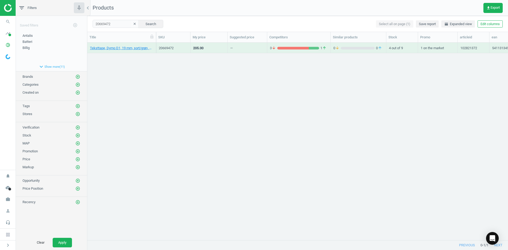
drag, startPoint x: 242, startPoint y: 121, endPoint x: 152, endPoint y: 88, distance: 95.5
click at [236, 119] on div "Teksttape, Dymo D1, 19 mm, sort/grøn, 5411313452199 20669472 205.00 — 3 arrow_d…" at bounding box center [297, 139] width 421 height 193
click at [124, 50] on link "Teksttape, Dymo D1, 19 mm, hvid/sort, 5411313452212" at bounding box center [121, 48] width 63 height 5
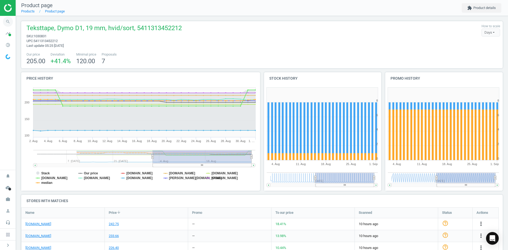
click at [4, 19] on icon "search" at bounding box center [8, 22] width 10 height 10
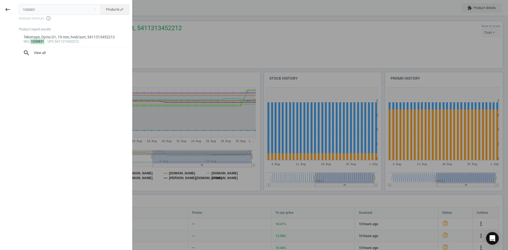
drag, startPoint x: 43, startPoint y: 10, endPoint x: -1, endPoint y: 10, distance: 43.7
click at [0, 10] on html "Group 2 Created with Sketch. ic/cloud_download/grey600 Created with Sketch. gra…" at bounding box center [254, 125] width 508 height 250
type input "1513577"
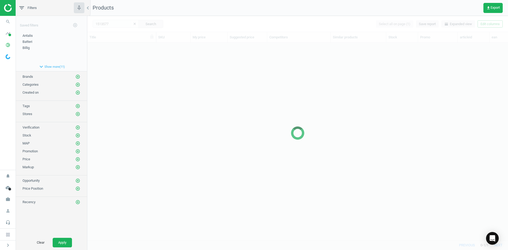
scroll to position [189, 417]
click at [137, 97] on div at bounding box center [297, 133] width 421 height 234
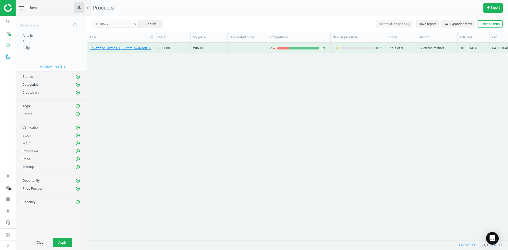
drag, startPoint x: 137, startPoint y: 97, endPoint x: 135, endPoint y: 89, distance: 8.2
click at [137, 97] on div "Teksttape, Dymo D1, 19 mm, hvid/sort, 5411313452212 1030831 205.00 — 2 arrow_do…" at bounding box center [297, 139] width 421 height 193
click at [131, 47] on link "Teksttape, Dymo D1, 24 mm, sort/klar, 5411313537100" at bounding box center [121, 48] width 63 height 5
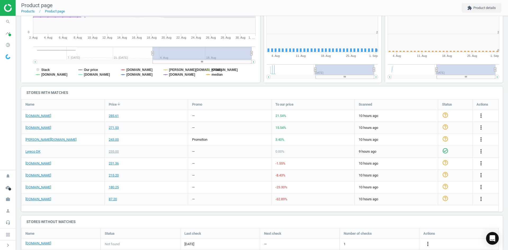
scroll to position [3, 3]
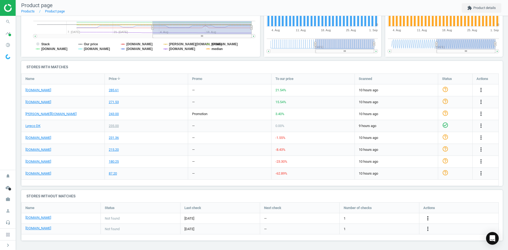
click at [429, 217] on icon "more_vert" at bounding box center [428, 218] width 6 height 6
click at [378, 216] on link "Edit URL/product option" at bounding box center [386, 218] width 73 height 8
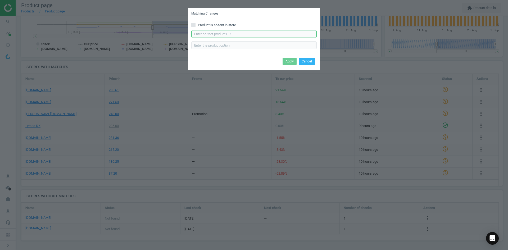
click at [196, 31] on input "text" at bounding box center [253, 34] width 125 height 8
paste input "https://hertelsboresko.dk/da/d1-tape/dymo-tape-sortklar-24mm-53710"
type input "https://hertelsboresko.dk/da/d1-tape/dymo-tape-sortklar-24mm-53710"
click at [287, 59] on button "Apply" at bounding box center [290, 61] width 14 height 7
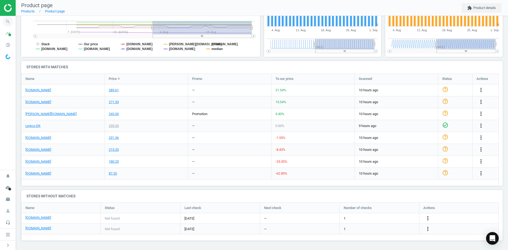
click at [12, 21] on icon "search" at bounding box center [8, 22] width 10 height 10
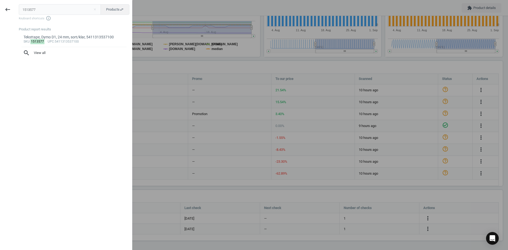
drag, startPoint x: 40, startPoint y: 10, endPoint x: -66, endPoint y: 8, distance: 106.9
click at [0, 8] on html "Group 2 Created with Sketch. ic/cloud_download/grey600 Created with Sketch. gra…" at bounding box center [254, 125] width 508 height 250
type input "1030831"
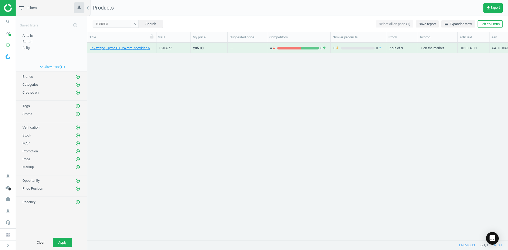
drag, startPoint x: 197, startPoint y: 126, endPoint x: 149, endPoint y: 72, distance: 72.3
click at [195, 120] on div "Teksttape, Dymo D1, 24 mm, sort/klar, 5411313537100 1513577 235.00 — 4 arrow_do…" at bounding box center [297, 139] width 421 height 193
click at [141, 50] on link "Teksttape, Dymo D1, 19 mm, hvid/sort, 5411313452212" at bounding box center [121, 48] width 63 height 5
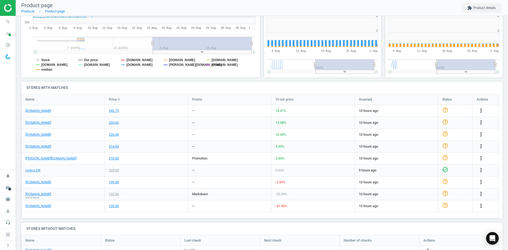
scroll to position [3, 3]
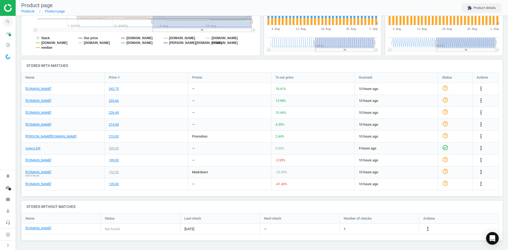
click at [4, 21] on icon "search" at bounding box center [8, 22] width 10 height 10
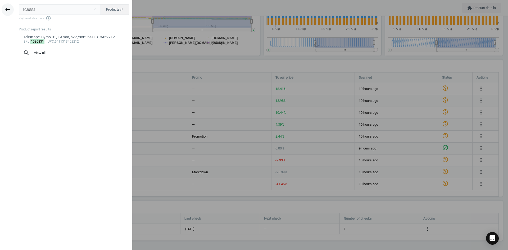
drag, startPoint x: 7, startPoint y: 10, endPoint x: 3, endPoint y: 9, distance: 3.2
click at [5, 9] on div "keyboard_backspace 1030831 close Products swap_horiz Keyboard shortcuts info_ou…" at bounding box center [66, 126] width 132 height 250
type input "8194137"
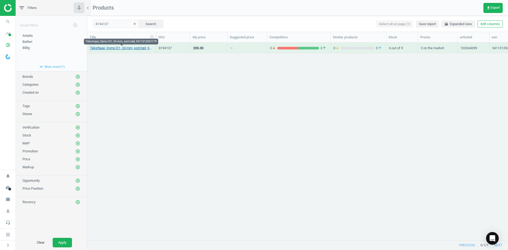
click at [130, 48] on link "Teksttape, Dymo D1, 24 mm, sort/rød, 5411313537179" at bounding box center [121, 48] width 63 height 5
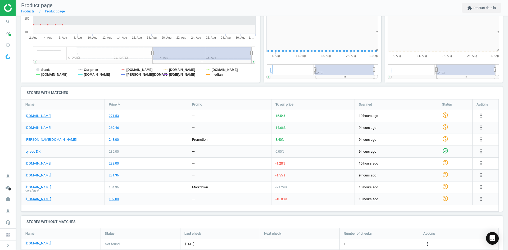
scroll to position [114, 245]
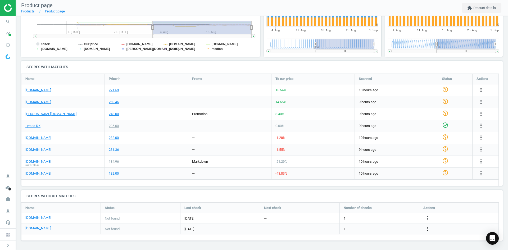
click at [429, 228] on icon "more_vert" at bounding box center [428, 229] width 6 height 6
click at [359, 226] on link "Edit URL/product option" at bounding box center [386, 229] width 73 height 8
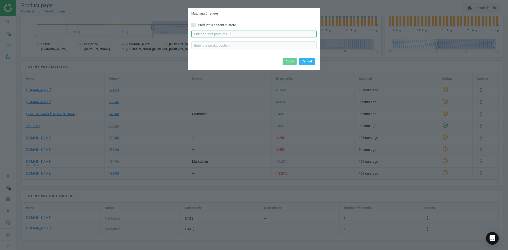
click at [235, 37] on input "text" at bounding box center [253, 34] width 125 height 8
paste input "https://hertelsboresko.dk/da/d1-tape/dymo-tape-53717-24mm-sortroed"
type input "https://hertelsboresko.dk/da/d1-tape/dymo-tape-53717-24mm-sortroed"
drag, startPoint x: 289, startPoint y: 57, endPoint x: 283, endPoint y: 64, distance: 8.8
click at [289, 57] on div "Apply Cancel" at bounding box center [254, 63] width 132 height 14
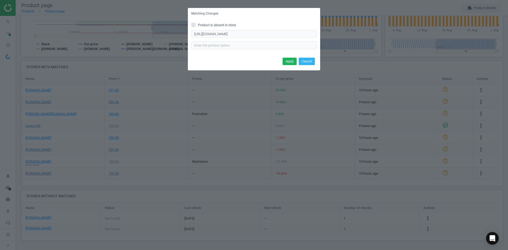
drag, startPoint x: 286, startPoint y: 59, endPoint x: 93, endPoint y: 91, distance: 195.6
click at [286, 59] on button "Apply" at bounding box center [290, 61] width 14 height 7
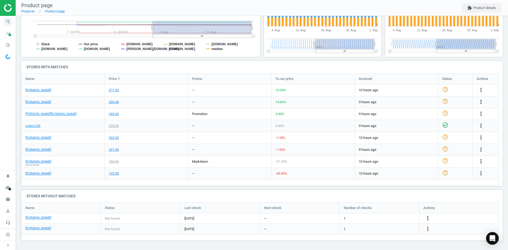
click at [8, 19] on icon "search" at bounding box center [8, 22] width 10 height 10
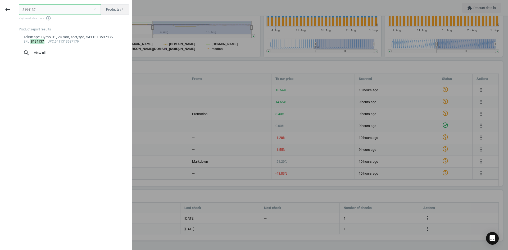
drag, startPoint x: 49, startPoint y: 8, endPoint x: -5, endPoint y: 10, distance: 54.3
click at [0, 10] on html "Group 2 Created with Sketch. ic/cloud_download/grey600 Created with Sketch. gra…" at bounding box center [254, 125] width 508 height 250
paste input "20669461"
type input "20669461"
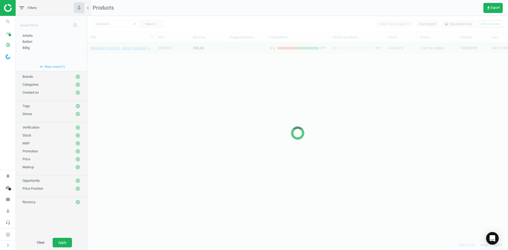
click at [145, 60] on div at bounding box center [297, 133] width 421 height 234
click at [145, 62] on div at bounding box center [297, 133] width 421 height 234
click at [148, 62] on div at bounding box center [297, 133] width 421 height 234
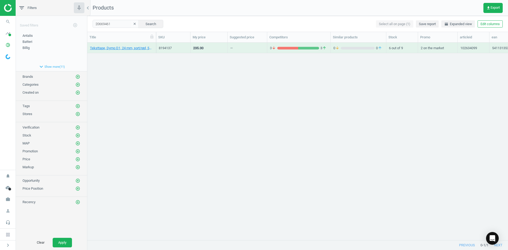
click at [144, 60] on div "Teksttape, Dymo D1, 24 mm, sort/rød, 5411313537179 8194137 235.00 — 3 arrow_dow…" at bounding box center [297, 139] width 421 height 193
click at [137, 47] on link "Teksttape, Dymo D1, 24 mm, hvid/sort, 5411313537216" at bounding box center [121, 48] width 63 height 5
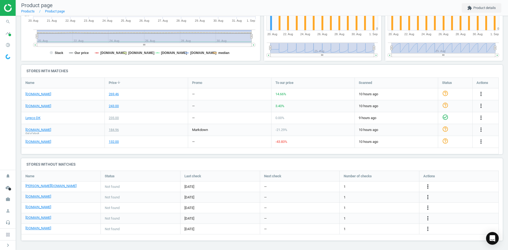
click at [428, 187] on icon "more_vert" at bounding box center [428, 186] width 6 height 6
click at [375, 190] on link "Edit URL/product option" at bounding box center [386, 187] width 73 height 8
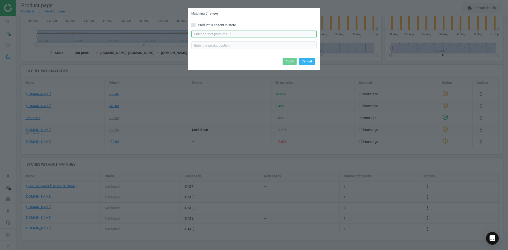
click at [207, 31] on input "text" at bounding box center [253, 34] width 125 height 8
paste input "https://www.lomax.dk/elektronik/labelprint-og-tape/labeltape/dymo-d1-labeltape-…"
type input "https://www.lomax.dk/elektronik/labelprint-og-tape/labeltape/dymo-d1-labeltape-…"
click at [286, 57] on div "Apply Cancel" at bounding box center [254, 63] width 132 height 14
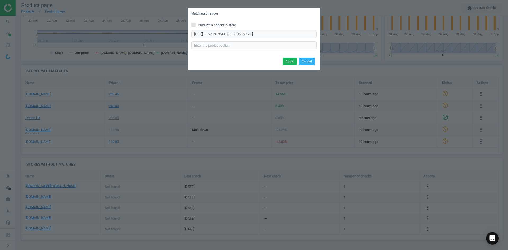
scroll to position [0, 0]
click at [289, 60] on button "Apply" at bounding box center [290, 61] width 14 height 7
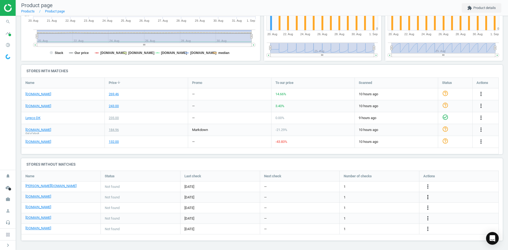
click at [427, 199] on icon "more_vert" at bounding box center [428, 197] width 6 height 6
click at [364, 200] on link "Edit URL/product option" at bounding box center [386, 197] width 73 height 8
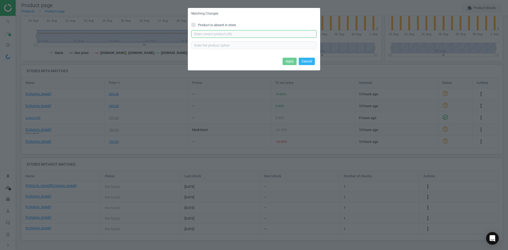
click at [229, 35] on input "text" at bounding box center [253, 34] width 125 height 8
paste input "https://daarbakredoffice.dk/dymo-d1-53721-tape-24mm-hvid-sort-1175588.html"
type input "https://daarbakredoffice.dk/dymo-d1-53721-tape-24mm-hvid-sort-1175588.html"
drag, startPoint x: 288, startPoint y: 58, endPoint x: 277, endPoint y: 71, distance: 16.5
click at [288, 58] on button "Apply" at bounding box center [290, 61] width 14 height 7
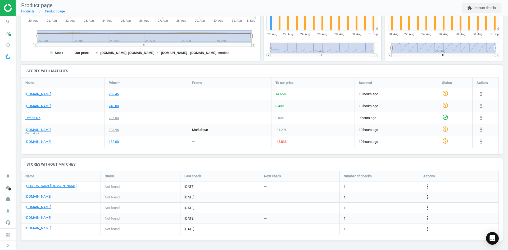
click at [427, 216] on icon "more_vert" at bounding box center [428, 218] width 6 height 6
click at [383, 218] on link "Edit URL/product option" at bounding box center [386, 218] width 73 height 8
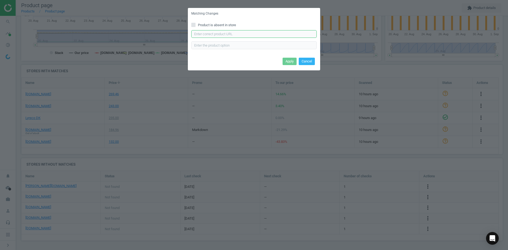
drag, startPoint x: 253, startPoint y: 34, endPoint x: 255, endPoint y: 37, distance: 3.2
click at [253, 34] on input "text" at bounding box center [253, 34] width 125 height 8
paste input "https://www.kontorsyd.dk/da/dymo-labels/labeltape-24mmx7m-hvid-paa-sort-1-rulle…"
type input "https://www.kontorsyd.dk/da/dymo-labels/labeltape-24mmx7m-hvid-paa-sort-1-rulle…"
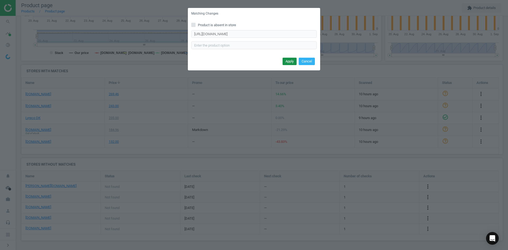
scroll to position [0, 0]
click at [289, 59] on button "Apply" at bounding box center [290, 61] width 14 height 7
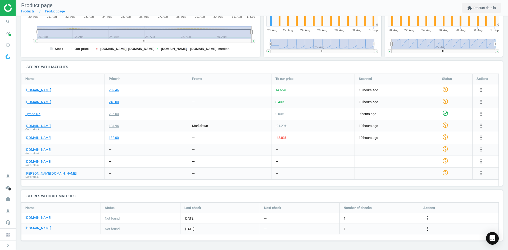
click at [427, 230] on icon "more_vert" at bounding box center [428, 229] width 6 height 6
click at [384, 228] on link "Edit URL/product option" at bounding box center [386, 229] width 73 height 8
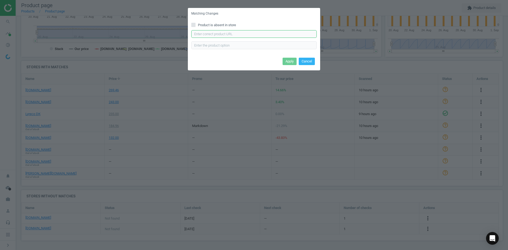
drag, startPoint x: 248, startPoint y: 34, endPoint x: 249, endPoint y: 37, distance: 3.2
click at [248, 34] on input "text" at bounding box center [253, 34] width 125 height 8
paste input "https://konpap.dk/dymo-d1-53721-tape-24mm-hvid-sort-154.1004-21/"
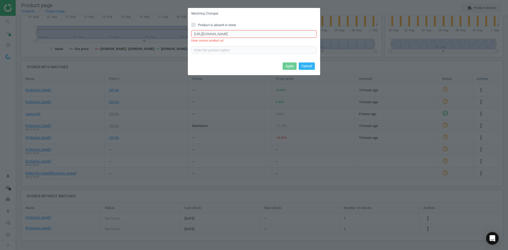
drag, startPoint x: 268, startPoint y: 34, endPoint x: 196, endPoint y: 35, distance: 72.8
click at [196, 35] on input "https://konpap.dk/dymo-d1-53721-tape-24mm-hvid-sort-154.1004-21/" at bounding box center [253, 34] width 125 height 8
drag, startPoint x: 213, startPoint y: 35, endPoint x: 179, endPoint y: 35, distance: 34.7
click at [179, 35] on div "Matching Changes Product is absent in store h Enter correct product url Apply C…" at bounding box center [254, 125] width 508 height 250
paste input "ttps://hertelsboresko.dk/da/d1-tape/dymo-tape-hvidsort-24mm-53721"
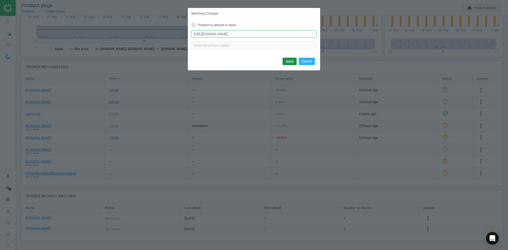
type input "https://hertelsboresko.dk/da/d1-tape/dymo-tape-hvidsort-24mm-53721"
click at [289, 59] on button "Apply" at bounding box center [290, 61] width 14 height 7
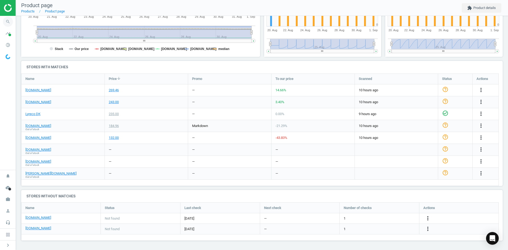
click at [6, 20] on icon "search" at bounding box center [8, 22] width 10 height 10
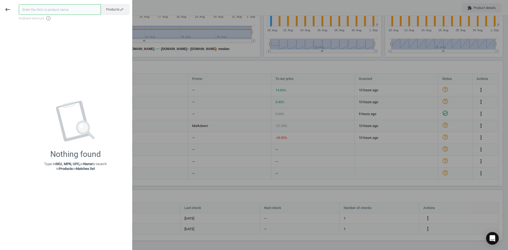
click at [45, 13] on input "text" at bounding box center [60, 9] width 82 height 11
paste input "9394215"
type input "9394215"
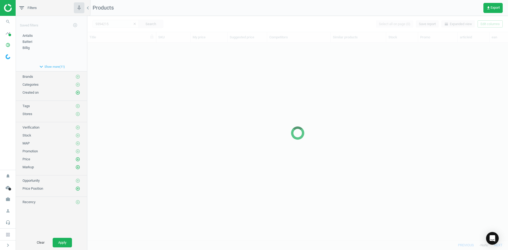
scroll to position [189, 417]
click at [208, 75] on div at bounding box center [297, 133] width 421 height 234
click at [158, 97] on div at bounding box center [297, 133] width 421 height 234
click at [157, 97] on div at bounding box center [297, 133] width 421 height 234
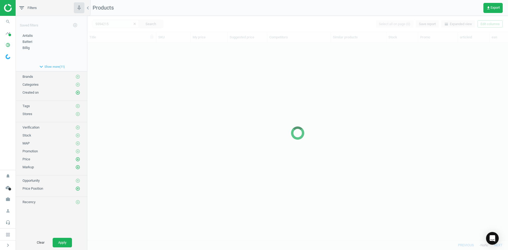
click at [157, 97] on div at bounding box center [297, 133] width 421 height 234
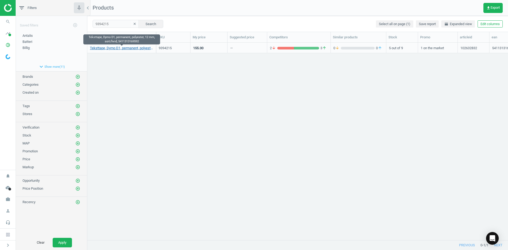
click at [117, 48] on link "Teksttape, Dymo D1, permanent, polyester, 12 mm, sort/hvid, 5411313169592" at bounding box center [121, 48] width 63 height 5
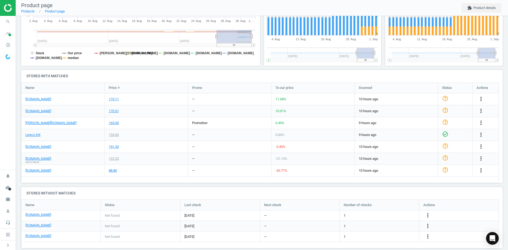
scroll to position [133, 0]
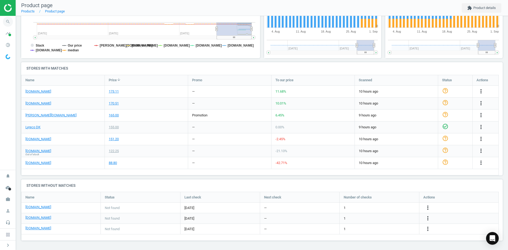
click at [9, 21] on icon "search" at bounding box center [8, 22] width 10 height 10
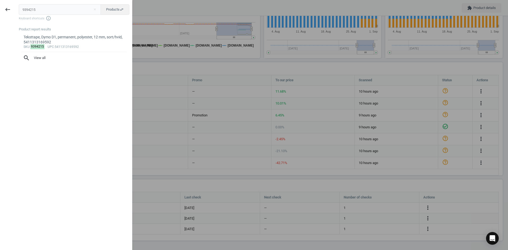
drag, startPoint x: 29, startPoint y: 11, endPoint x: 14, endPoint y: 13, distance: 15.2
click at [19, 10] on input "9394215" at bounding box center [60, 9] width 82 height 11
type input "2225501"
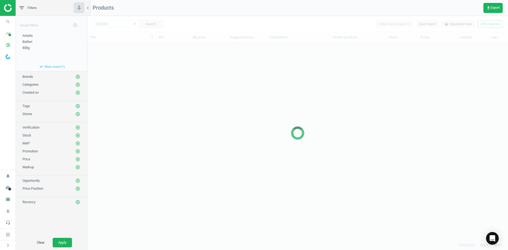
scroll to position [189, 417]
click at [135, 73] on div at bounding box center [297, 133] width 421 height 234
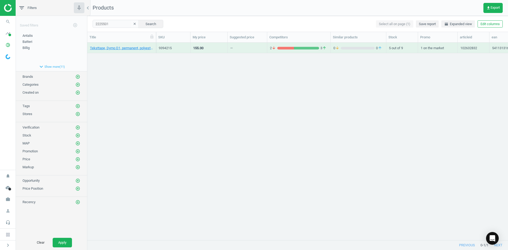
click at [136, 73] on div "Teksttape, Dymo D1, permanent, polyester, 12 mm, sort/hvid, 5411313169592 93942…" at bounding box center [297, 139] width 421 height 193
click at [130, 49] on link "Teksttape, Dymo D1, permanent, 19 mm, sort/hvid, 5411313169608" at bounding box center [121, 48] width 63 height 5
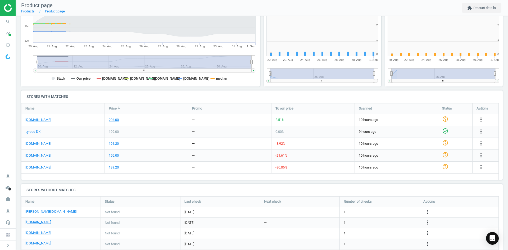
scroll to position [3, 3]
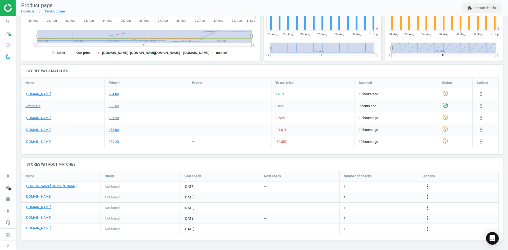
drag, startPoint x: 430, startPoint y: 186, endPoint x: 425, endPoint y: 186, distance: 4.5
click at [429, 186] on icon "more_vert" at bounding box center [428, 186] width 6 height 6
click at [391, 187] on link "Edit URL/product option" at bounding box center [386, 187] width 73 height 8
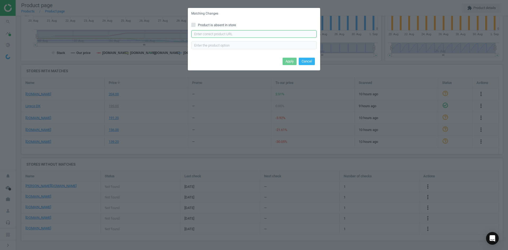
drag, startPoint x: 236, startPoint y: 33, endPoint x: 237, endPoint y: 37, distance: 3.8
click at [236, 33] on input "text" at bounding box center [253, 34] width 125 height 8
paste input "https://www.lomax.dk/elektronik/labelprint-og-tape/labeltape/dymo-d1-polyestert…"
type input "https://www.lomax.dk/elektronik/labelprint-og-tape/labeltape/dymo-d1-polyestert…"
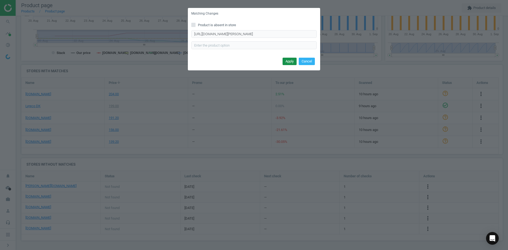
click at [288, 61] on button "Apply" at bounding box center [290, 61] width 14 height 7
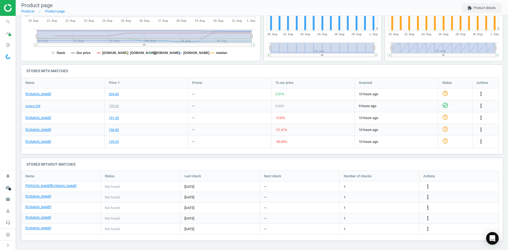
click at [429, 207] on icon "more_vert" at bounding box center [428, 208] width 6 height 6
click at [389, 206] on link "Edit URL/product option" at bounding box center [386, 208] width 73 height 8
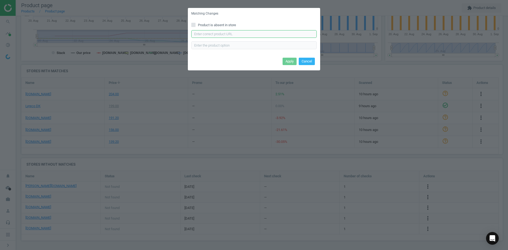
click at [240, 34] on input "text" at bounding box center [253, 34] width 125 height 8
paste input "https://www.kontorsyd.dk/da/dymo-labels/labeltape-19mmx55m-sort-paa-hvid-1-rull…"
type input "https://www.kontorsyd.dk/da/dymo-labels/labeltape-19mmx55m-sort-paa-hvid-1-rull…"
click at [291, 59] on button "Apply" at bounding box center [290, 61] width 14 height 7
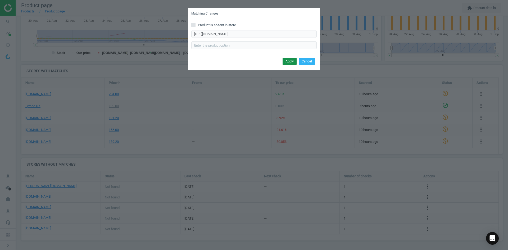
scroll to position [0, 0]
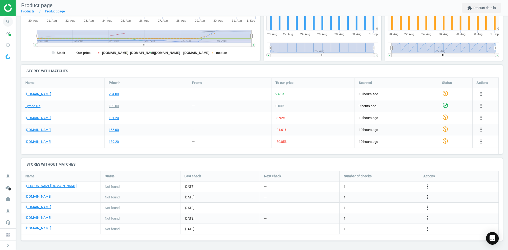
click at [8, 23] on icon "search" at bounding box center [8, 22] width 10 height 10
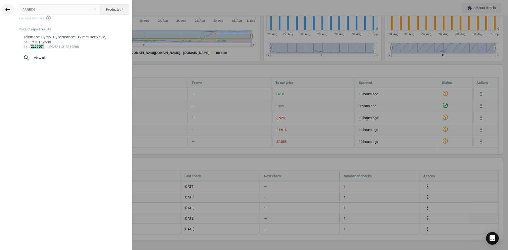
drag, startPoint x: 33, startPoint y: 12, endPoint x: 10, endPoint y: 15, distance: 23.2
click at [15, 13] on div "keyboard_backspace 2225501 close Products swap_horiz Keyboard shortcuts info_ou…" at bounding box center [66, 126] width 132 height 250
type input "2225512"
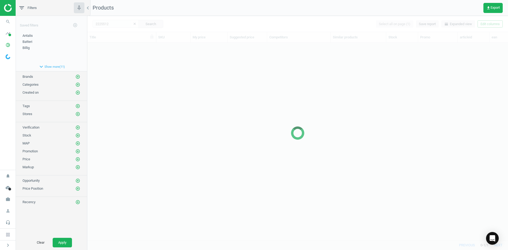
scroll to position [189, 417]
drag, startPoint x: 275, startPoint y: 84, endPoint x: 268, endPoint y: 86, distance: 7.1
click at [270, 86] on div at bounding box center [297, 133] width 421 height 234
click at [160, 88] on div at bounding box center [297, 133] width 421 height 234
click at [157, 86] on div at bounding box center [297, 133] width 421 height 234
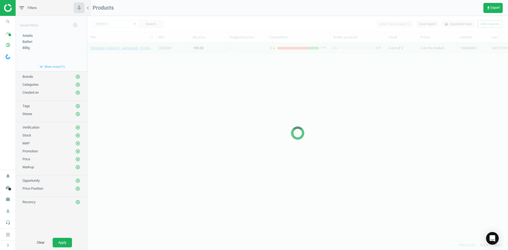
click at [146, 65] on div at bounding box center [297, 133] width 421 height 234
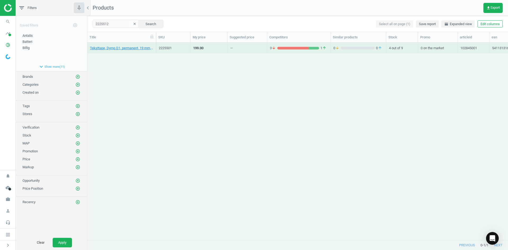
click at [135, 51] on div "Teksttape, Dymo D1, permanent, 19 mm, sort/hvid, 5411313169608" at bounding box center [121, 49] width 63 height 7
click at [133, 49] on link "Teksttape, Dymo D1 Flexible Nylon, permanent, 12 mm, sort/hvid, 5411313169578" at bounding box center [121, 48] width 63 height 5
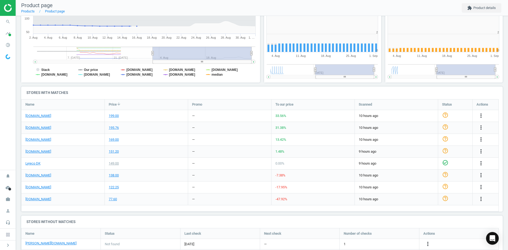
scroll to position [114, 125]
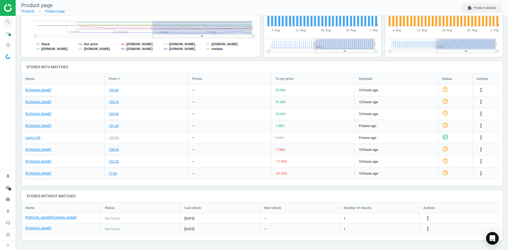
click at [7, 18] on icon "search" at bounding box center [8, 22] width 10 height 10
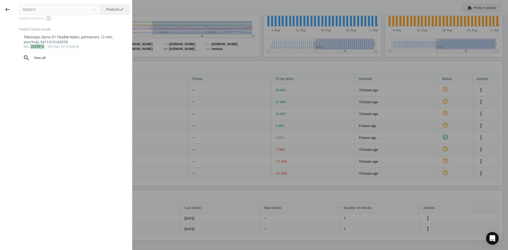
drag, startPoint x: 65, startPoint y: 10, endPoint x: -2, endPoint y: 10, distance: 66.7
click at [0, 10] on html "Group 2 Created with Sketch. ic/cloud_download/grey600 Created with Sketch. gra…" at bounding box center [254, 125] width 508 height 250
type input "2225523"
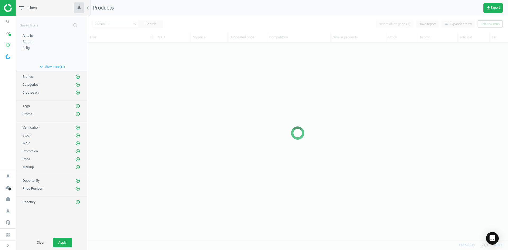
scroll to position [189, 417]
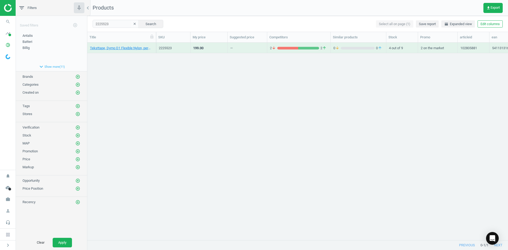
click at [137, 51] on div "Teksttape, Dymo D1 Flexible Nylon, permanent, 19 mm, sort/hvid, 5411313169585" at bounding box center [121, 49] width 63 height 7
click at [136, 46] on link "Teksttape, Dymo D1 Flexible Nylon, permanent, 19 mm, sort/hvid, 5411313169585" at bounding box center [121, 48] width 63 height 5
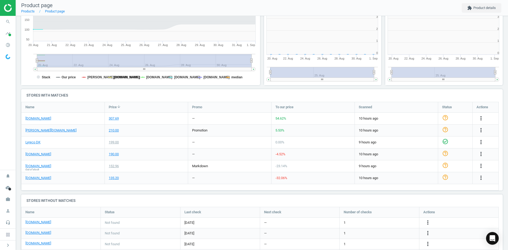
scroll to position [114, 245]
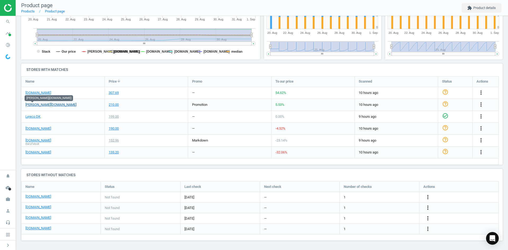
click at [37, 105] on link "[PERSON_NAME][DOMAIN_NAME]" at bounding box center [50, 104] width 51 height 5
click at [428, 215] on div "more_vert" at bounding box center [458, 218] width 79 height 10
click at [428, 216] on icon "more_vert" at bounding box center [428, 218] width 6 height 6
click at [376, 218] on link "Edit URL/product option" at bounding box center [386, 218] width 73 height 8
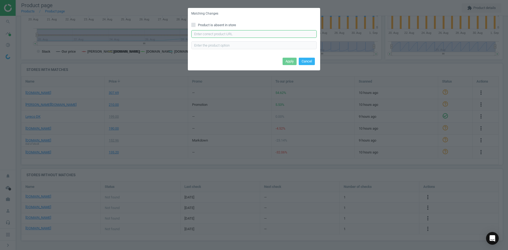
click at [232, 35] on input "text" at bounding box center [253, 34] width 125 height 8
paste input "https://www.kontorsyd.dk/da/dymo-labels/labeltape-19mmx35m-sort-paa-hvid-1-rull…"
type input "https://www.kontorsyd.dk/da/dymo-labels/labeltape-19mmx35m-sort-paa-hvid-1-rull…"
click at [291, 60] on button "Apply" at bounding box center [290, 61] width 14 height 7
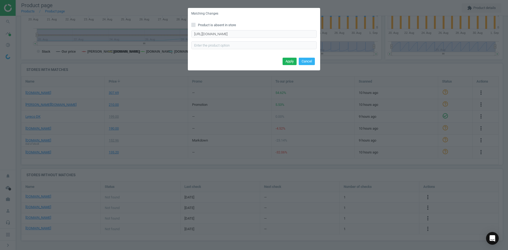
scroll to position [0, 0]
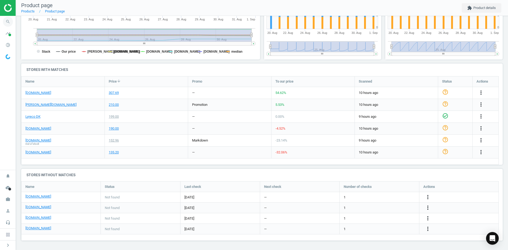
click at [8, 18] on icon "search" at bounding box center [8, 22] width 10 height 10
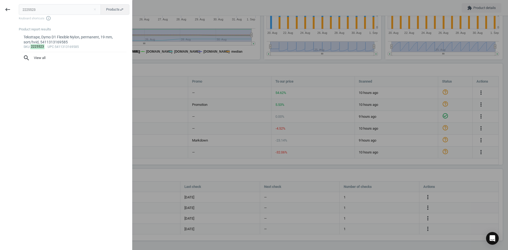
drag, startPoint x: 32, startPoint y: 8, endPoint x: 1, endPoint y: 12, distance: 31.4
click at [7, 8] on div "keyboard_backspace 2225523 close Products swap_horiz Keyboard shortcuts info_ou…" at bounding box center [66, 126] width 132 height 250
type input "2214241"
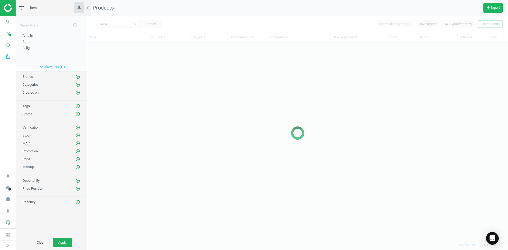
scroll to position [189, 417]
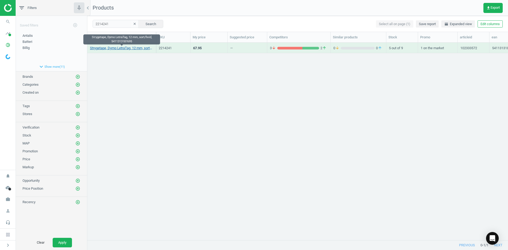
click at [141, 47] on link "Strygetape, Dymo LetraTag, 12 mm, sort/hvid, 5411313187695" at bounding box center [121, 48] width 63 height 5
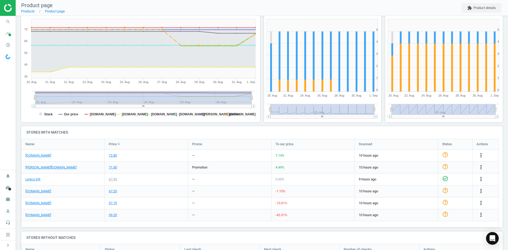
scroll to position [105, 0]
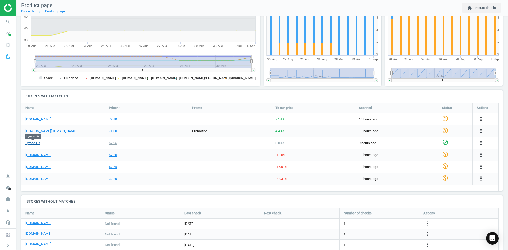
click at [35, 145] on link "Lyreco DK" at bounding box center [32, 143] width 15 height 5
click at [12, 21] on icon "search" at bounding box center [8, 22] width 10 height 10
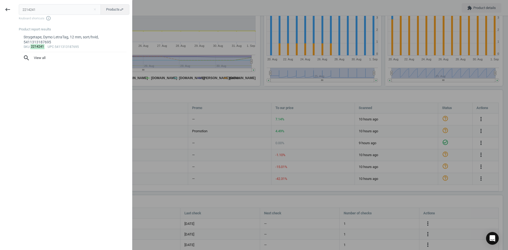
drag, startPoint x: 48, startPoint y: 12, endPoint x: -12, endPoint y: 12, distance: 60.6
click at [0, 12] on html "Group 2 Created with Sketch. ic/cloud_download/grey600 Created with Sketch. gra…" at bounding box center [254, 125] width 508 height 250
type input "9415925"
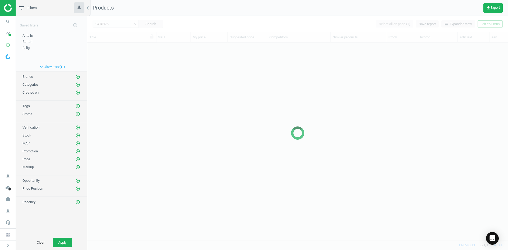
scroll to position [189, 417]
click at [178, 99] on div at bounding box center [297, 133] width 421 height 234
click at [179, 99] on div at bounding box center [297, 133] width 421 height 234
drag, startPoint x: 179, startPoint y: 99, endPoint x: 176, endPoint y: 90, distance: 9.9
click at [179, 99] on div at bounding box center [297, 133] width 421 height 234
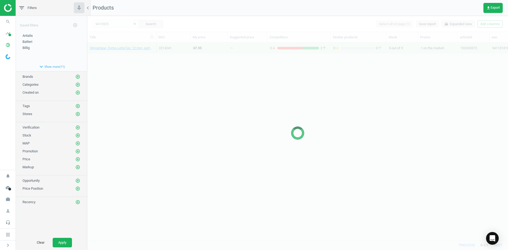
click at [168, 79] on div at bounding box center [297, 133] width 421 height 234
click at [161, 75] on div at bounding box center [297, 133] width 421 height 234
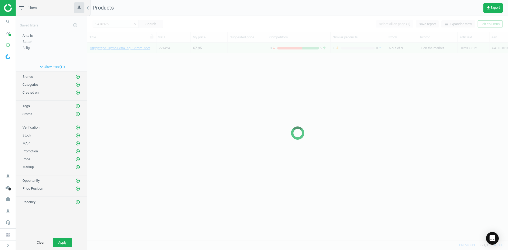
drag, startPoint x: 141, startPoint y: 67, endPoint x: 129, endPoint y: 54, distance: 17.6
click at [140, 67] on div at bounding box center [297, 133] width 421 height 234
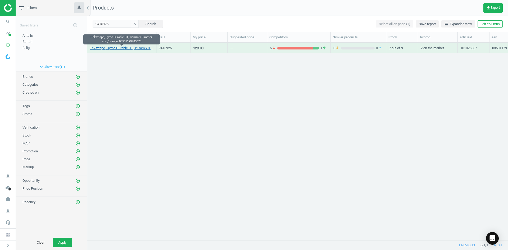
click at [126, 50] on link "Teksttape, Dymo Durable D1, 12 mm x 3 meter, sort/orange, 03501179783673" at bounding box center [121, 48] width 63 height 5
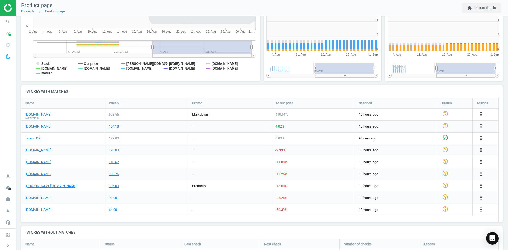
scroll to position [114, 125]
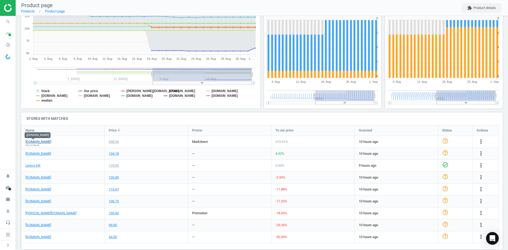
click at [36, 142] on link "[DOMAIN_NAME]" at bounding box center [38, 141] width 26 height 5
click at [481, 143] on icon "more_vert" at bounding box center [481, 141] width 6 height 6
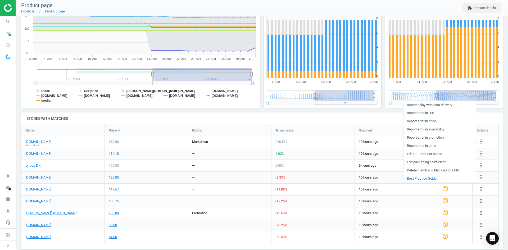
click at [429, 164] on link "Edit packaging coefficient" at bounding box center [440, 162] width 73 height 8
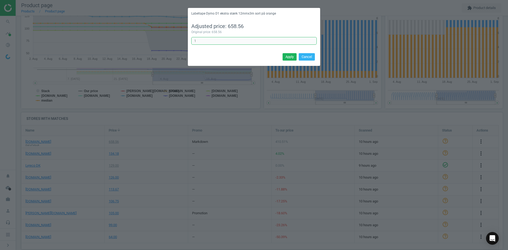
click at [202, 43] on input "1" at bounding box center [253, 41] width 125 height 8
click at [202, 43] on input "0.5" at bounding box center [253, 41] width 125 height 8
type input "0.2"
click at [291, 57] on button "Apply" at bounding box center [290, 56] width 14 height 7
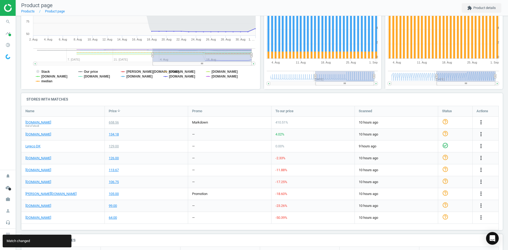
scroll to position [82, 0]
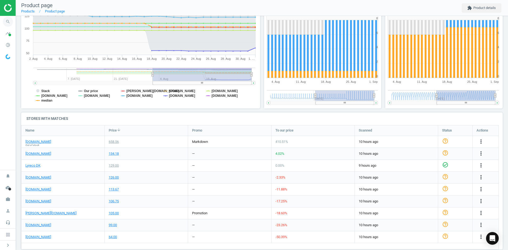
click at [8, 24] on icon "search" at bounding box center [8, 22] width 10 height 10
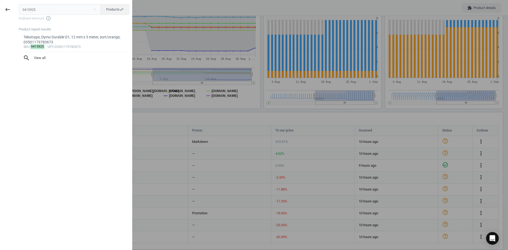
drag, startPoint x: 61, startPoint y: 12, endPoint x: -4, endPoint y: 11, distance: 64.6
click at [0, 11] on html "Group 2 Created with Sketch. ic/cloud_download/grey600 Created with Sketch. gra…" at bounding box center [254, 125] width 508 height 250
type input "4560502"
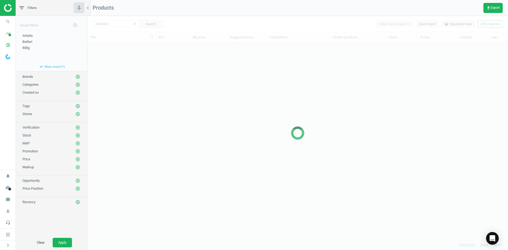
scroll to position [189, 417]
click at [152, 87] on div at bounding box center [297, 133] width 421 height 234
drag, startPoint x: 147, startPoint y: 72, endPoint x: 137, endPoint y: 61, distance: 15.0
click at [146, 71] on div at bounding box center [297, 133] width 421 height 234
click at [137, 61] on div at bounding box center [297, 133] width 421 height 234
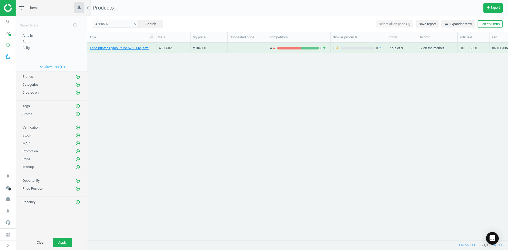
click at [135, 61] on div "Labelprinter, Dymo Rhino 5200 Pro, sæt med labelprinter, tapes og batteri, 3501…" at bounding box center [297, 139] width 421 height 193
click at [127, 47] on link "Labelprinter, Dymo Rhino 5200 Pro, sæt med labelprinter, tapes og batteri, 3501…" at bounding box center [121, 48] width 63 height 5
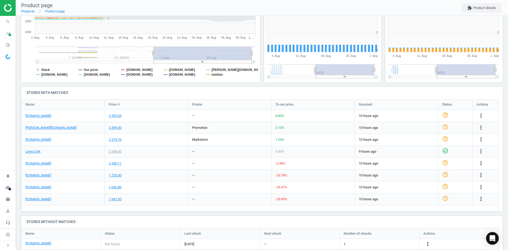
scroll to position [114, 125]
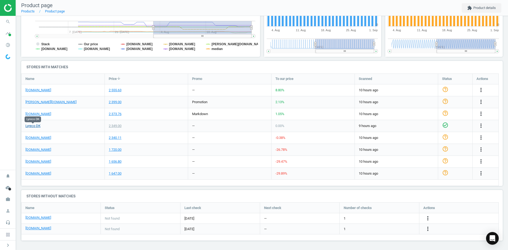
click at [34, 125] on link "Lyreco DK" at bounding box center [32, 126] width 15 height 5
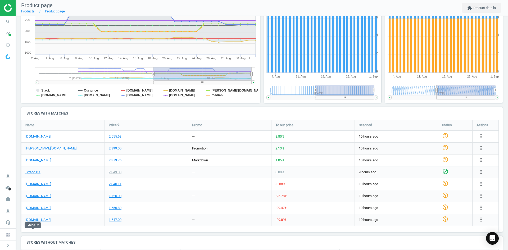
scroll to position [28, 0]
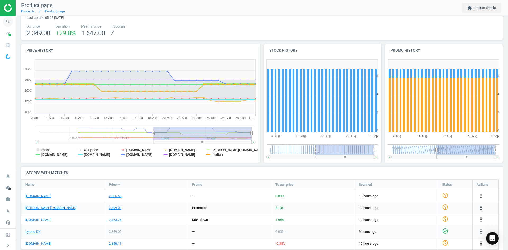
click at [10, 21] on icon "search" at bounding box center [8, 22] width 10 height 10
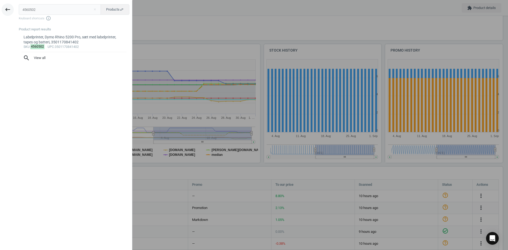
drag, startPoint x: 46, startPoint y: 6, endPoint x: 2, endPoint y: 9, distance: 44.3
click at [4, 9] on div "keyboard_backspace 4560502 close Products swap_horiz Keyboard shortcuts info_ou…" at bounding box center [66, 126] width 132 height 250
type input "3743779"
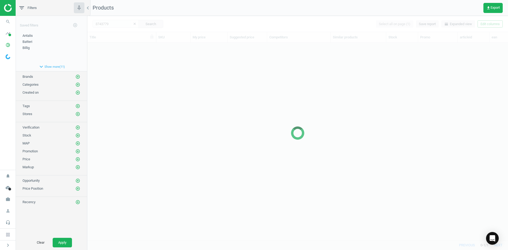
scroll to position [189, 417]
click at [150, 97] on div at bounding box center [297, 133] width 421 height 234
click at [139, 83] on div at bounding box center [297, 133] width 421 height 234
click at [131, 70] on div at bounding box center [297, 133] width 421 height 234
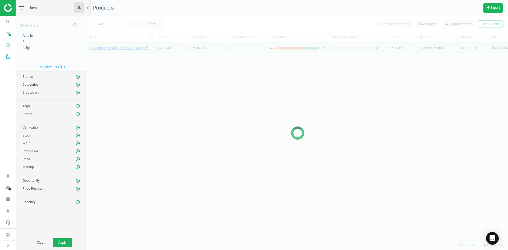
click at [131, 70] on div at bounding box center [297, 133] width 421 height 234
click at [123, 62] on div at bounding box center [297, 133] width 421 height 234
click at [122, 57] on div at bounding box center [297, 133] width 421 height 234
click at [121, 55] on div at bounding box center [297, 133] width 421 height 234
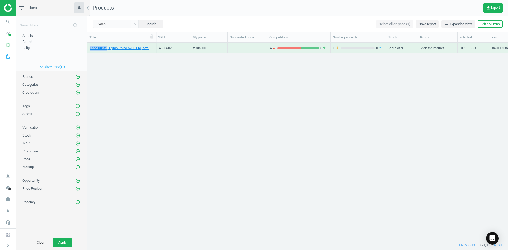
click at [121, 54] on div "Labelprinter, Dymo Rhino 5200 Pro, sæt med labelprinter, tapes og batteri, 3501…" at bounding box center [297, 139] width 421 height 193
click at [120, 48] on link "Labelprinter, Dymo LetraTag 100H, blå, 3026981745768" at bounding box center [121, 48] width 63 height 5
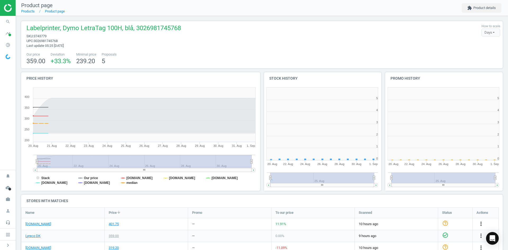
scroll to position [122, 0]
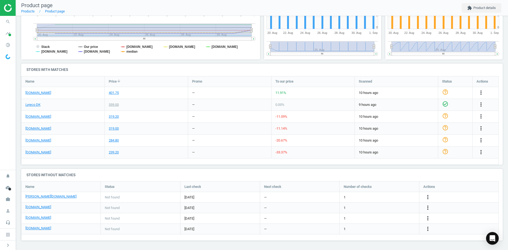
click at [432, 216] on div "more_vert" at bounding box center [428, 218] width 10 height 7
click at [427, 217] on icon "more_vert" at bounding box center [428, 218] width 6 height 6
click at [391, 216] on link "Edit URL/product option" at bounding box center [386, 218] width 73 height 8
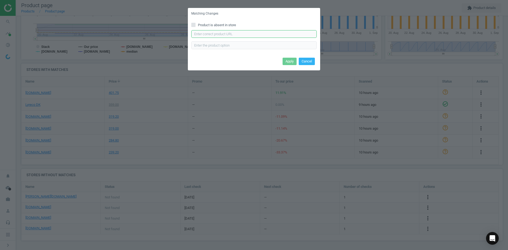
drag, startPoint x: 273, startPoint y: 36, endPoint x: 277, endPoint y: 37, distance: 3.9
click at [273, 36] on input "text" at bounding box center [253, 34] width 125 height 8
paste input "https://www.proshop.dk/Labelprinter/DYMO-Letratag-100H-etiketmaskine/2393367"
type input "https://www.proshop.dk/Labelprinter/DYMO-Letratag-100H-etiketmaskine/2393367"
click at [294, 61] on button "Apply" at bounding box center [290, 61] width 14 height 7
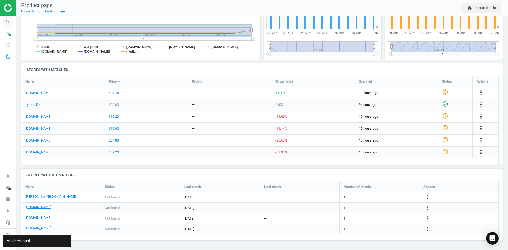
click at [11, 22] on icon "search" at bounding box center [8, 22] width 10 height 10
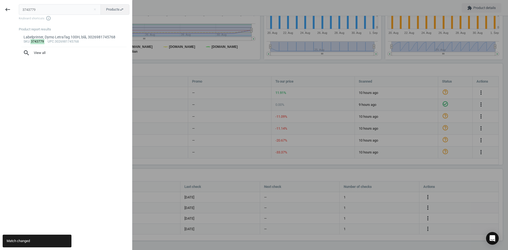
drag, startPoint x: 50, startPoint y: 8, endPoint x: 1, endPoint y: 14, distance: 49.8
click at [2, 11] on div "keyboard_backspace 3743779 close Products swap_horiz Keyboard shortcuts info_ou…" at bounding box center [66, 126] width 132 height 250
type input "3932966"
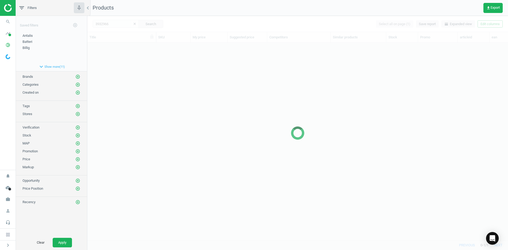
scroll to position [189, 417]
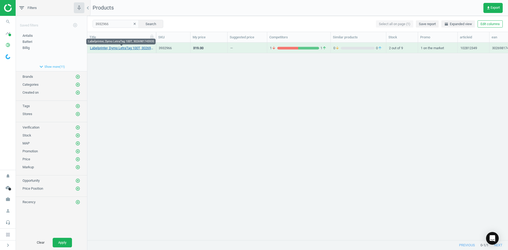
click at [125, 47] on link "Labelprinter, Dymo LetraTag 100T, 3026981745935" at bounding box center [121, 48] width 63 height 5
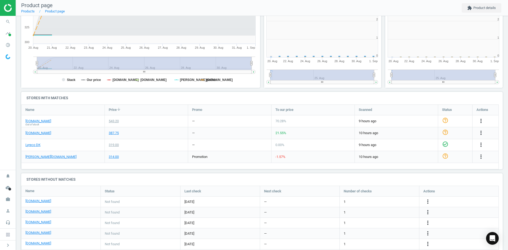
scroll to position [114, 245]
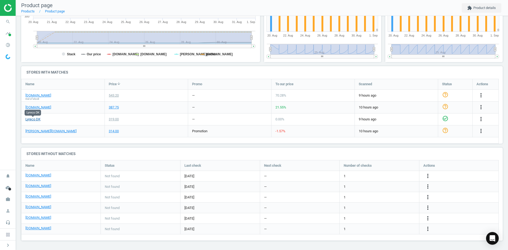
click at [36, 121] on link "Lyreco DK" at bounding box center [32, 119] width 15 height 5
click at [427, 218] on icon "more_vert" at bounding box center [428, 218] width 6 height 6
click at [380, 218] on link "Edit URL/product option" at bounding box center [386, 218] width 73 height 8
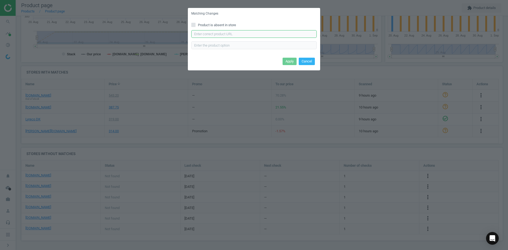
drag, startPoint x: 228, startPoint y: 36, endPoint x: 235, endPoint y: 37, distance: 7.3
click at [228, 36] on input "text" at bounding box center [253, 34] width 125 height 8
paste input "https://www.proshop.dk/Labelprinter/DYMO-LetraTag-100T-etiketmaskine/2823265"
type input "https://www.proshop.dk/Labelprinter/DYMO-LetraTag-100T-etiketmaskine/2823265"
click at [287, 61] on button "Apply" at bounding box center [290, 61] width 14 height 7
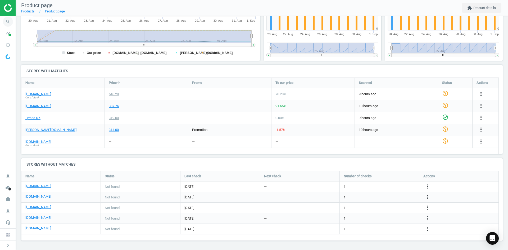
click at [8, 22] on icon "search" at bounding box center [8, 22] width 10 height 10
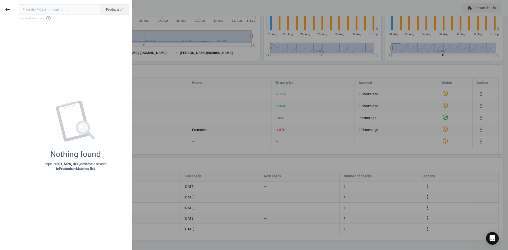
drag, startPoint x: 38, startPoint y: 10, endPoint x: 36, endPoint y: 10, distance: 2.8
click at [39, 9] on input "text" at bounding box center [60, 9] width 82 height 11
type input "870916"
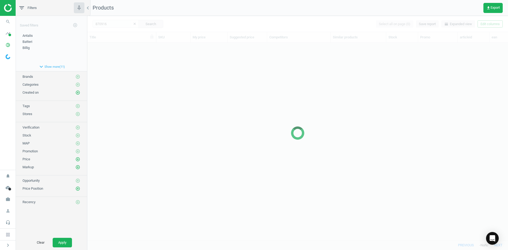
scroll to position [189, 417]
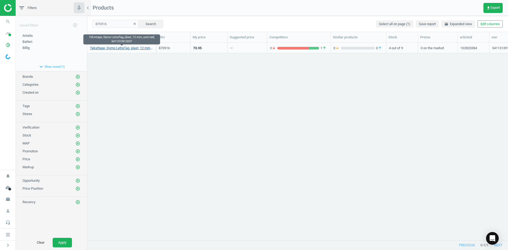
click at [139, 48] on link "Teksttape, Dymo LetraTag, plast, 12 mm, sort/rød, 5411313912037" at bounding box center [121, 48] width 63 height 5
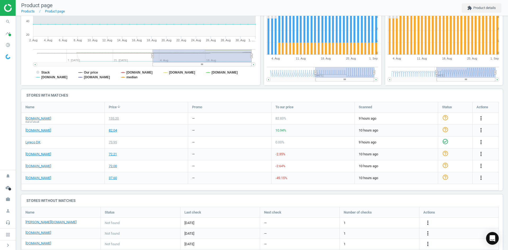
scroll to position [131, 0]
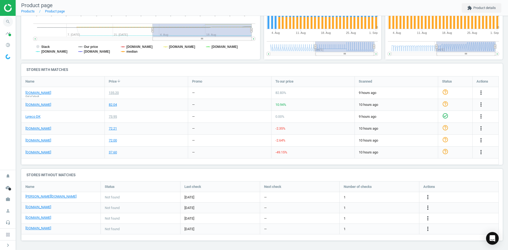
click at [6, 24] on icon "search" at bounding box center [8, 22] width 10 height 10
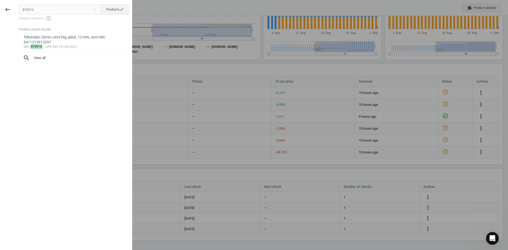
click at [25, 10] on input "870916" at bounding box center [60, 9] width 82 height 11
drag, startPoint x: 41, startPoint y: 10, endPoint x: 0, endPoint y: 8, distance: 41.0
click at [0, 8] on div "keyboard_backspace 870916 close Products swap_horiz Keyboard shortcuts info_out…" at bounding box center [66, 126] width 132 height 250
type input "870836"
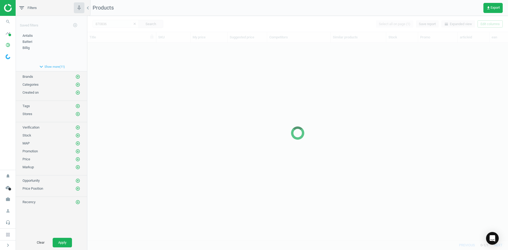
scroll to position [189, 417]
click at [95, 68] on div at bounding box center [297, 133] width 421 height 234
click at [109, 50] on div at bounding box center [297, 133] width 421 height 234
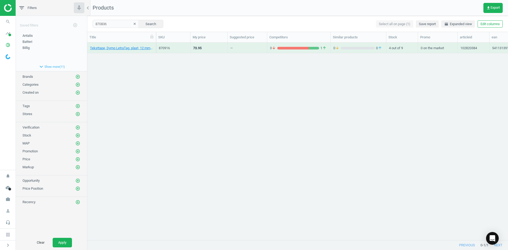
click at [112, 53] on div "Teksttape, Dymo LetraTag, plast, 12 mm, sort/rød, 5411313912037" at bounding box center [121, 48] width 69 height 11
click at [113, 49] on link "Teksttape, Dymo LetraTag, plast, 12 mm, sort/grøn, 5411313912044" at bounding box center [121, 48] width 63 height 5
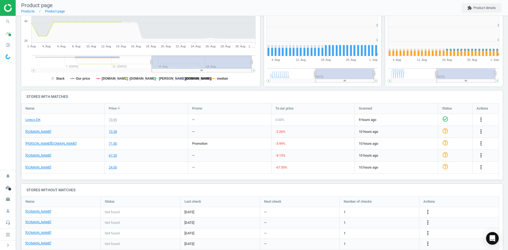
scroll to position [114, 125]
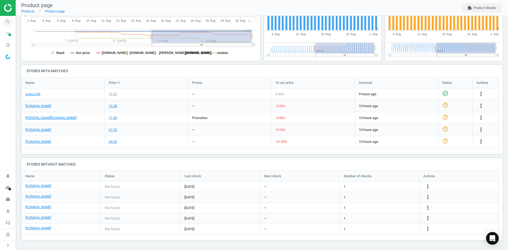
click at [2, 22] on span "search" at bounding box center [8, 22] width 16 height 12
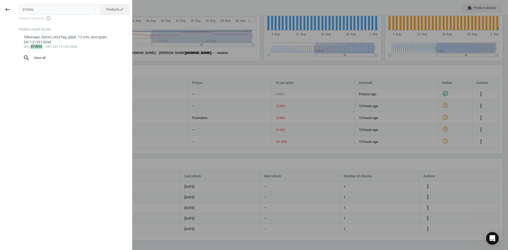
drag, startPoint x: 1, startPoint y: 8, endPoint x: -5, endPoint y: 8, distance: 5.6
click at [0, 8] on html "Group 2 Created with Sketch. ic/cloud_download/grey600 Created with Sketch. gra…" at bounding box center [254, 125] width 508 height 250
type input "870858"
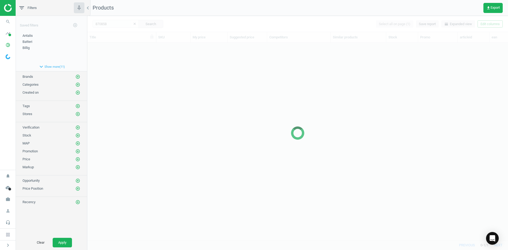
scroll to position [189, 417]
click at [139, 64] on div at bounding box center [297, 133] width 421 height 234
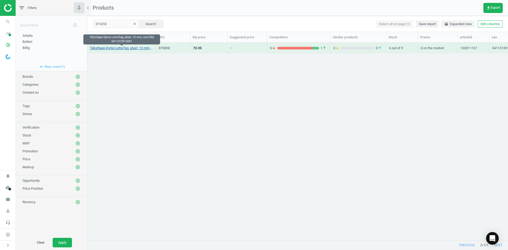
click at [139, 48] on link "Teksttape Dymo LetraTag, plast, 12 mm, sort/blå, 5411313912051" at bounding box center [121, 48] width 63 height 5
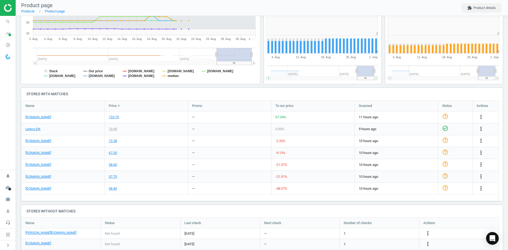
scroll to position [3, 3]
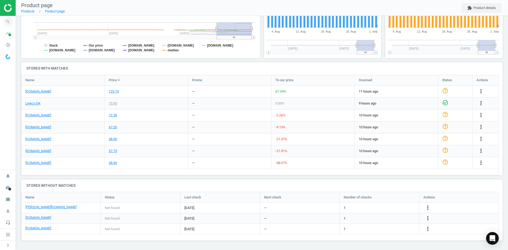
click at [12, 23] on icon "search" at bounding box center [8, 22] width 10 height 10
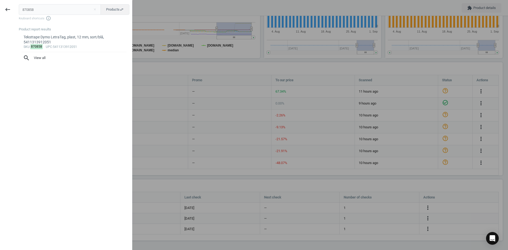
drag, startPoint x: 9, startPoint y: 11, endPoint x: -17, endPoint y: 7, distance: 26.1
click at [0, 7] on html "Group 2 Created with Sketch. ic/cloud_download/grey600 Created with Sketch. gra…" at bounding box center [254, 125] width 508 height 250
type input "870949"
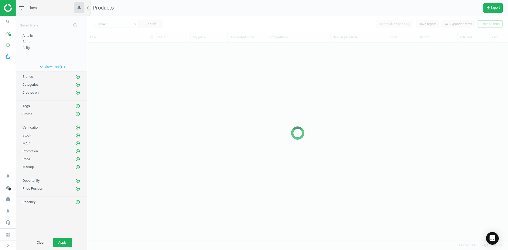
scroll to position [189, 417]
click at [157, 96] on div at bounding box center [297, 133] width 421 height 234
click at [156, 95] on div at bounding box center [297, 133] width 421 height 234
drag, startPoint x: 144, startPoint y: 78, endPoint x: 138, endPoint y: 69, distance: 11.6
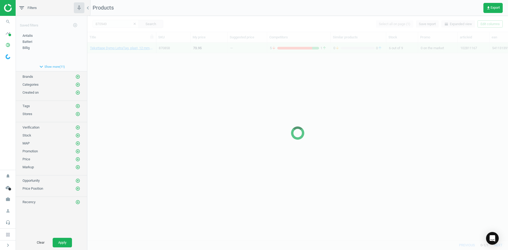
click at [144, 78] on div at bounding box center [297, 133] width 421 height 234
click at [134, 64] on div at bounding box center [297, 133] width 421 height 234
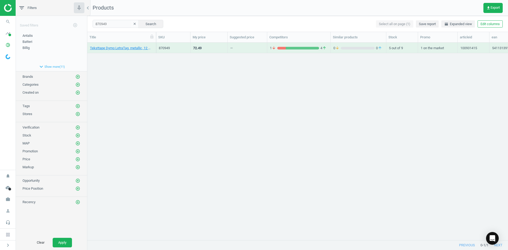
click at [134, 64] on div "Teksttape Dymo LetraTag, metallic, 12 mm, sort/sølv, 5411313912082 870949 72.49…" at bounding box center [297, 139] width 421 height 193
click at [129, 51] on div "Teksttape Dymo LetraTag, metallic, 12 mm, sort/sølv, 5411313912082" at bounding box center [121, 49] width 63 height 7
click at [129, 48] on link "Teksttape Dymo LetraTag, metallic, 12 mm, sort/sølv, 5411313912082" at bounding box center [121, 48] width 63 height 5
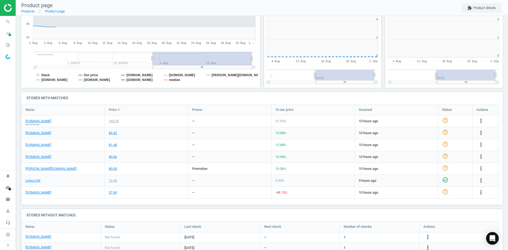
scroll to position [3, 3]
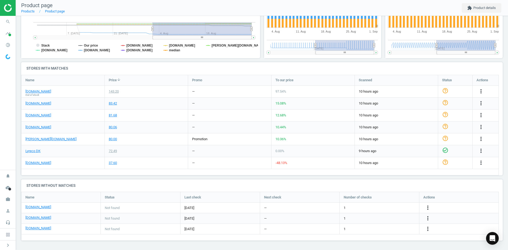
click at [86, 205] on div "[DOMAIN_NAME]" at bounding box center [60, 208] width 71 height 6
click at [4, 17] on span "search" at bounding box center [8, 22] width 16 height 12
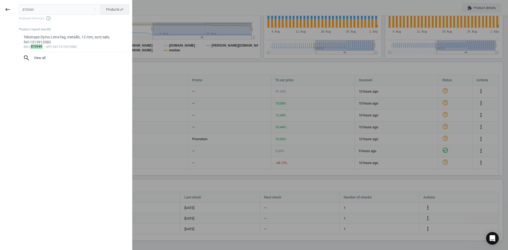
drag, startPoint x: 14, startPoint y: 11, endPoint x: -2, endPoint y: 7, distance: 17.0
click at [0, 7] on html "Group 2 Created with Sketch. ic/cloud_download/grey600 Created with Sketch. gra…" at bounding box center [254, 125] width 508 height 250
type input "7554727"
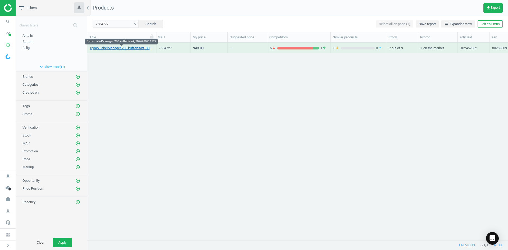
click at [128, 49] on link "Dymo LabelManager 280 kuffertsæt, 3026980911522" at bounding box center [121, 48] width 63 height 5
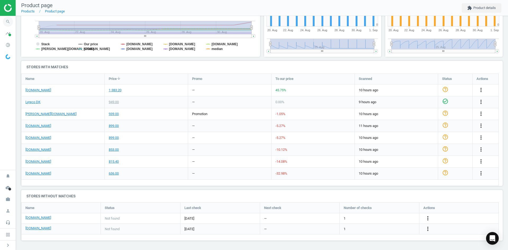
click at [10, 20] on icon "search" at bounding box center [8, 22] width 10 height 10
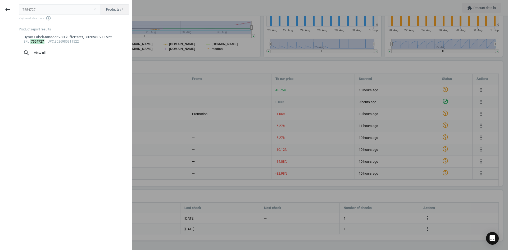
drag, startPoint x: 46, startPoint y: 7, endPoint x: -19, endPoint y: 6, distance: 64.8
click at [0, 6] on html "Group 2 Created with Sketch. ic/cloud_download/grey600 Created with Sketch. gra…" at bounding box center [254, 125] width 508 height 250
type input "19204332"
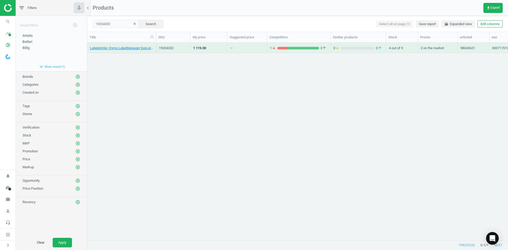
drag, startPoint x: 242, startPoint y: 110, endPoint x: 200, endPoint y: 79, distance: 51.7
click at [231, 98] on div "Labelprinter, Dymo LabelManager Executive 640 CB 2197370, 00071701063762 192043…" at bounding box center [297, 139] width 421 height 193
click at [144, 49] on link "Labelprinter, Dymo LabelManager Executive 640 CB 2197370, 00071701063762" at bounding box center [121, 48] width 63 height 5
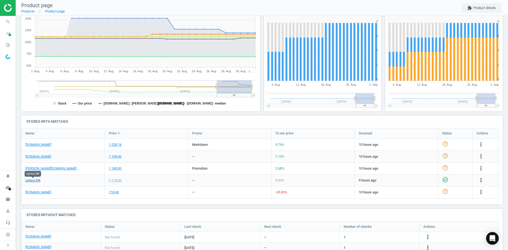
click at [34, 180] on link "Lyreco DK" at bounding box center [32, 180] width 15 height 5
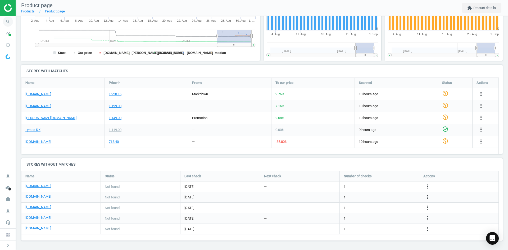
click at [8, 18] on icon "search" at bounding box center [8, 22] width 10 height 10
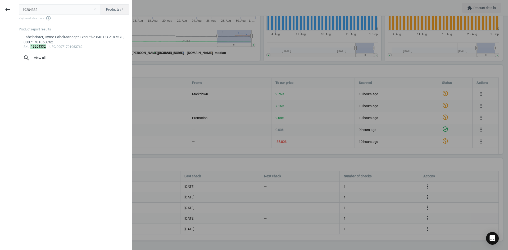
drag, startPoint x: 50, startPoint y: 8, endPoint x: 0, endPoint y: 8, distance: 50.0
click at [1, 8] on div "keyboard_backspace 19204332 close Products swap_horiz Keyboard shortcuts info_o…" at bounding box center [66, 126] width 132 height 250
type input "20254593"
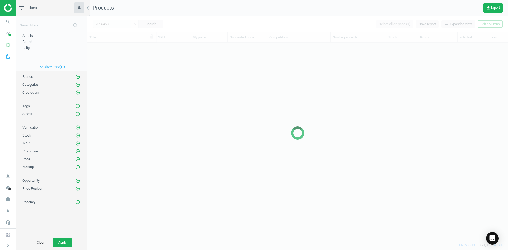
scroll to position [189, 417]
click at [99, 94] on div at bounding box center [297, 133] width 421 height 234
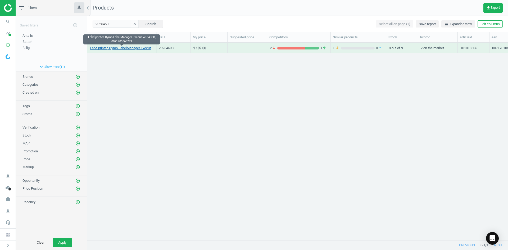
click at [118, 48] on link "Labelprinter, Dymo LabelManager Executive 640CB, 0071701063779" at bounding box center [121, 48] width 63 height 5
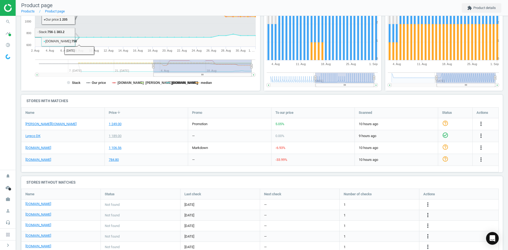
scroll to position [129, 0]
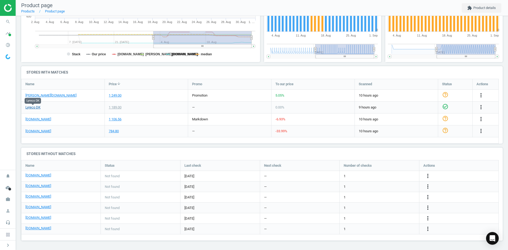
click at [39, 107] on link "Lyreco DK" at bounding box center [32, 107] width 15 height 5
click at [29, 96] on link "[PERSON_NAME][DOMAIN_NAME]" at bounding box center [50, 95] width 51 height 5
click at [38, 119] on link "[DOMAIN_NAME]" at bounding box center [38, 119] width 26 height 5
click at [2, 19] on span "search" at bounding box center [8, 22] width 16 height 12
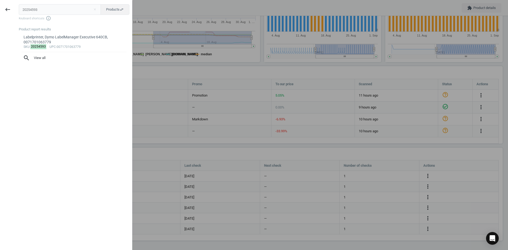
drag, startPoint x: 56, startPoint y: 11, endPoint x: -10, endPoint y: 11, distance: 65.9
click at [0, 11] on html "Group 2 Created with Sketch. ic/cloud_download/grey600 Created with Sketch. gra…" at bounding box center [254, 125] width 508 height 250
type input "17859171"
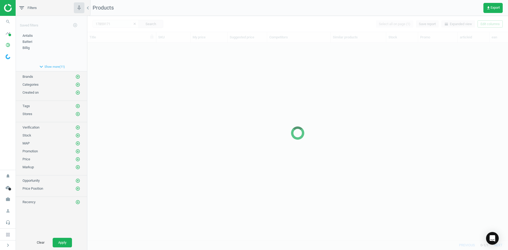
scroll to position [189, 417]
click at [98, 67] on div at bounding box center [297, 133] width 421 height 234
click at [102, 64] on div at bounding box center [297, 133] width 421 height 234
click at [104, 60] on div "Labelprinter, Dymo LabelManager Executive 640CB, 0071701063779 20254593 1 189.0…" at bounding box center [297, 139] width 421 height 193
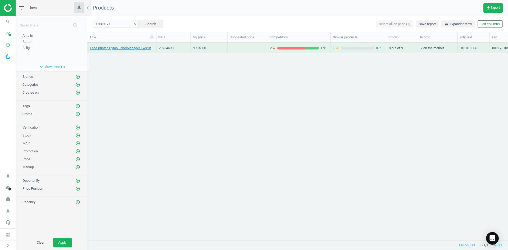
click at [107, 57] on div "Labelprinter, Dymo LabelManager Executive 640CB, 0071701063779 20254593 1 189.0…" at bounding box center [297, 139] width 421 height 193
click at [110, 48] on link "Laserprinter, Brother Mono HL-L5210DW, sort/hvid, 4977766815130" at bounding box center [121, 48] width 63 height 5
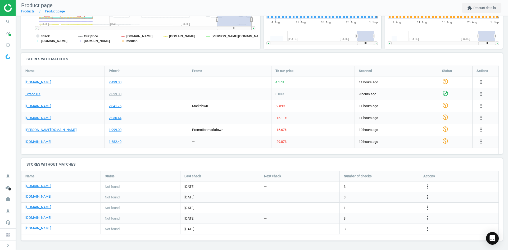
scroll to position [114, 125]
click at [6, 22] on icon "search" at bounding box center [8, 22] width 10 height 10
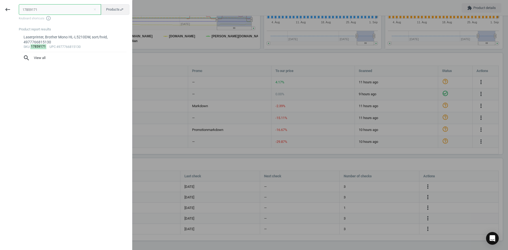
drag, startPoint x: 49, startPoint y: 12, endPoint x: -18, endPoint y: 12, distance: 66.7
click at [0, 12] on html "Group 2 Created with Sketch. ic/cloud_download/grey600 Created with Sketch. gra…" at bounding box center [254, 125] width 508 height 250
paste input "083035"
type input "1083035"
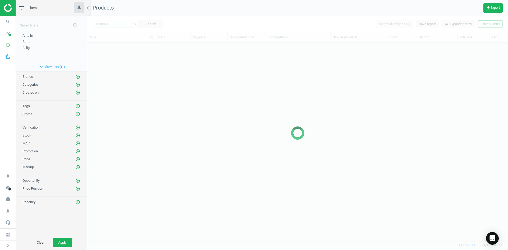
scroll to position [189, 417]
click at [112, 89] on div at bounding box center [297, 133] width 421 height 234
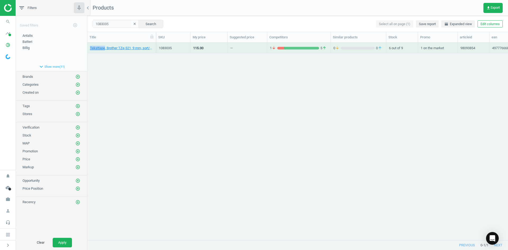
click at [112, 89] on div "Teksttape, Brother TZe-521, 9 mm, sort/blå, 4977766686419 1083035 115.00 — 1 ar…" at bounding box center [297, 139] width 421 height 193
click at [99, 49] on link "Teksttape, Brother TZe-521, 9 mm, sort/blå, 4977766686419" at bounding box center [121, 48] width 63 height 5
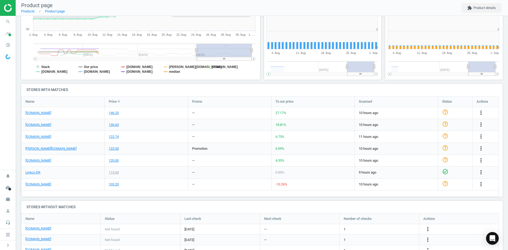
scroll to position [114, 125]
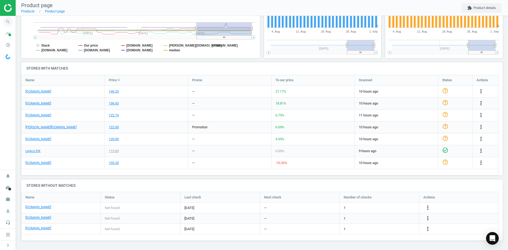
click at [12, 22] on icon "search" at bounding box center [8, 22] width 10 height 10
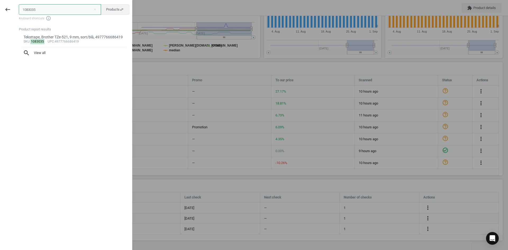
drag, startPoint x: 44, startPoint y: 11, endPoint x: -9, endPoint y: 12, distance: 52.9
click at [0, 12] on html "Group 2 Created with Sketch. ic/cloud_download/grey600 Created with Sketch. gra…" at bounding box center [254, 125] width 508 height 250
paste input "690281"
type input "6902815"
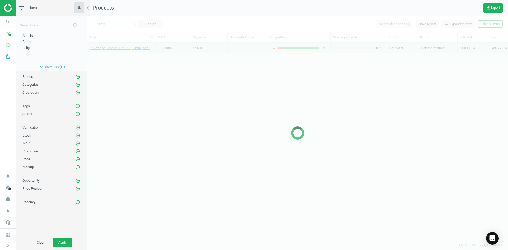
click at [153, 84] on div at bounding box center [297, 133] width 421 height 234
click at [155, 83] on div at bounding box center [297, 133] width 421 height 234
drag, startPoint x: 155, startPoint y: 83, endPoint x: 148, endPoint y: 69, distance: 15.3
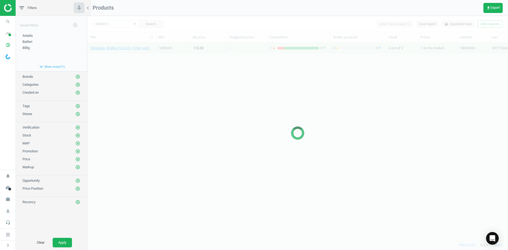
click at [156, 80] on div at bounding box center [297, 133] width 421 height 234
drag, startPoint x: 146, startPoint y: 67, endPoint x: 137, endPoint y: 57, distance: 13.1
click at [145, 66] on div at bounding box center [297, 133] width 421 height 234
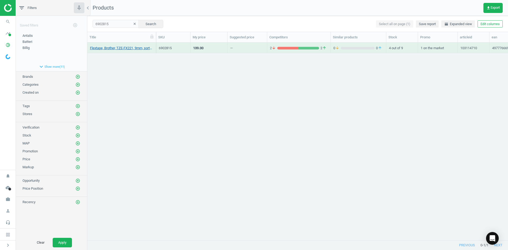
click at [129, 49] on link "Flextape, Brother, TZE-FX221, 9mm, sort/hvid, 4977766693202" at bounding box center [121, 48] width 63 height 5
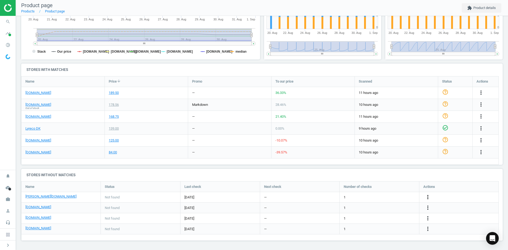
click at [427, 198] on icon "more_vert" at bounding box center [428, 197] width 6 height 6
click at [363, 198] on link "Edit URL/product option" at bounding box center [386, 197] width 73 height 8
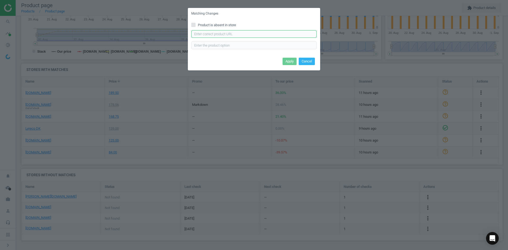
drag, startPoint x: 216, startPoint y: 33, endPoint x: 220, endPoint y: 37, distance: 5.4
click at [216, 33] on input "text" at bounding box center [253, 34] width 125 height 8
paste input "[URL][DOMAIN_NAME][PERSON_NAME]"
type input "[URL][DOMAIN_NAME][PERSON_NAME]"
click at [290, 60] on button "Apply" at bounding box center [290, 61] width 14 height 7
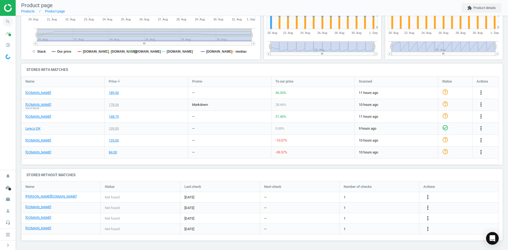
click at [6, 24] on icon "search" at bounding box center [8, 22] width 10 height 10
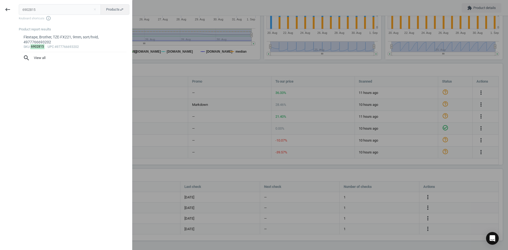
drag, startPoint x: 38, startPoint y: 9, endPoint x: -9, endPoint y: 9, distance: 47.4
click at [0, 9] on html "Group 2 Created with Sketch. ic/cloud_download/grey600 Created with Sketch. gra…" at bounding box center [254, 125] width 508 height 250
type input "12191146"
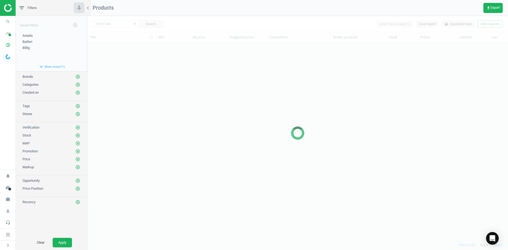
scroll to position [189, 417]
click at [144, 66] on div at bounding box center [297, 133] width 421 height 234
click at [134, 59] on div at bounding box center [297, 133] width 421 height 234
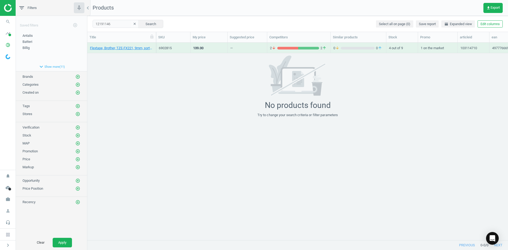
click at [134, 59] on div "No products found Try to change your search criteria or filter parameters" at bounding box center [297, 87] width 421 height 62
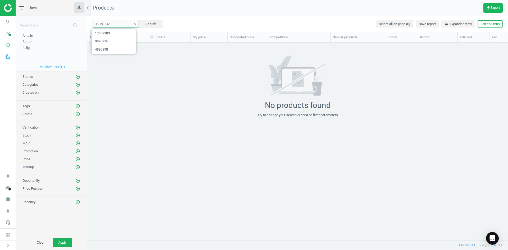
drag, startPoint x: 108, startPoint y: 25, endPoint x: 66, endPoint y: 23, distance: 42.4
click at [75, 23] on div "filter_list Filters chevron_left Saved filters add_circle_outline Antalis edit …" at bounding box center [262, 125] width 492 height 250
paste input "21316958"
type input "21316958"
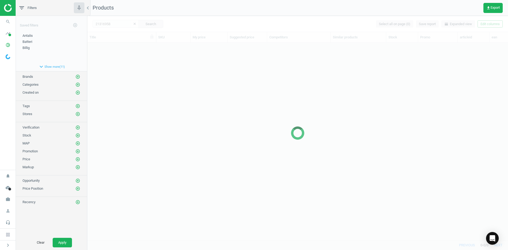
click at [156, 114] on div at bounding box center [297, 133] width 421 height 234
